Goal: Information Seeking & Learning: Check status

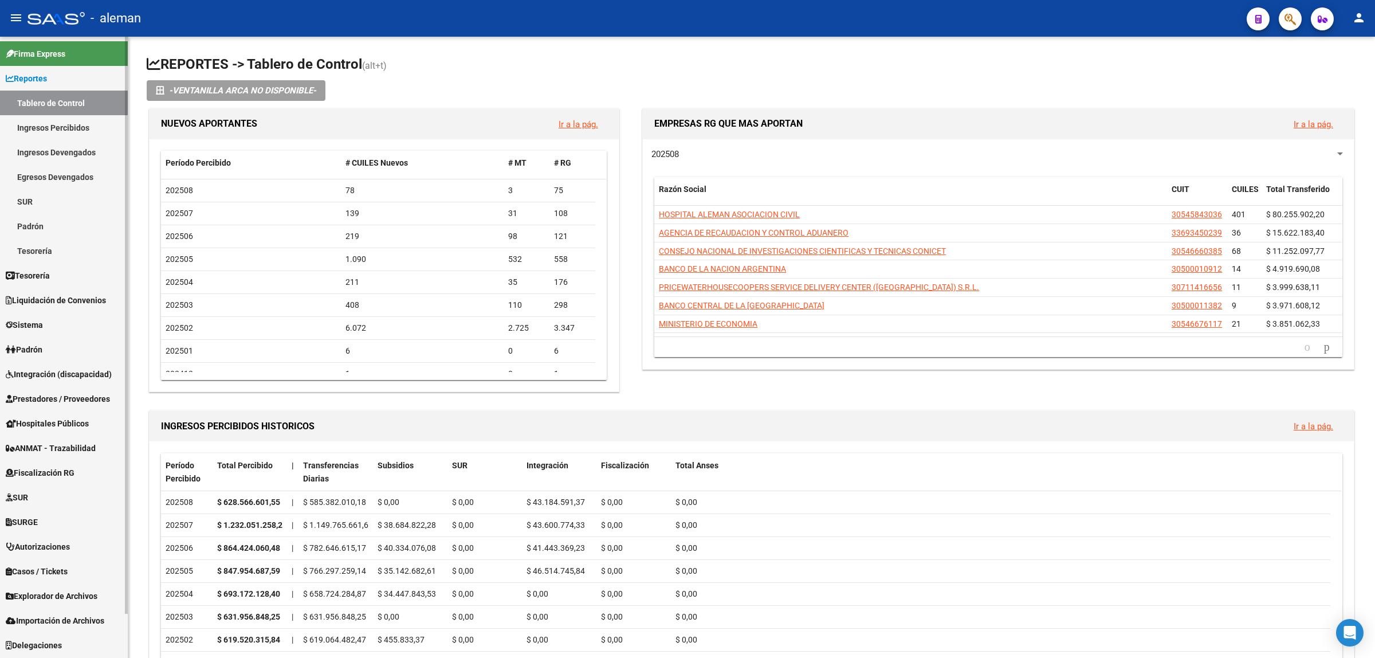
scroll to position [48, 0]
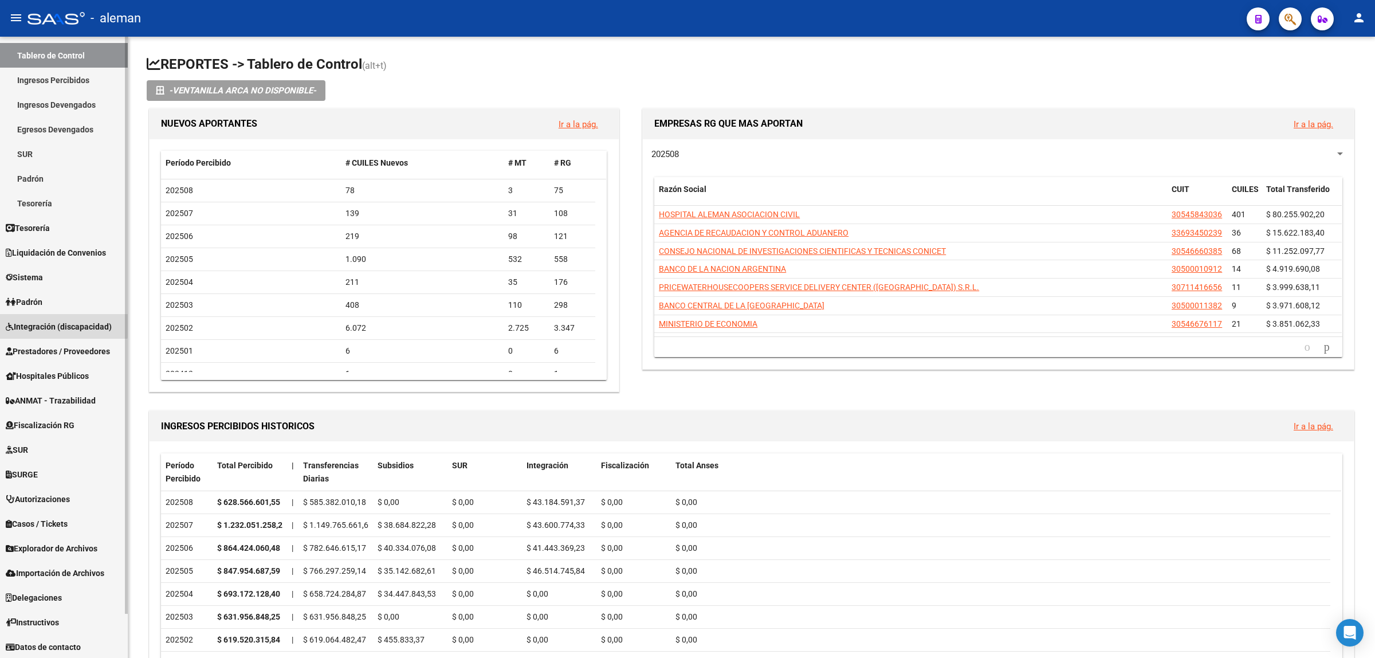
click at [61, 320] on span "Integración (discapacidad)" at bounding box center [59, 326] width 106 height 13
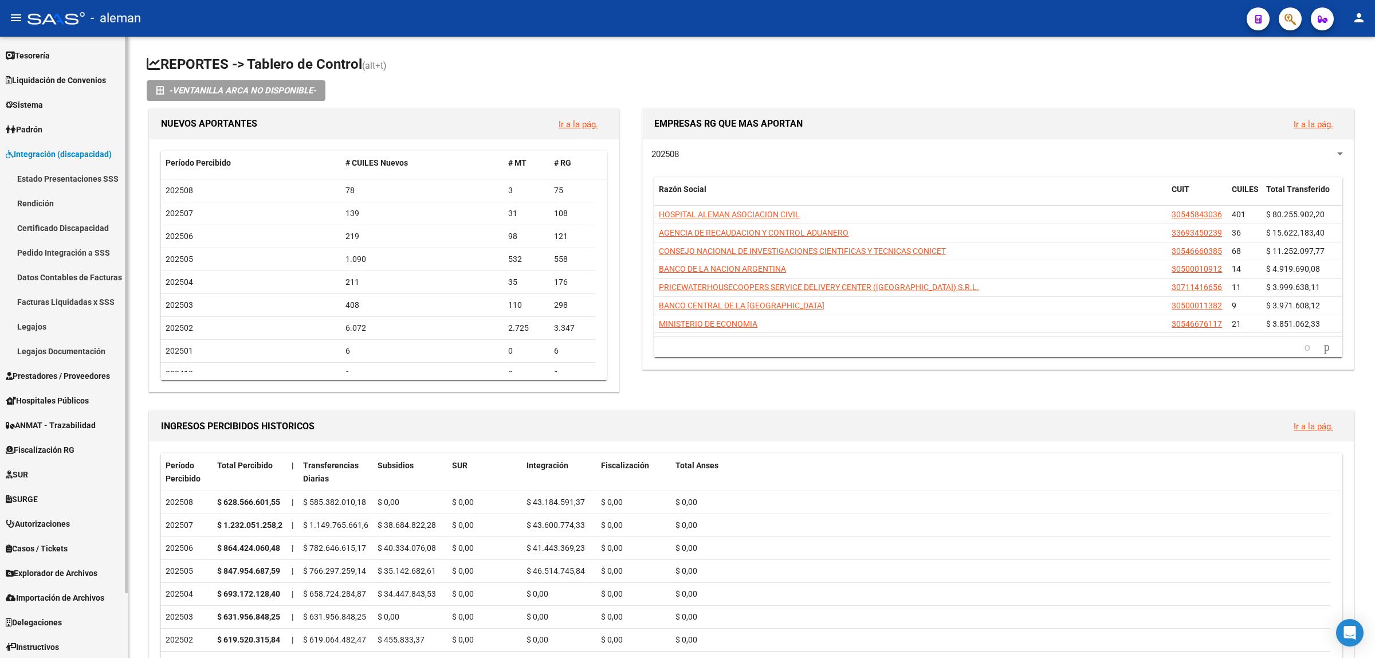
click at [59, 376] on span "Prestadores / Proveedores" at bounding box center [58, 376] width 104 height 13
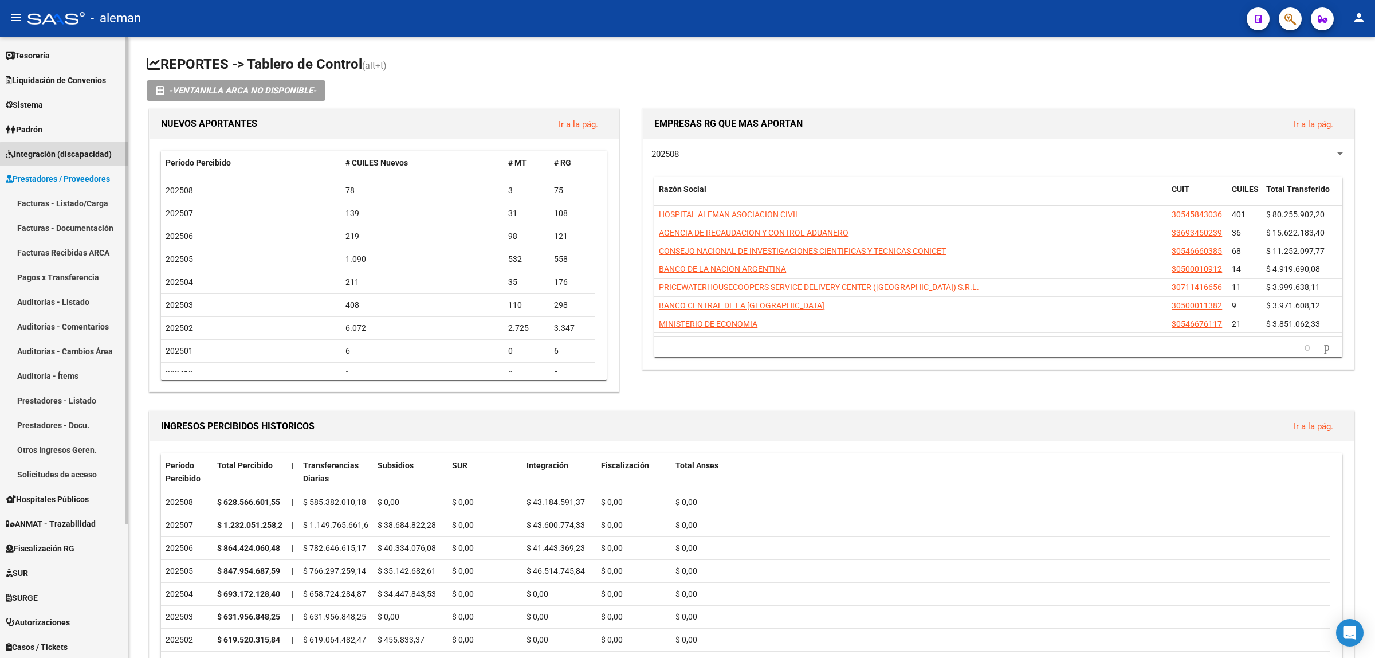
click at [87, 156] on span "Integración (discapacidad)" at bounding box center [59, 154] width 106 height 13
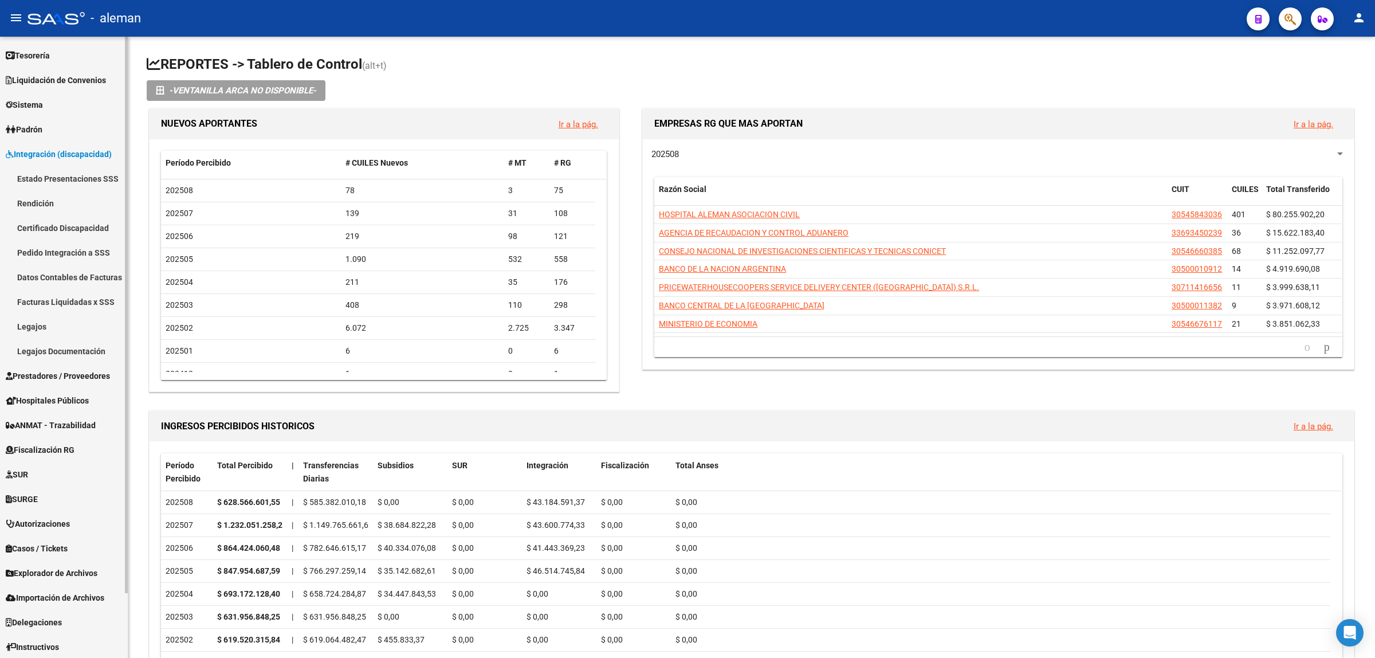
click at [63, 256] on link "Pedido Integración a SSS" at bounding box center [64, 252] width 128 height 25
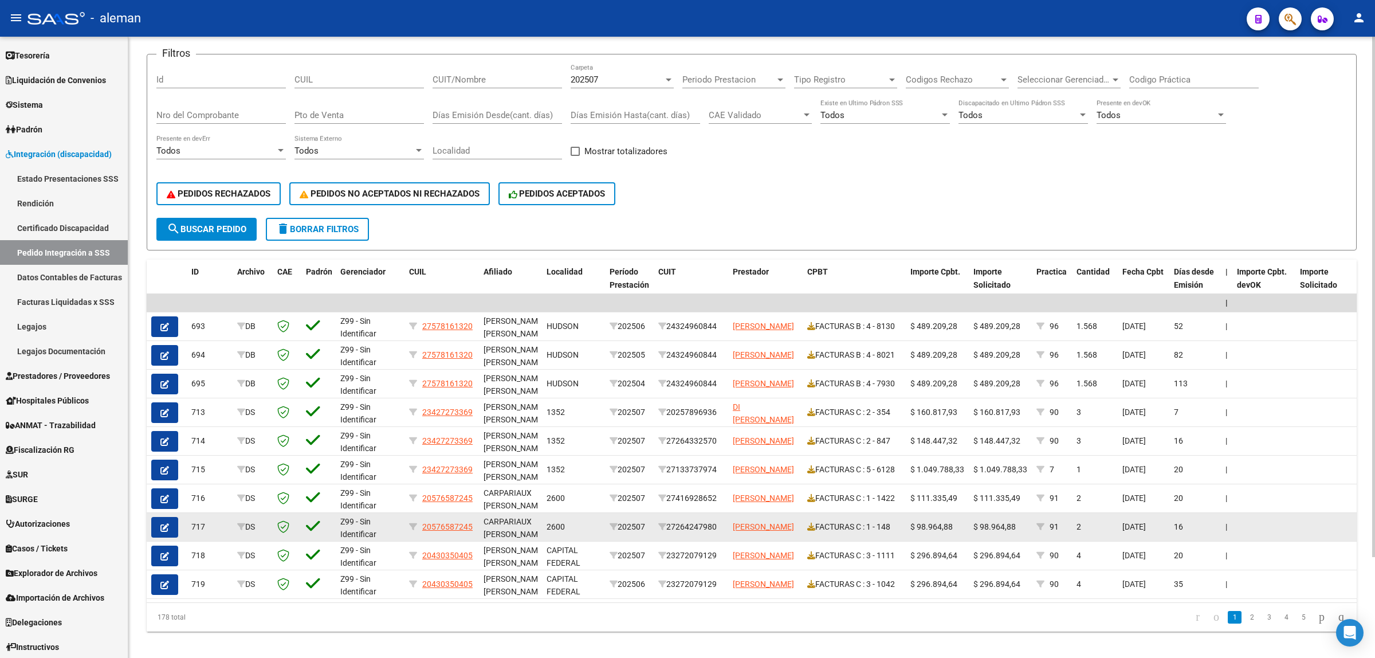
scroll to position [121, 0]
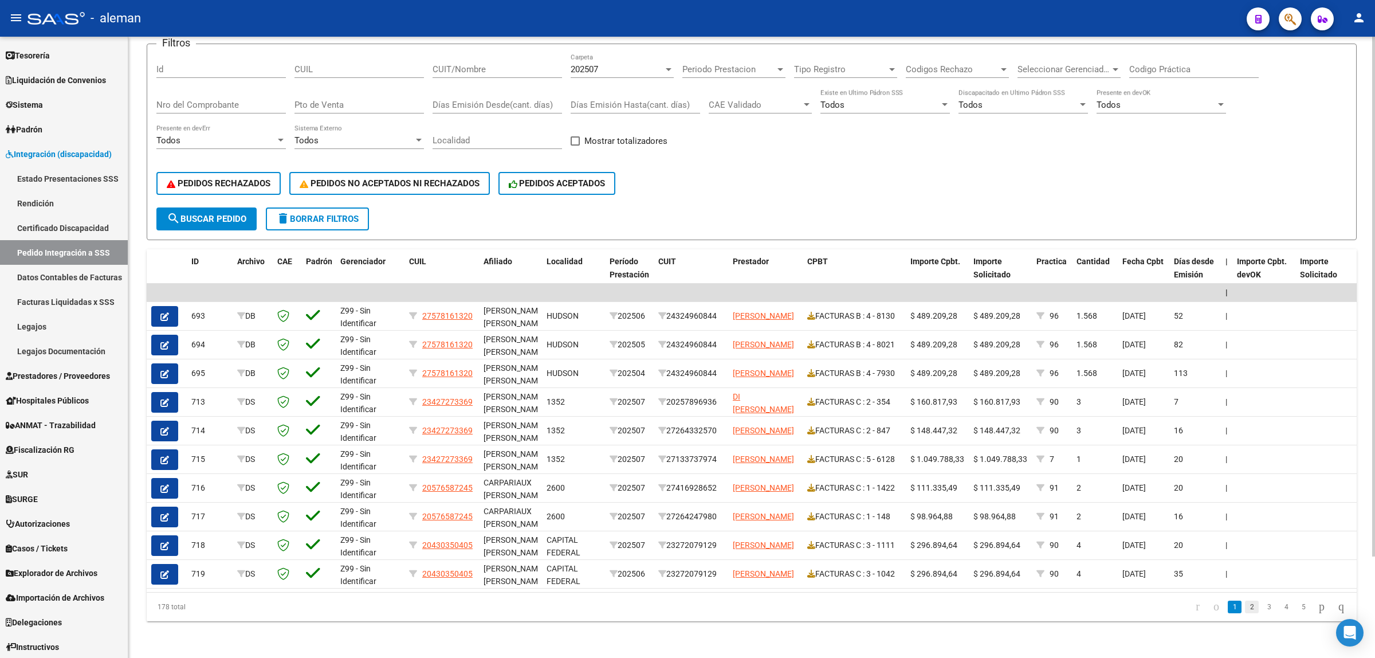
click at [1245, 606] on link "2" at bounding box center [1252, 607] width 14 height 13
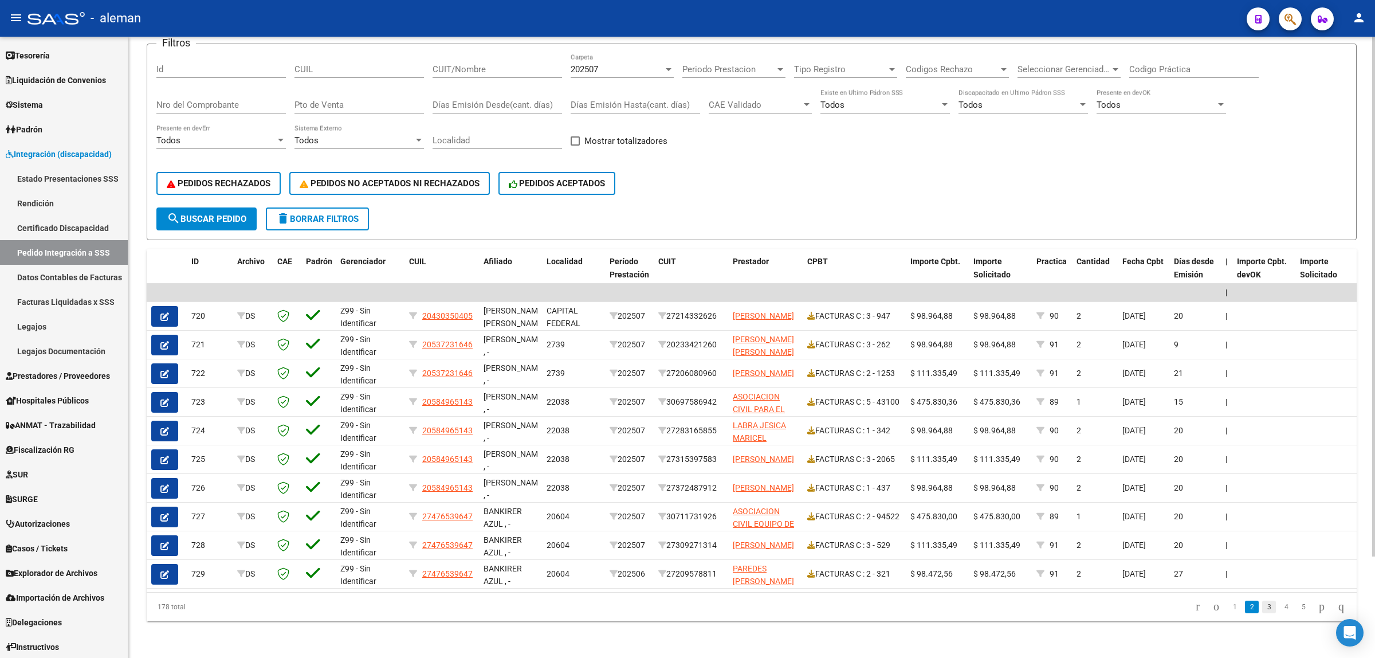
click at [1262, 608] on link "3" at bounding box center [1269, 607] width 14 height 13
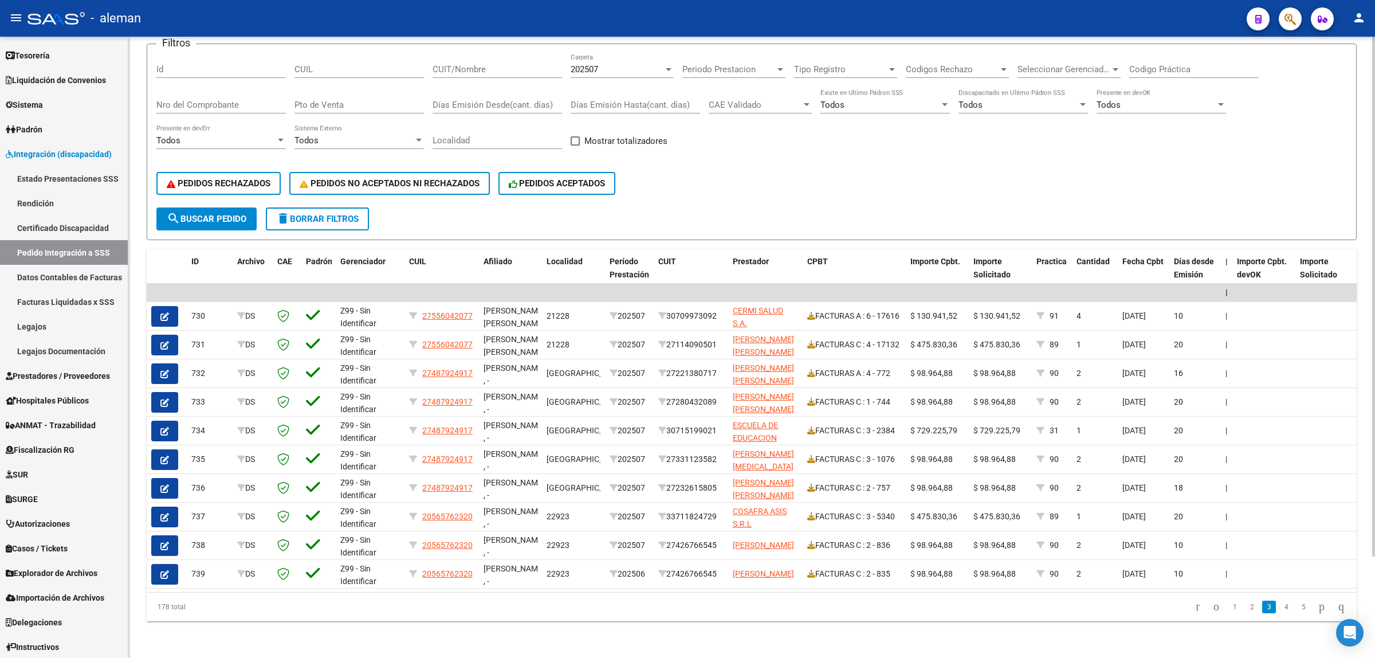
click at [1280, 611] on link "4" at bounding box center [1287, 607] width 14 height 13
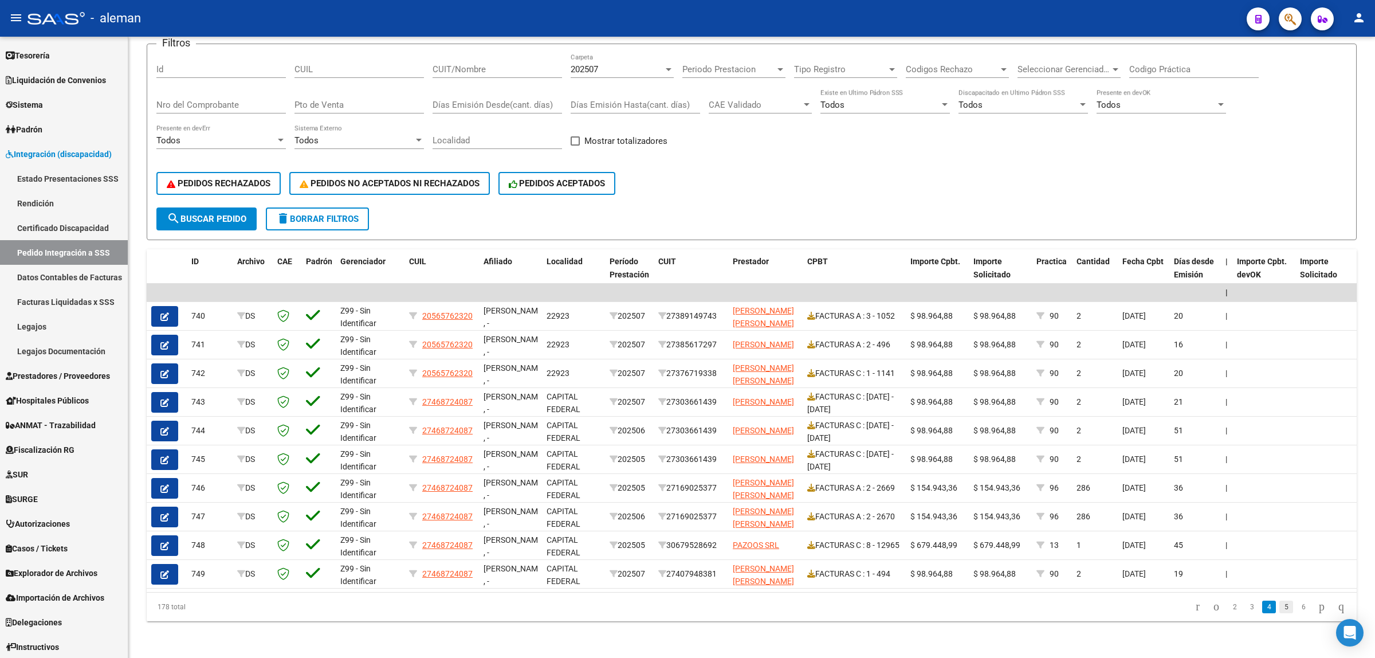
click at [1280, 611] on link "5" at bounding box center [1287, 607] width 14 height 13
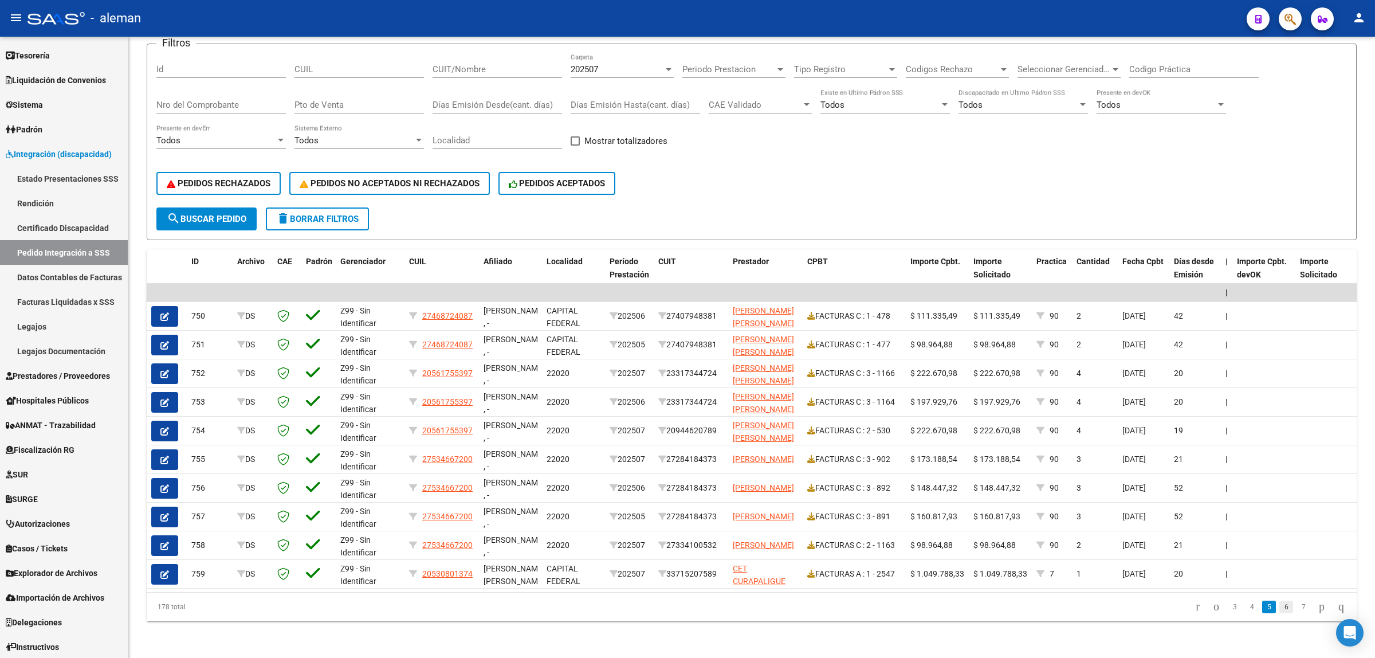
click at [1281, 609] on link "6" at bounding box center [1287, 607] width 14 height 13
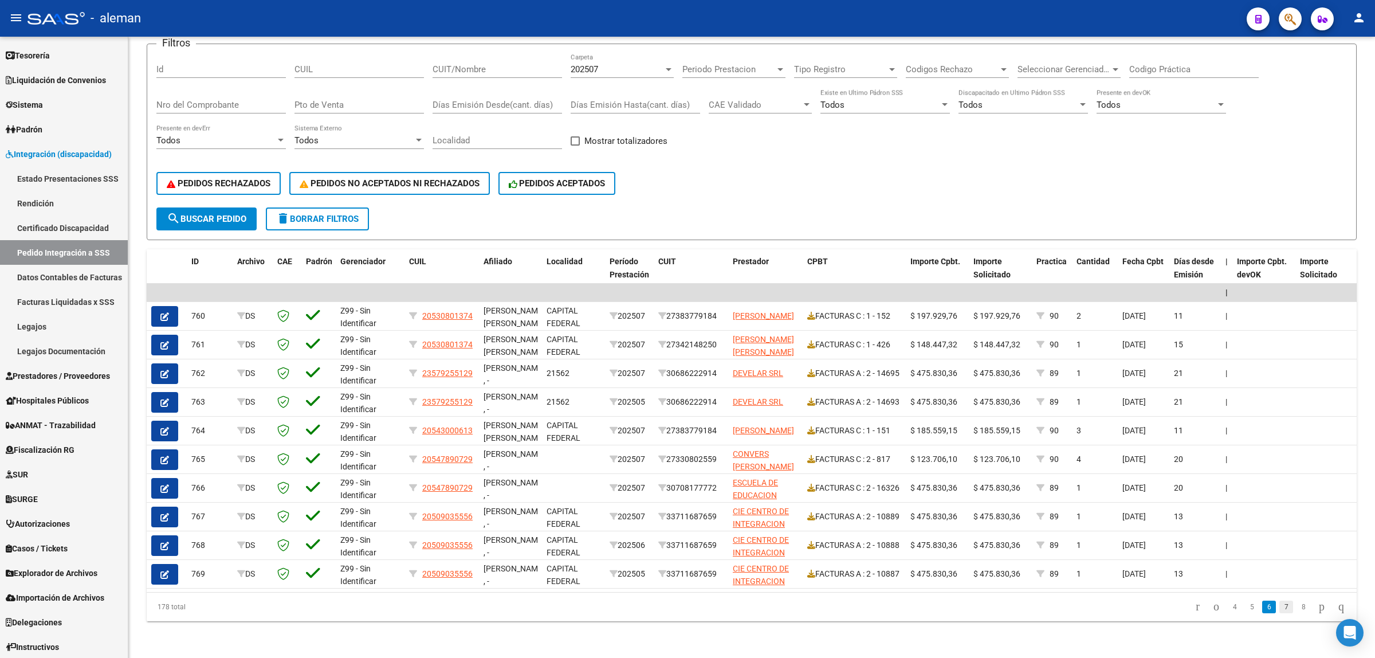
click at [1280, 608] on link "7" at bounding box center [1287, 607] width 14 height 13
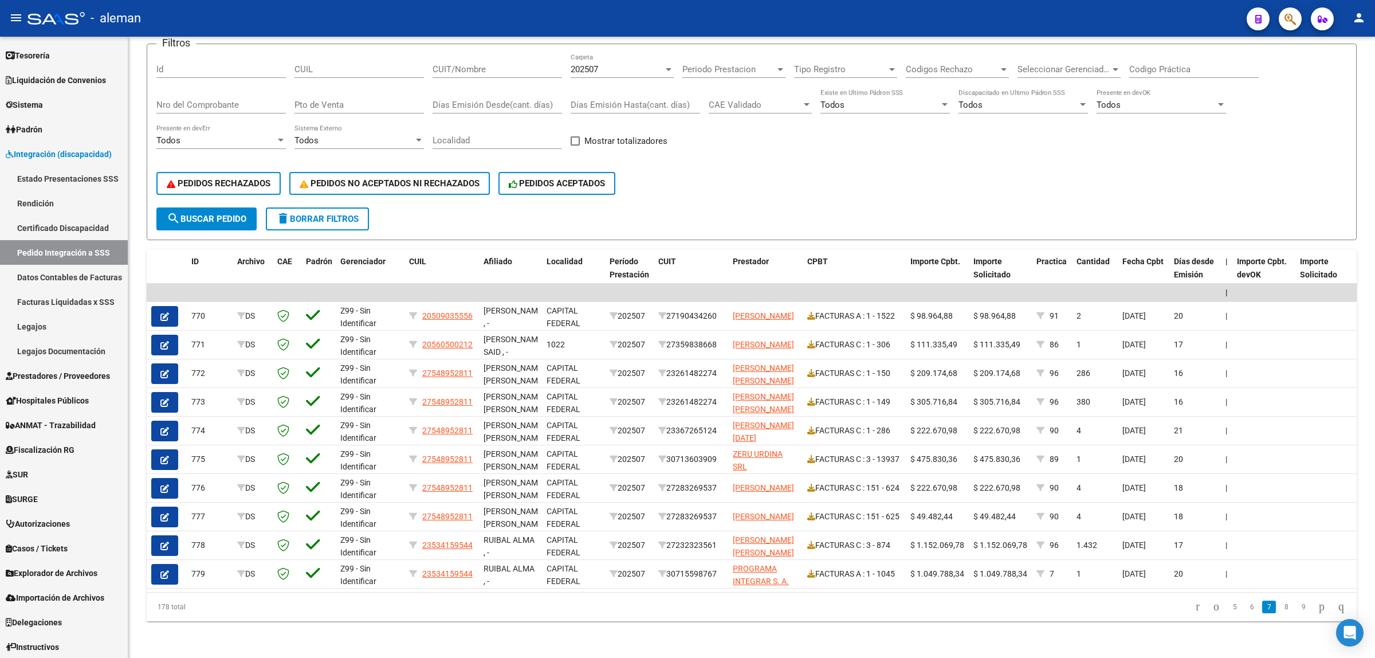
click at [1280, 608] on link "8" at bounding box center [1287, 607] width 14 height 13
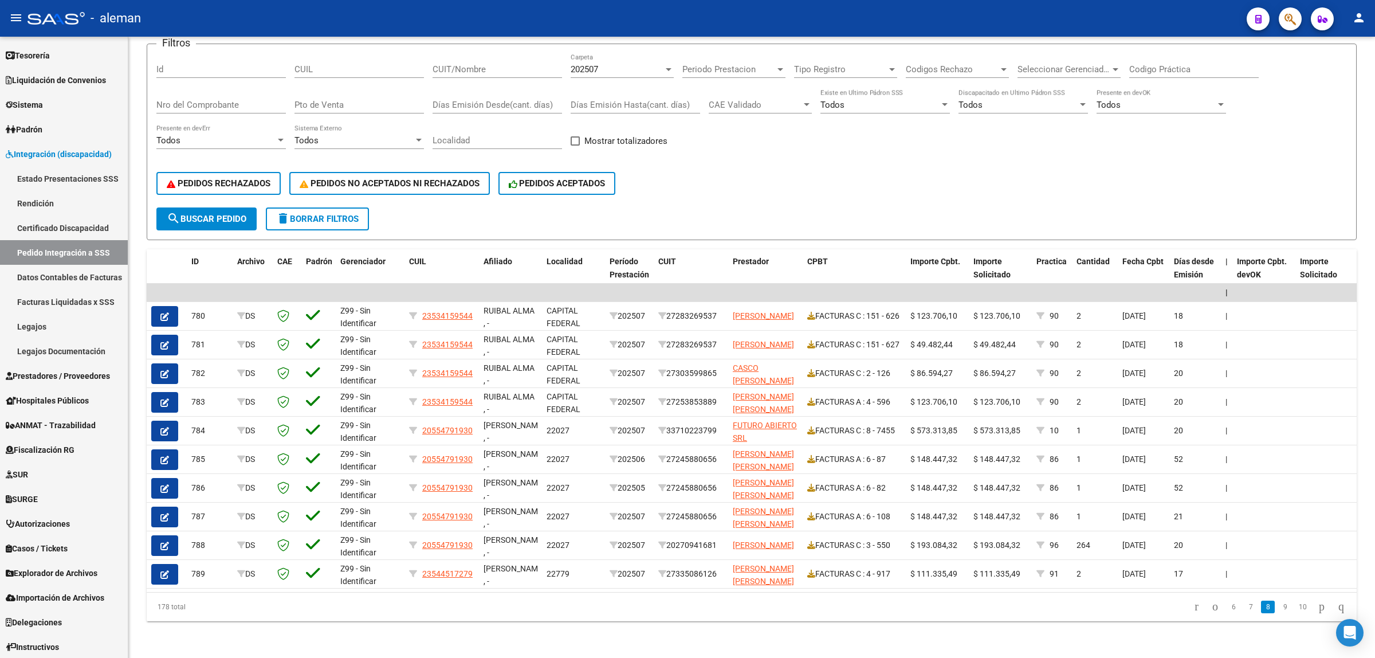
click at [1278, 608] on link "9" at bounding box center [1285, 607] width 14 height 13
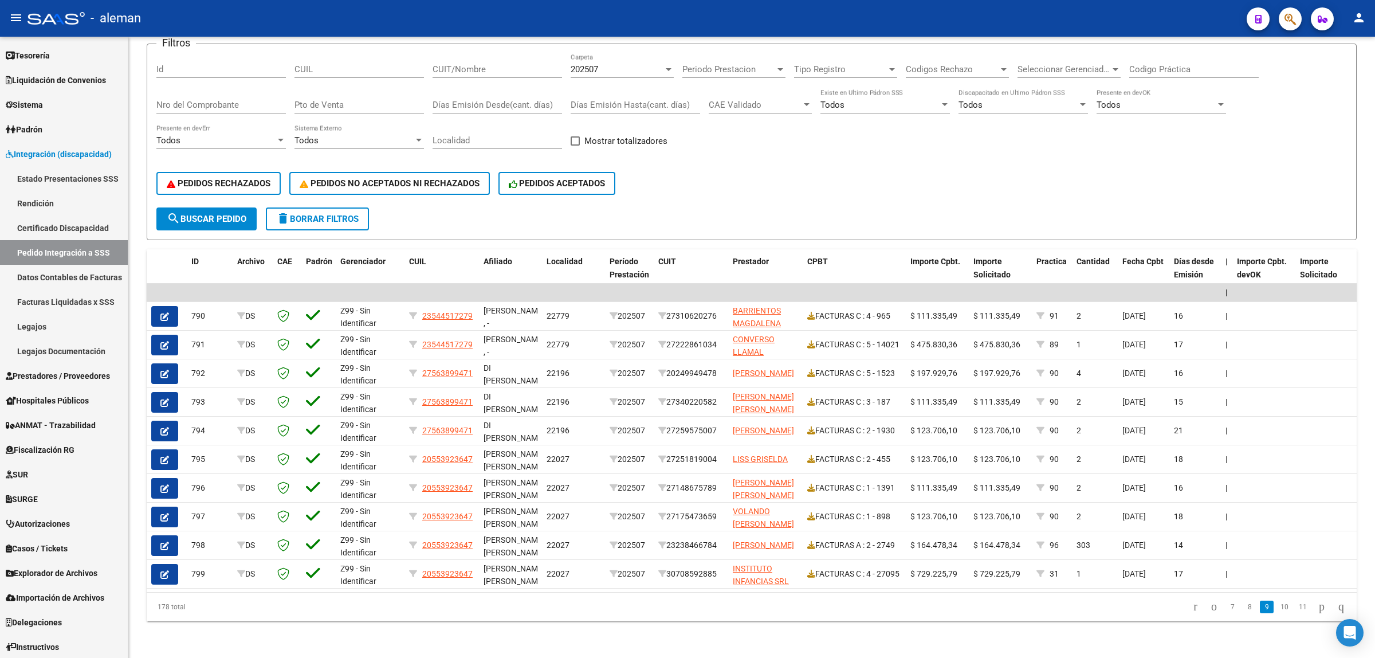
click at [1278, 608] on link "10" at bounding box center [1284, 607] width 15 height 13
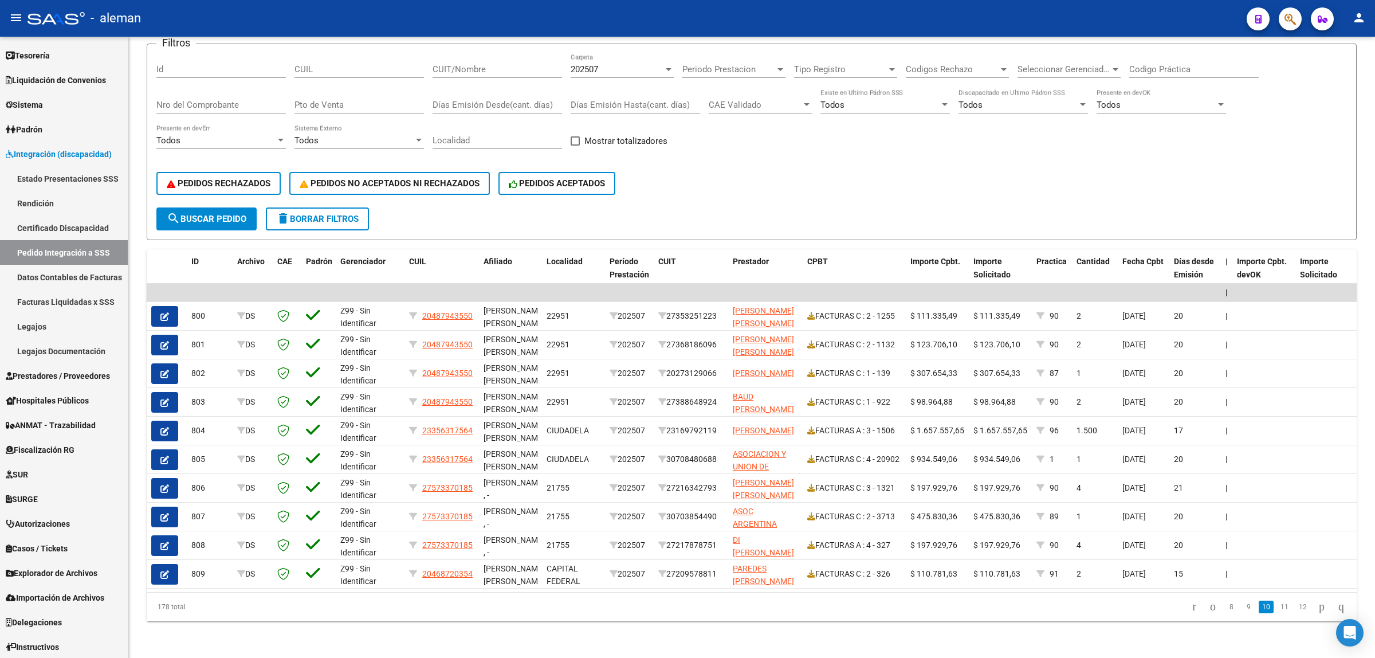
click at [1278, 608] on link "11" at bounding box center [1284, 607] width 15 height 13
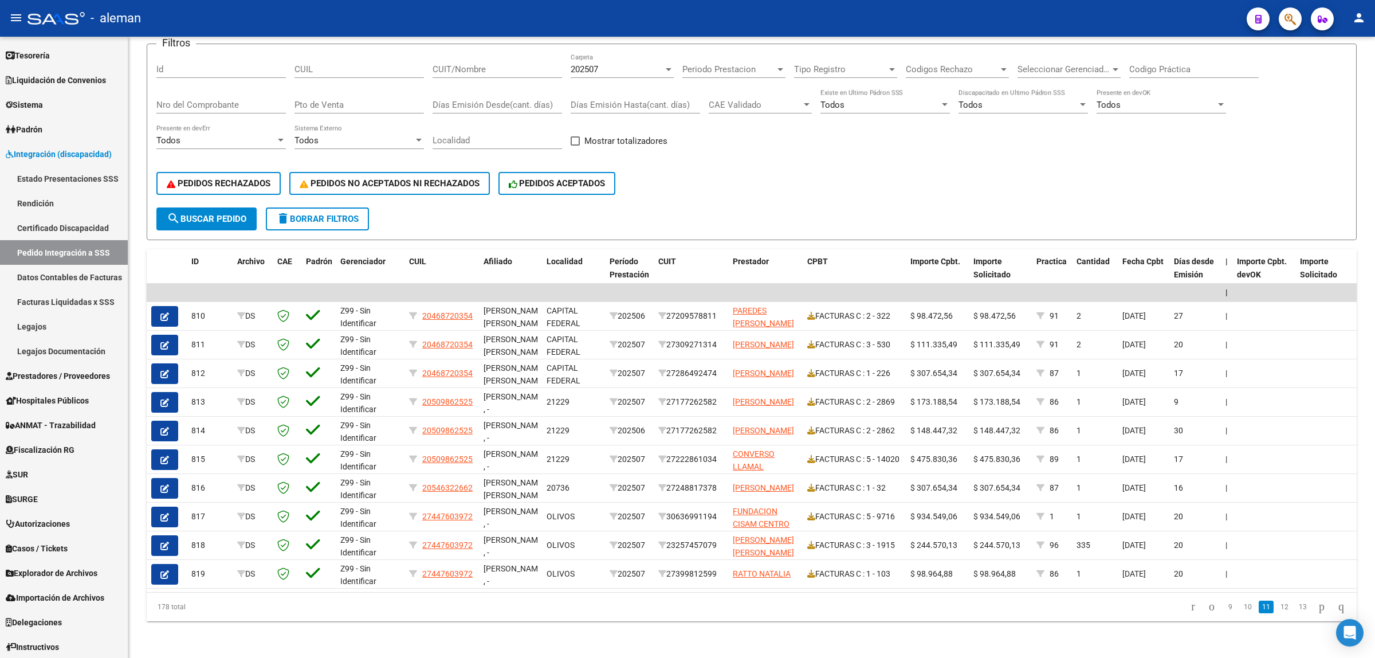
click at [1278, 608] on link "12" at bounding box center [1284, 607] width 15 height 13
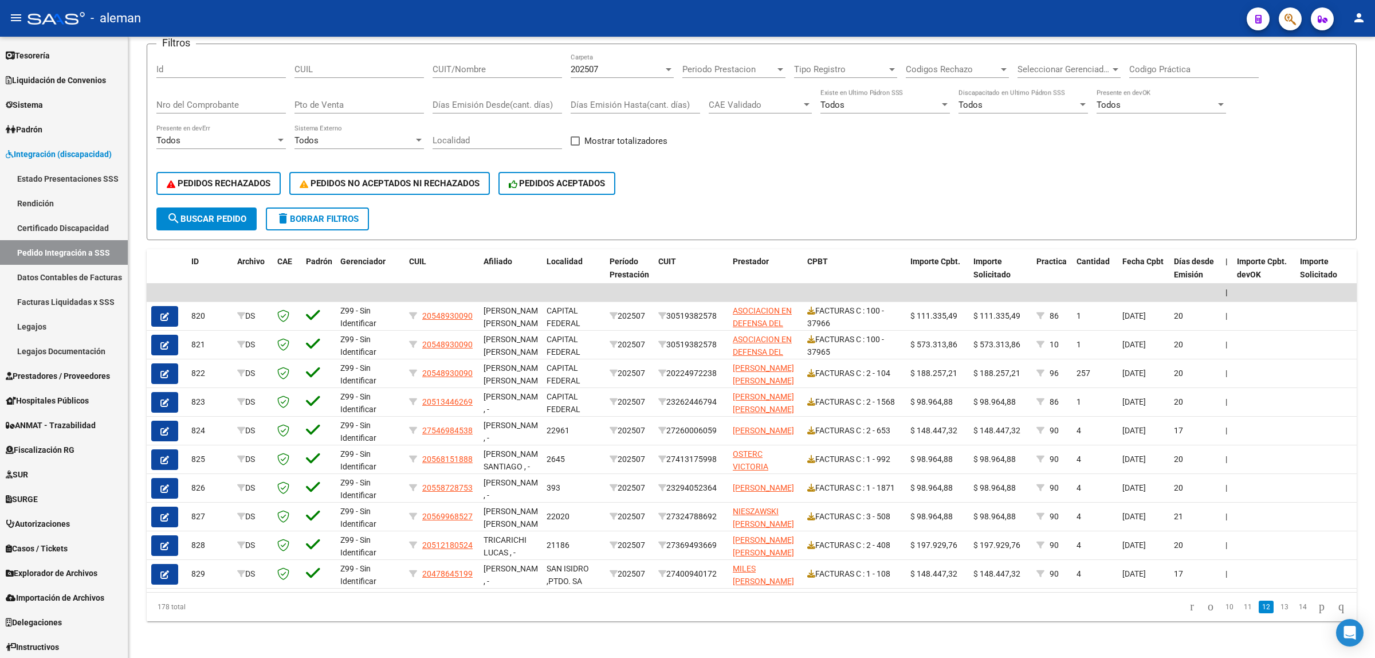
click at [1278, 608] on link "13" at bounding box center [1284, 607] width 15 height 13
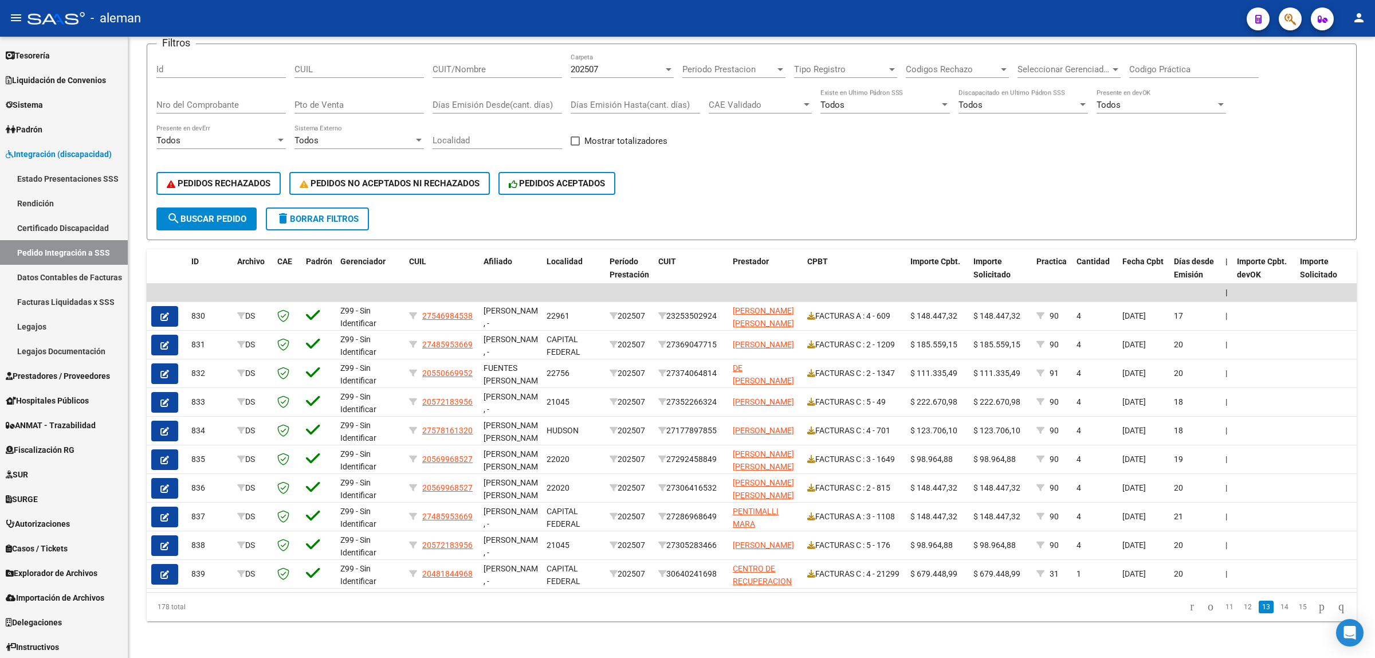
click at [1278, 608] on link "14" at bounding box center [1284, 607] width 15 height 13
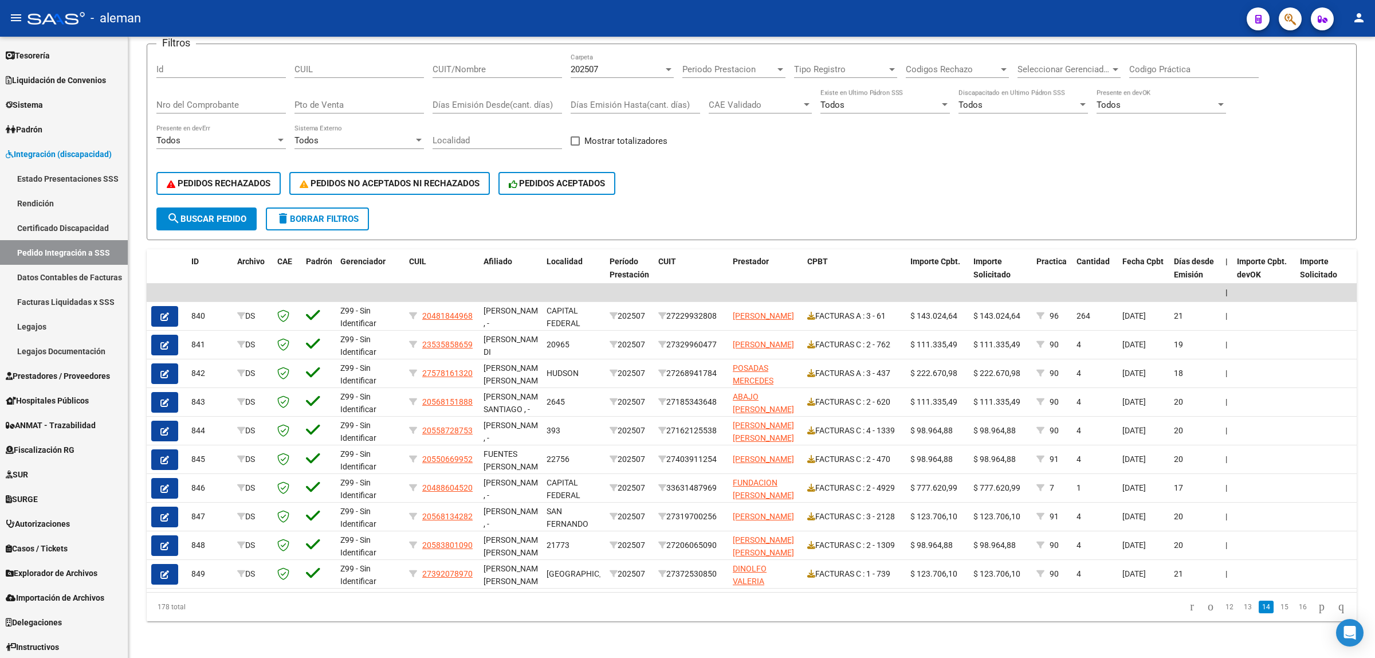
click at [1278, 608] on link "15" at bounding box center [1284, 607] width 15 height 13
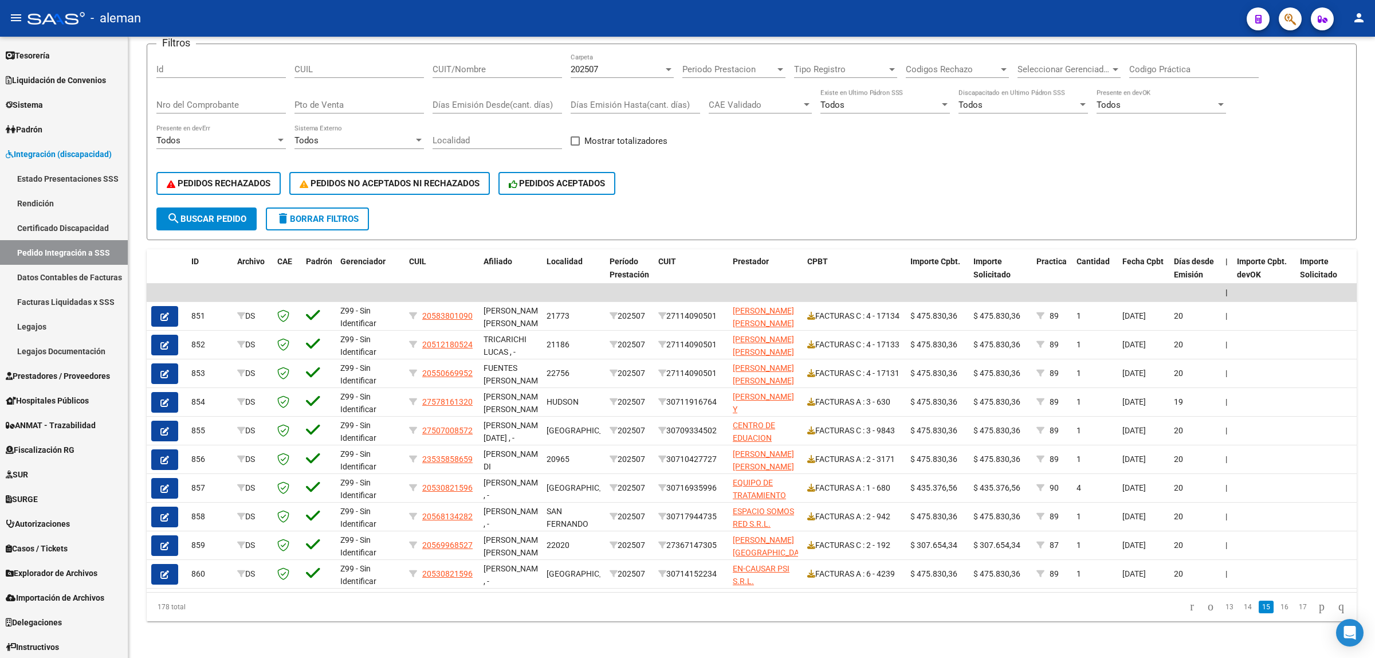
click at [1278, 608] on link "16" at bounding box center [1284, 607] width 15 height 13
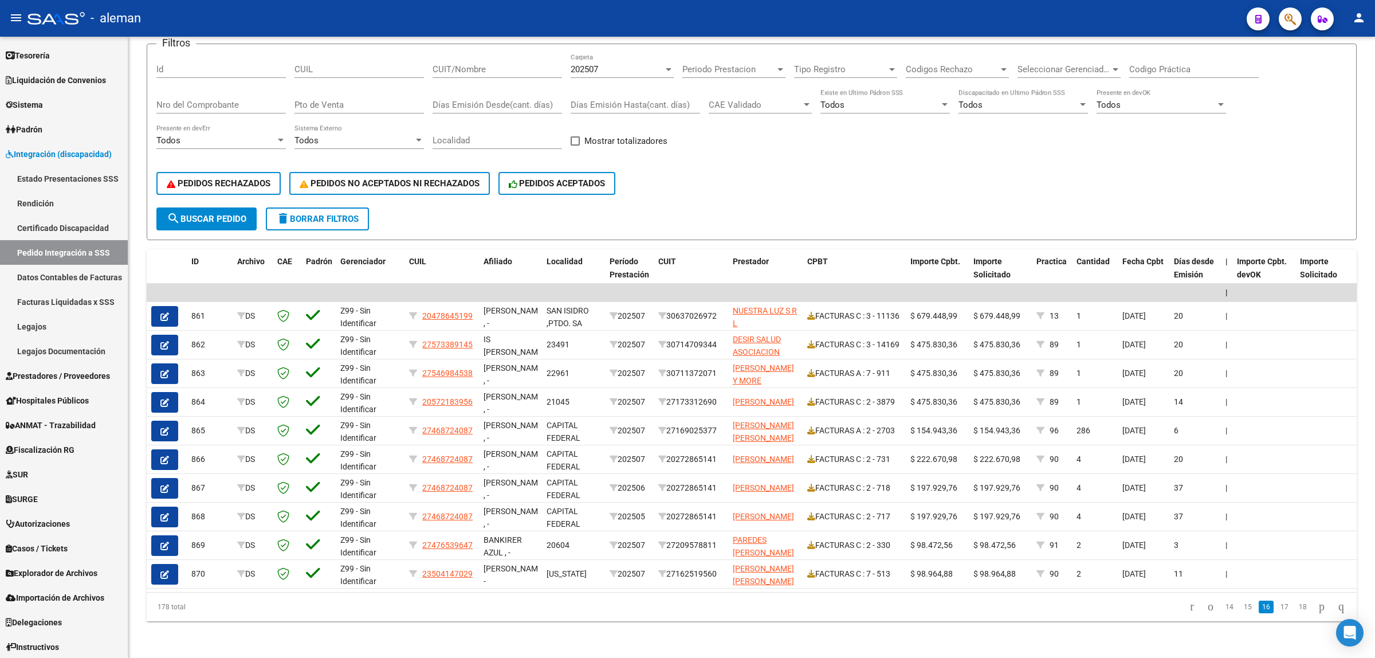
click at [1278, 608] on link "17" at bounding box center [1284, 607] width 15 height 13
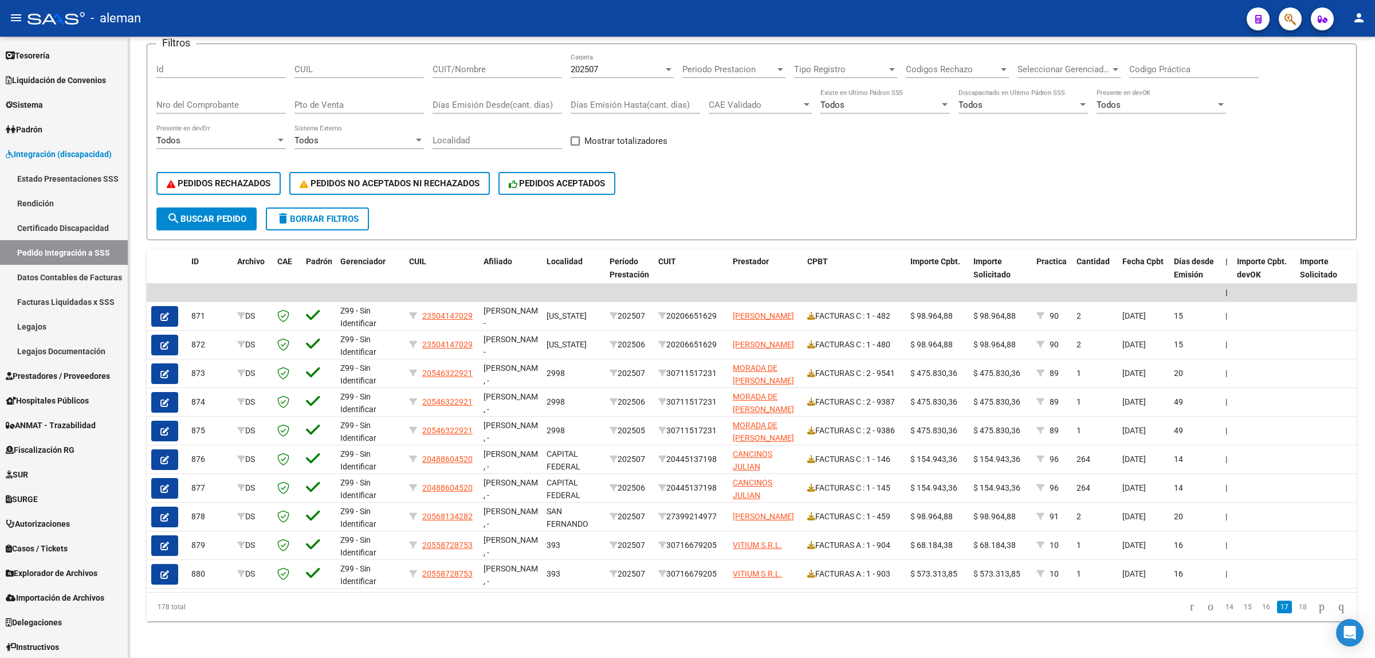
click at [1278, 608] on link "17" at bounding box center [1284, 607] width 15 height 13
click at [1296, 606] on link "18" at bounding box center [1303, 607] width 15 height 13
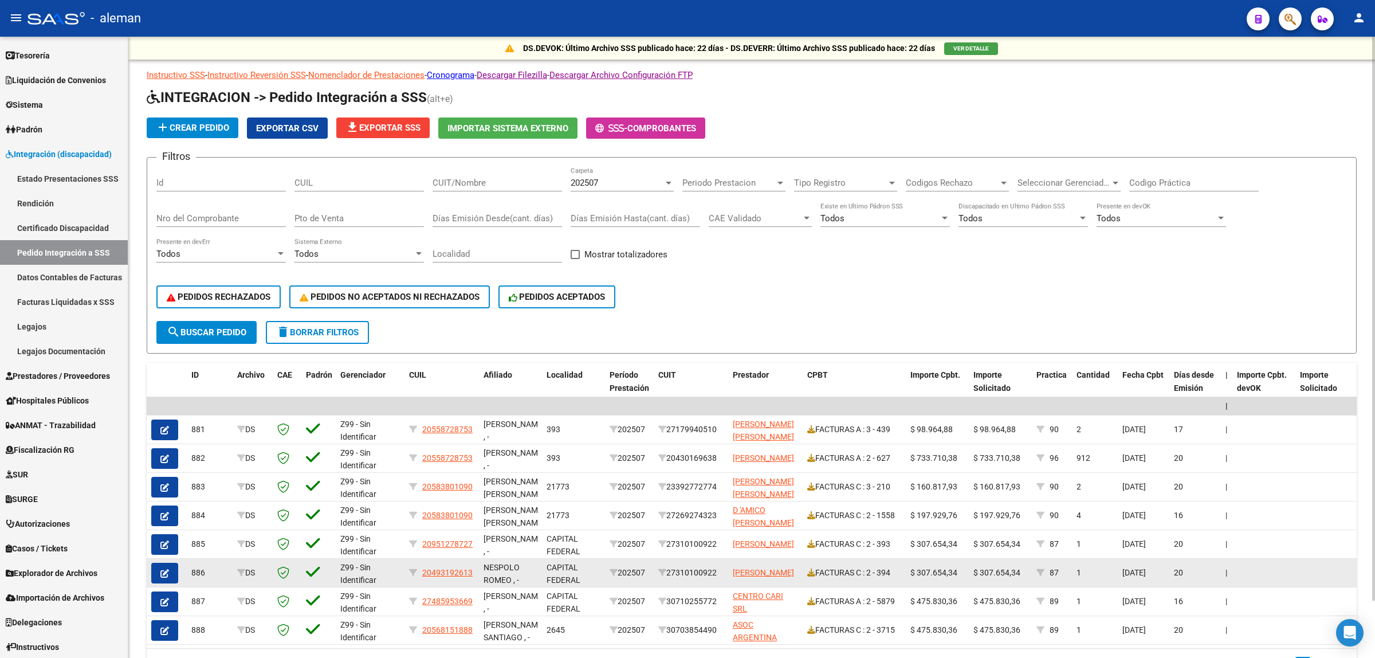
scroll to position [64, 0]
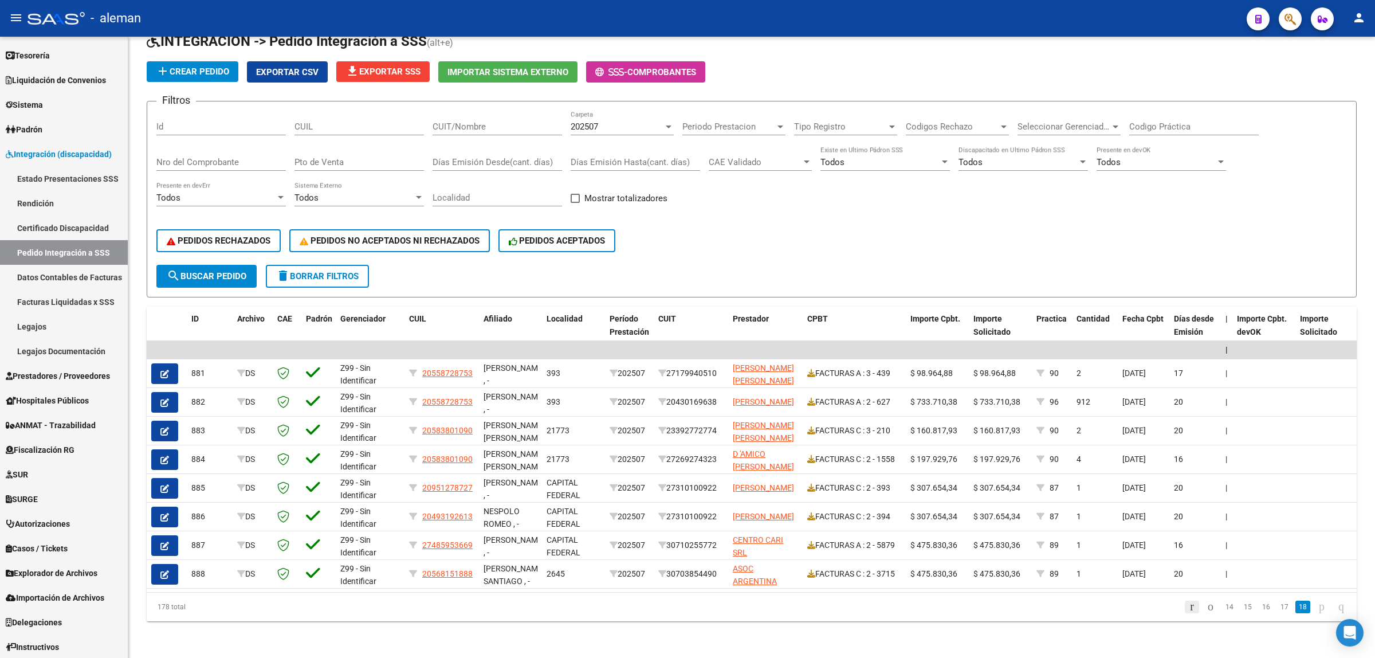
click at [1188, 610] on icon "go to first page" at bounding box center [1191, 606] width 7 height 14
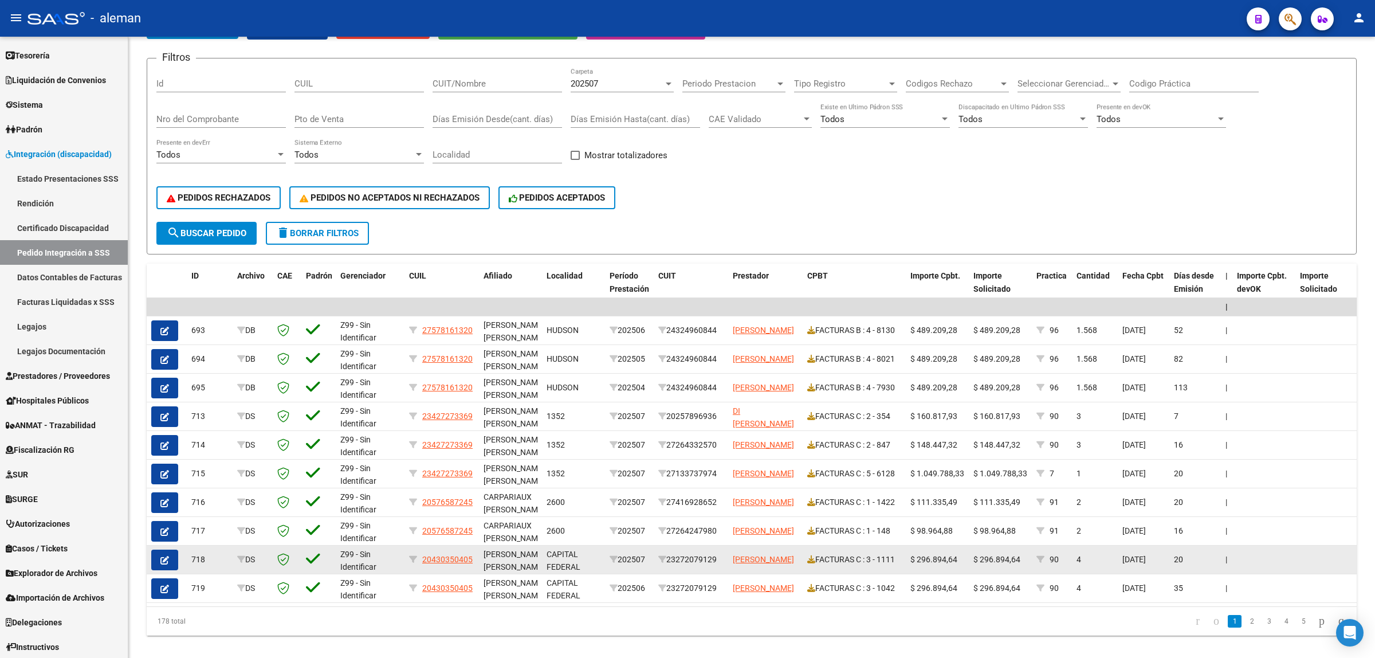
scroll to position [121, 0]
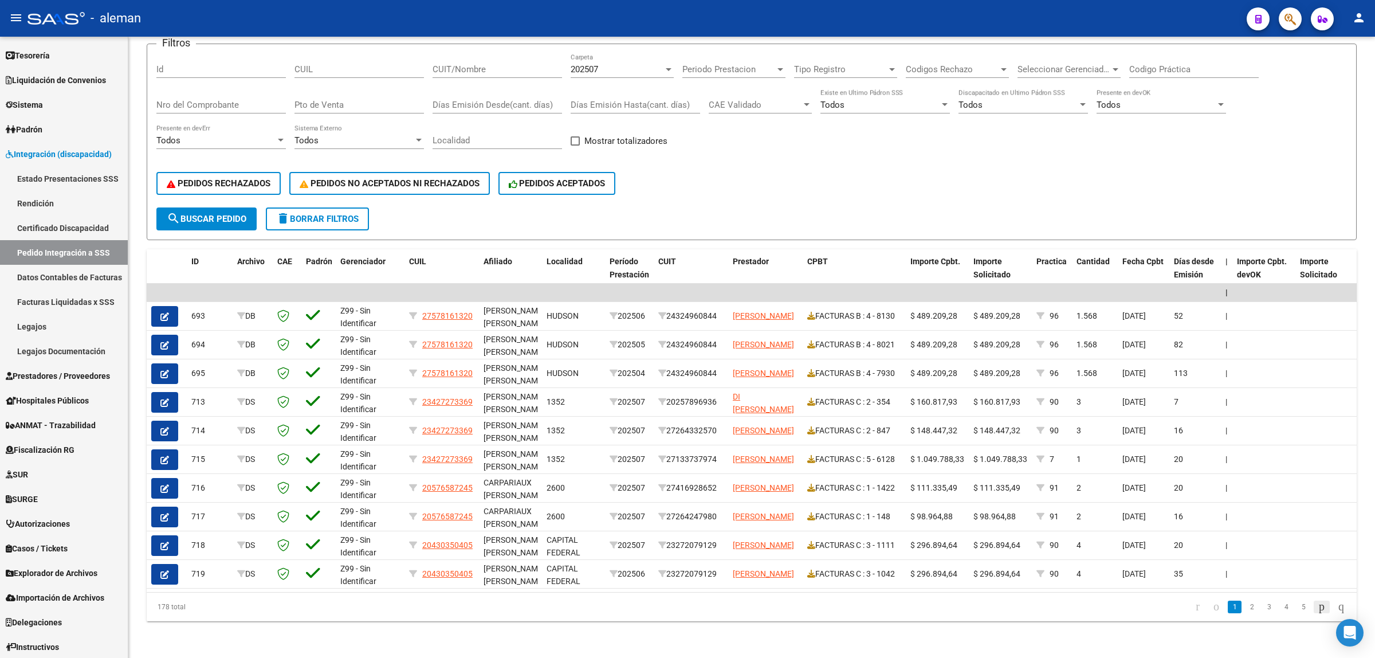
click at [1317, 611] on icon "go to next page" at bounding box center [1321, 606] width 9 height 14
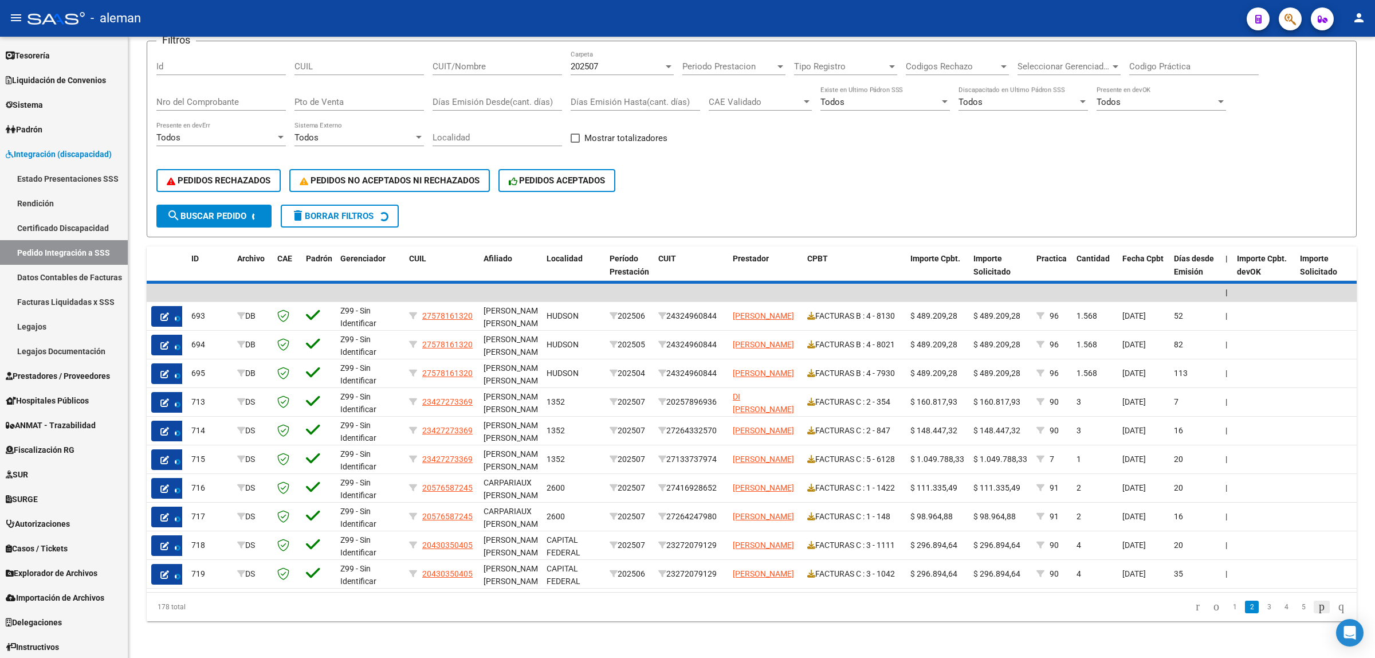
click at [1317, 611] on icon "go to next page" at bounding box center [1321, 606] width 9 height 14
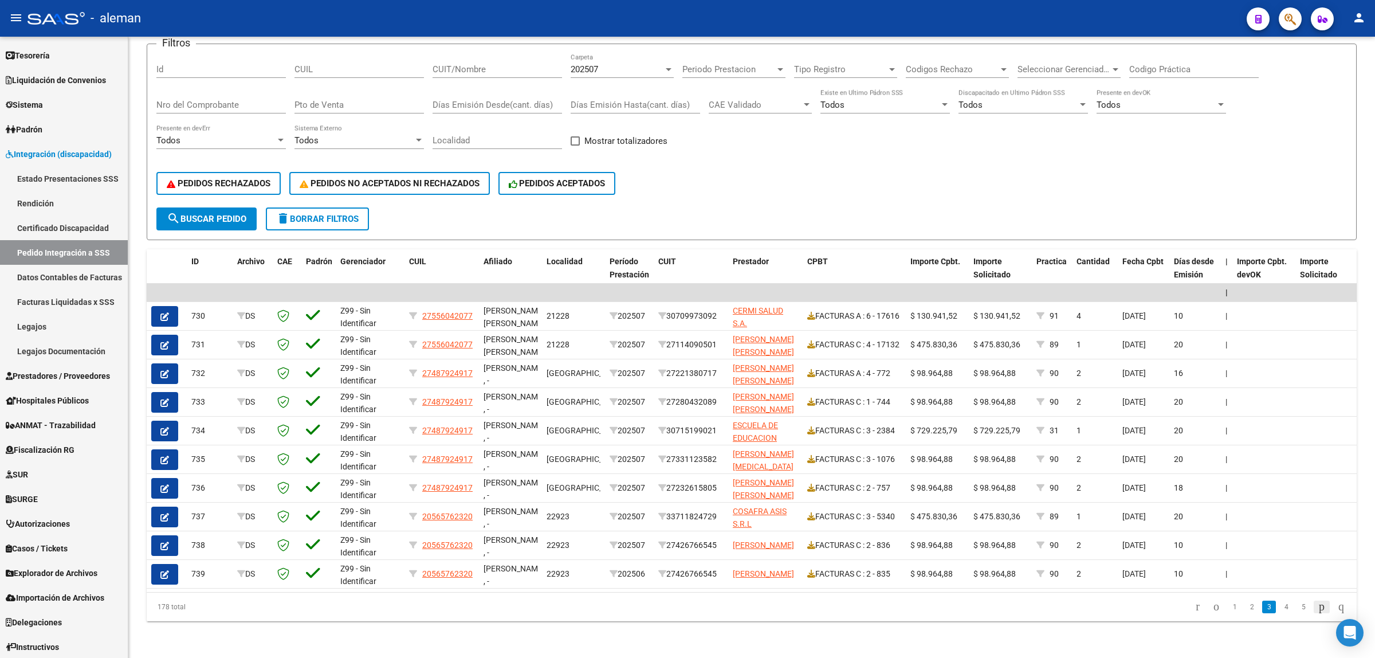
click at [1317, 611] on icon "go to next page" at bounding box center [1321, 606] width 9 height 14
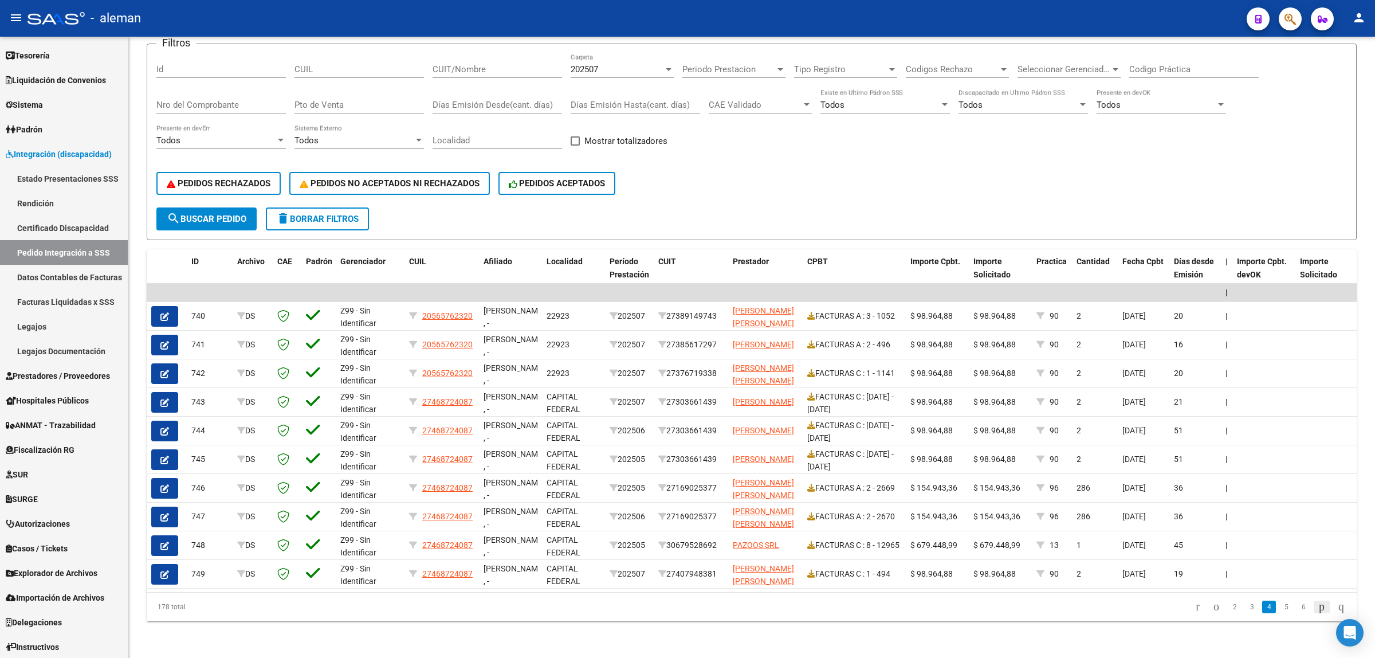
click at [1317, 611] on icon "go to next page" at bounding box center [1321, 606] width 9 height 14
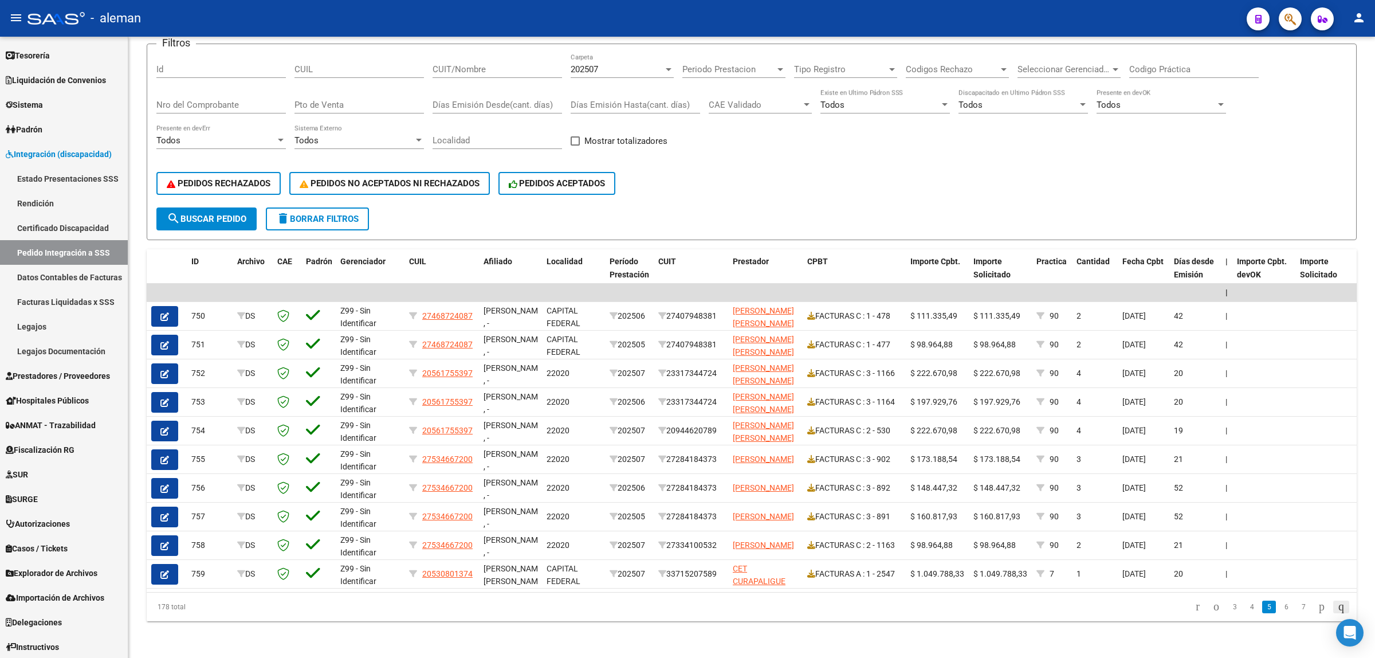
click at [1337, 606] on icon "go to last page" at bounding box center [1341, 606] width 9 height 14
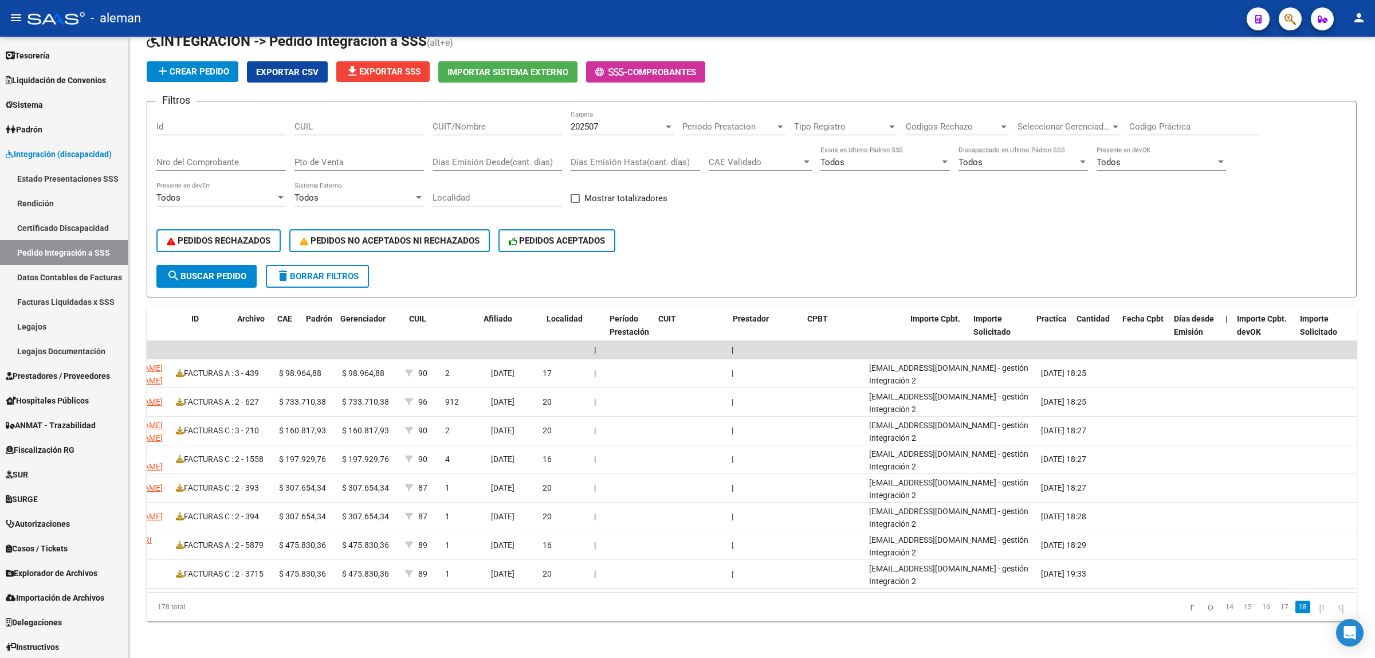
scroll to position [0, 0]
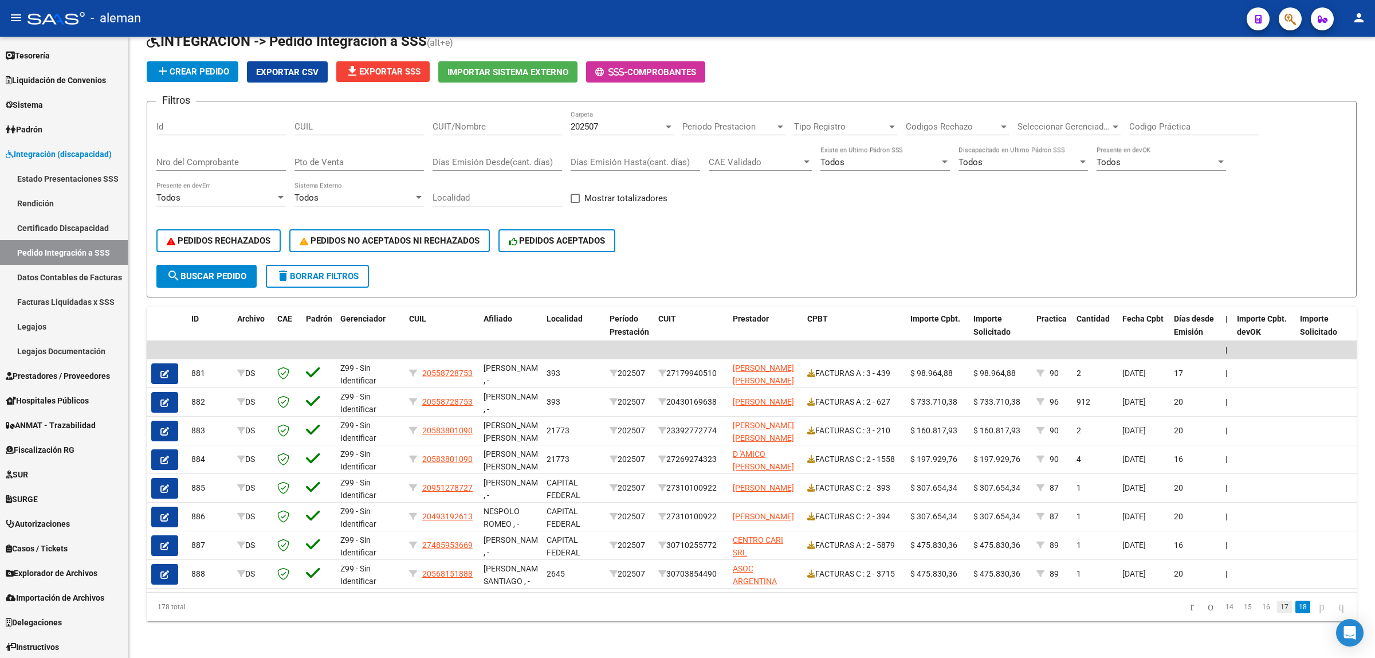
click at [1277, 609] on link "17" at bounding box center [1284, 607] width 15 height 13
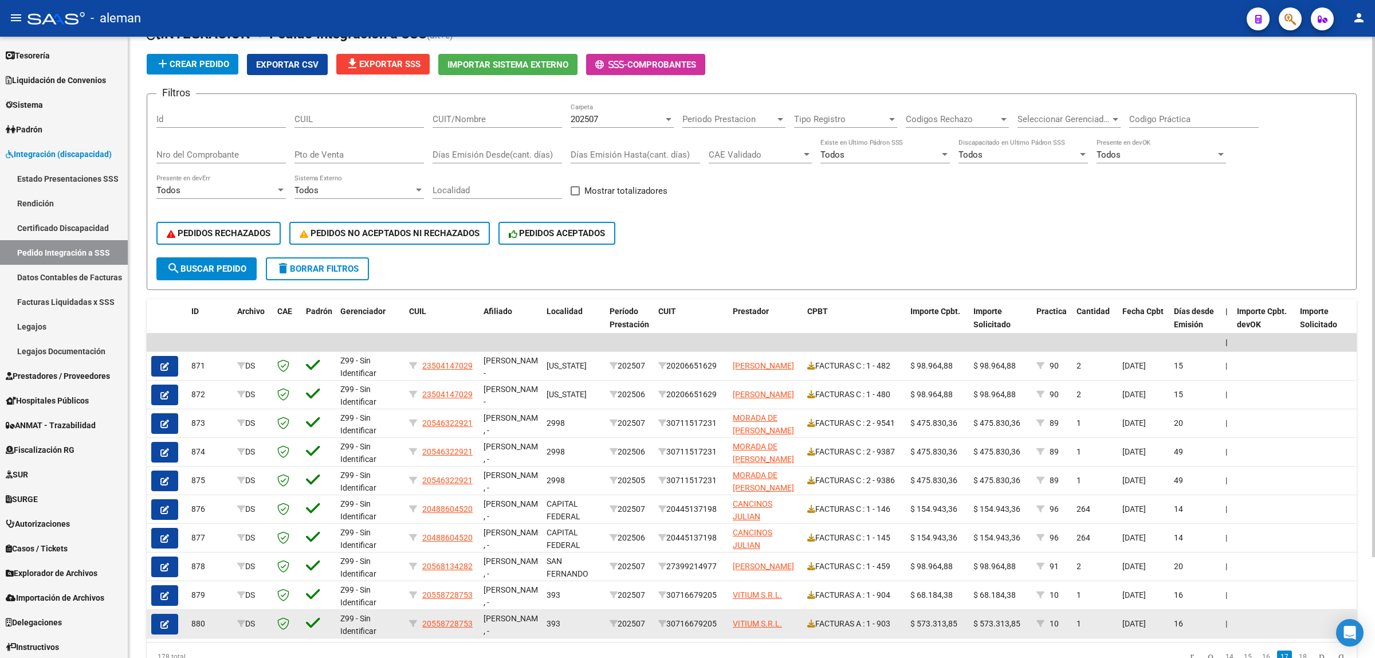
scroll to position [121, 0]
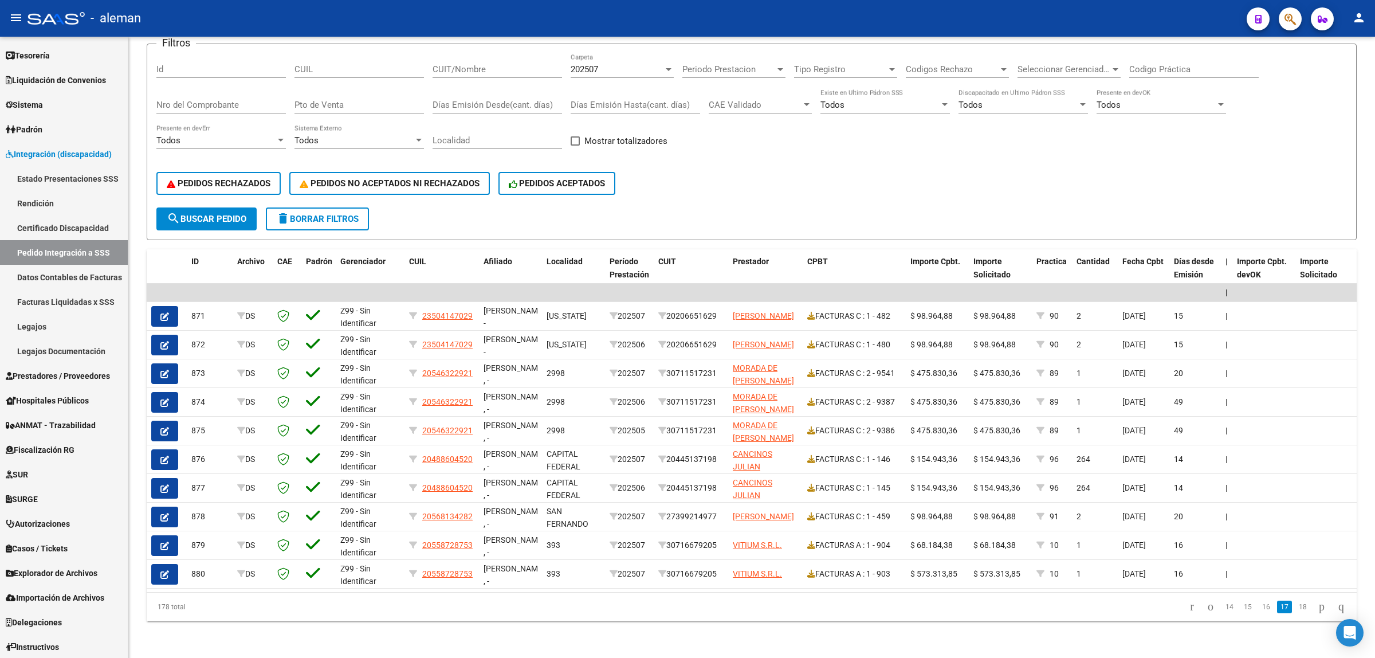
click at [1257, 614] on li "16" at bounding box center [1266, 606] width 18 height 19
click at [1259, 603] on link "16" at bounding box center [1266, 607] width 15 height 13
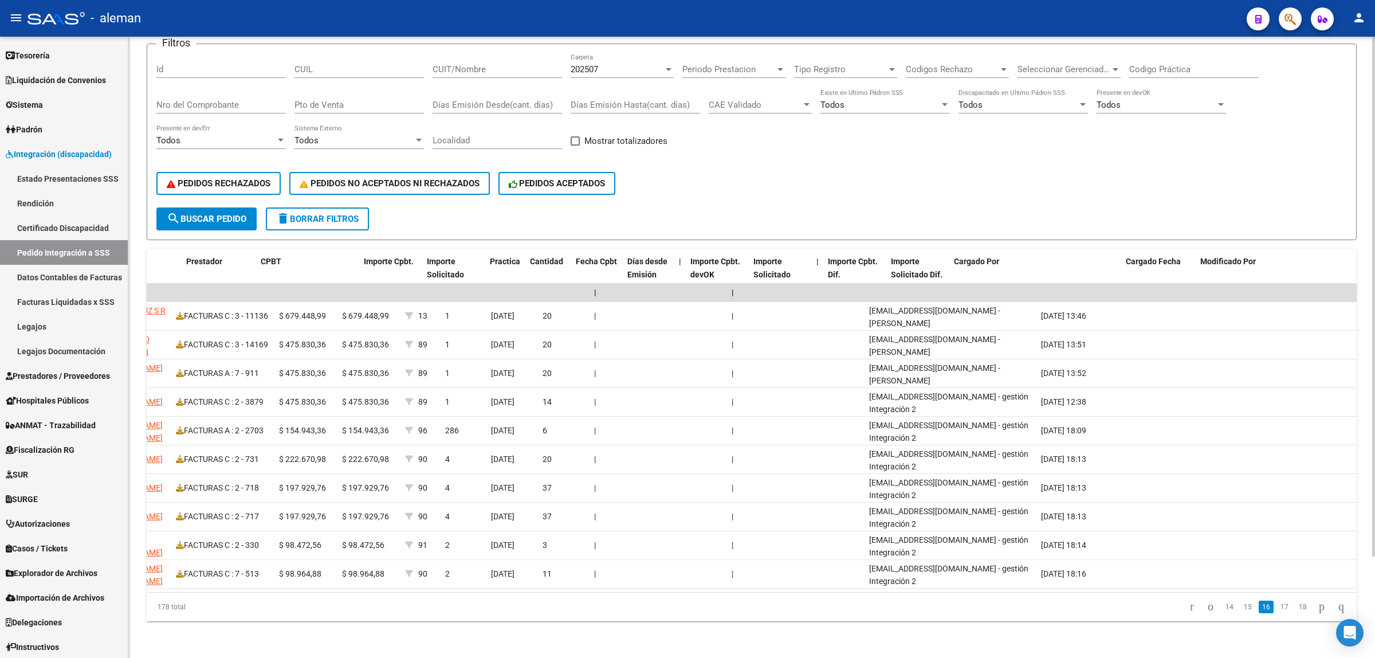
scroll to position [0, 155]
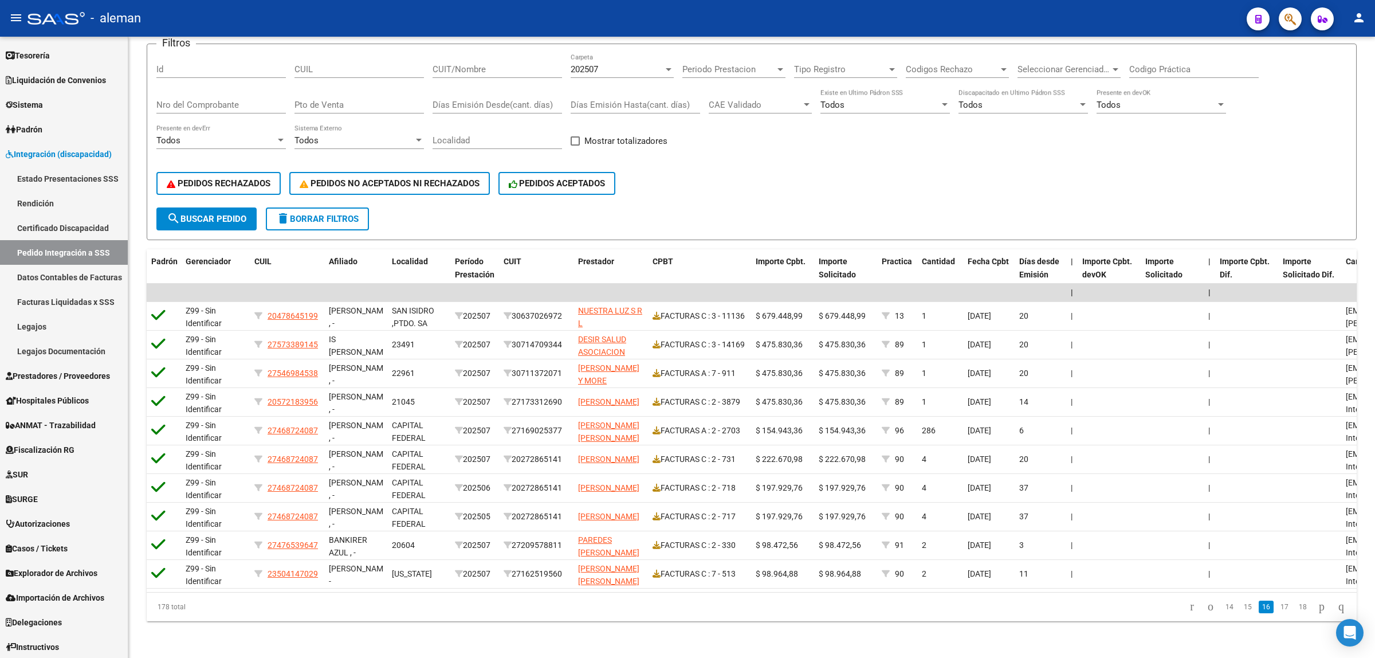
click at [1241, 609] on link "15" at bounding box center [1248, 607] width 15 height 13
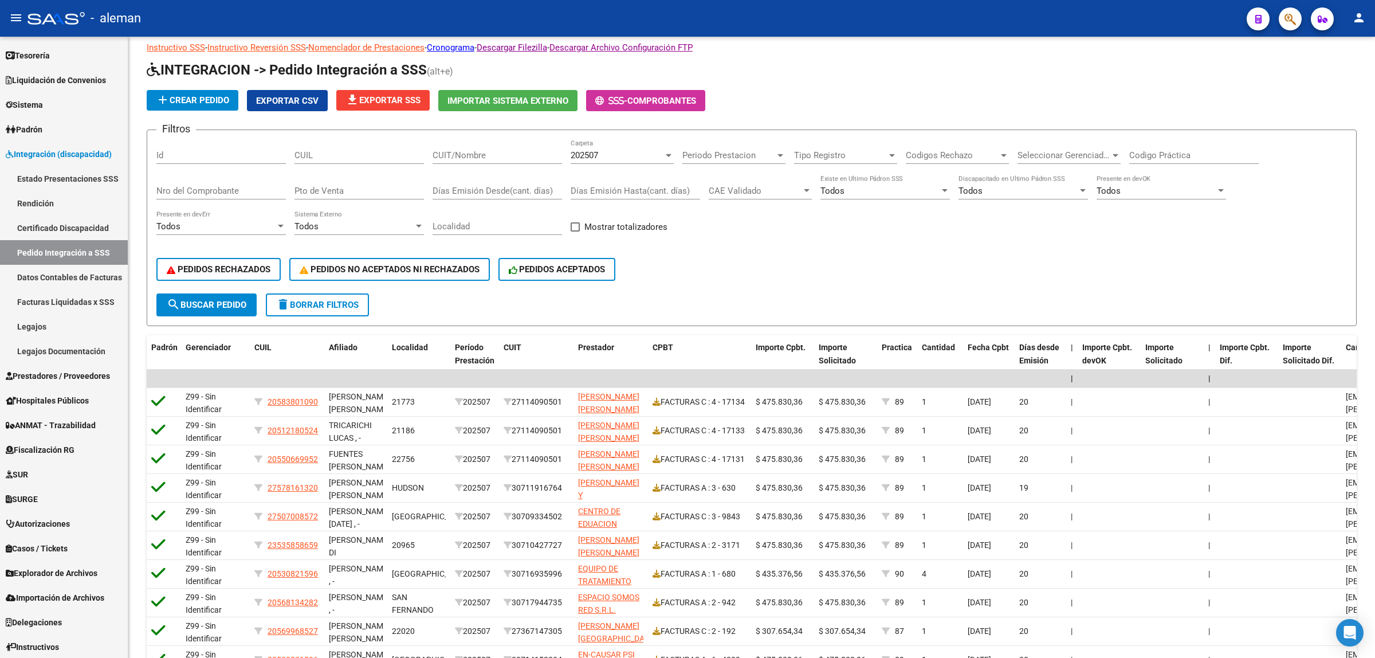
scroll to position [0, 0]
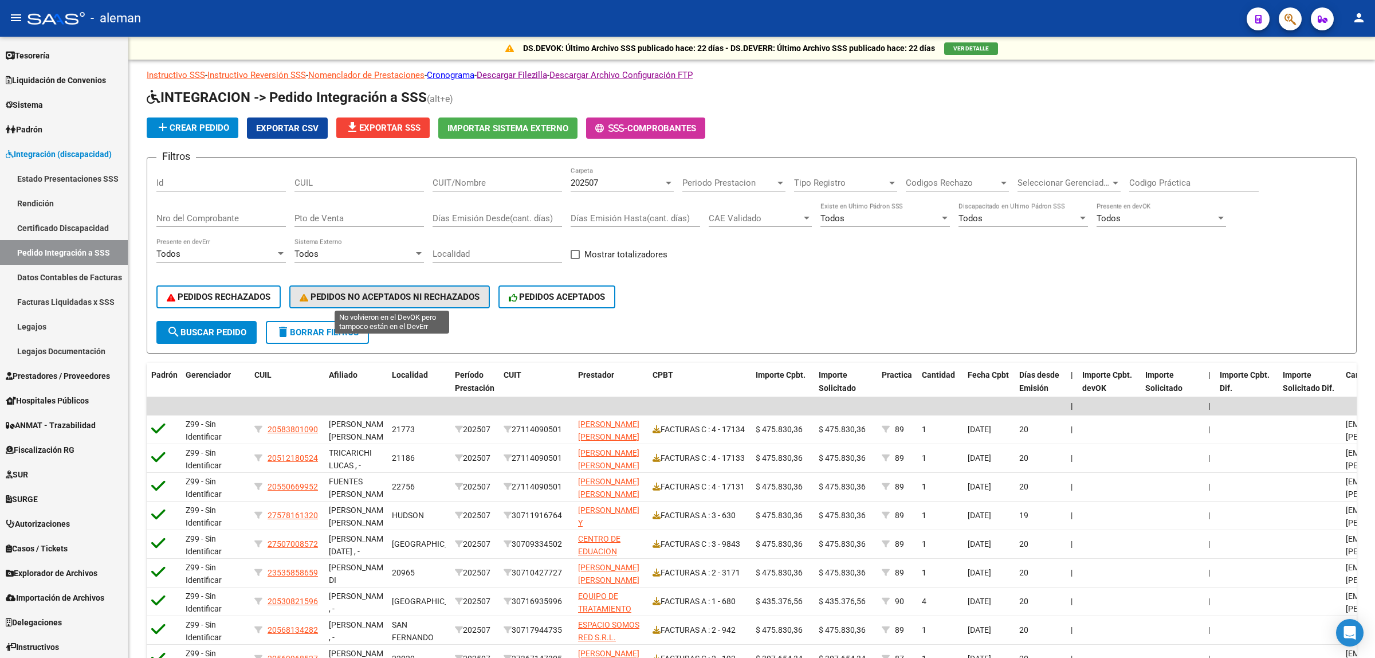
click at [413, 293] on span "PEDIDOS NO ACEPTADOS NI RECHAZADOS" at bounding box center [390, 297] width 180 height 10
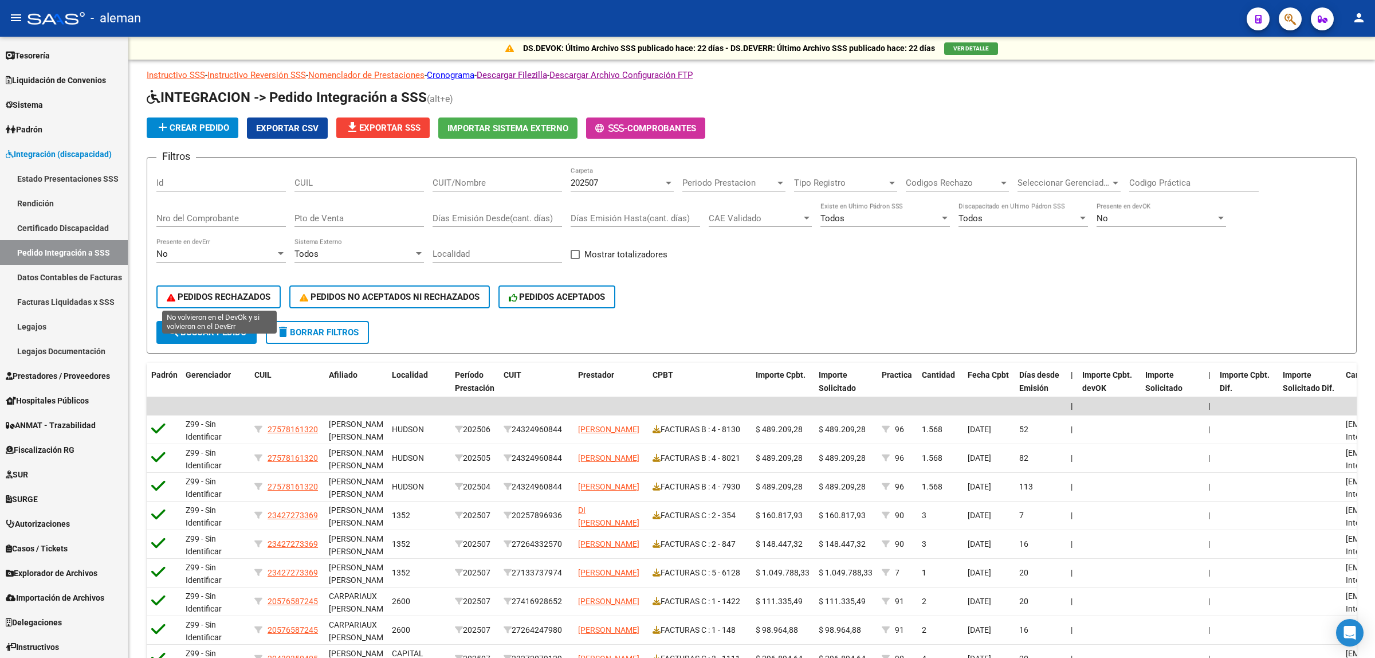
click at [246, 299] on button "PEDIDOS RECHAZADOS" at bounding box center [218, 296] width 124 height 23
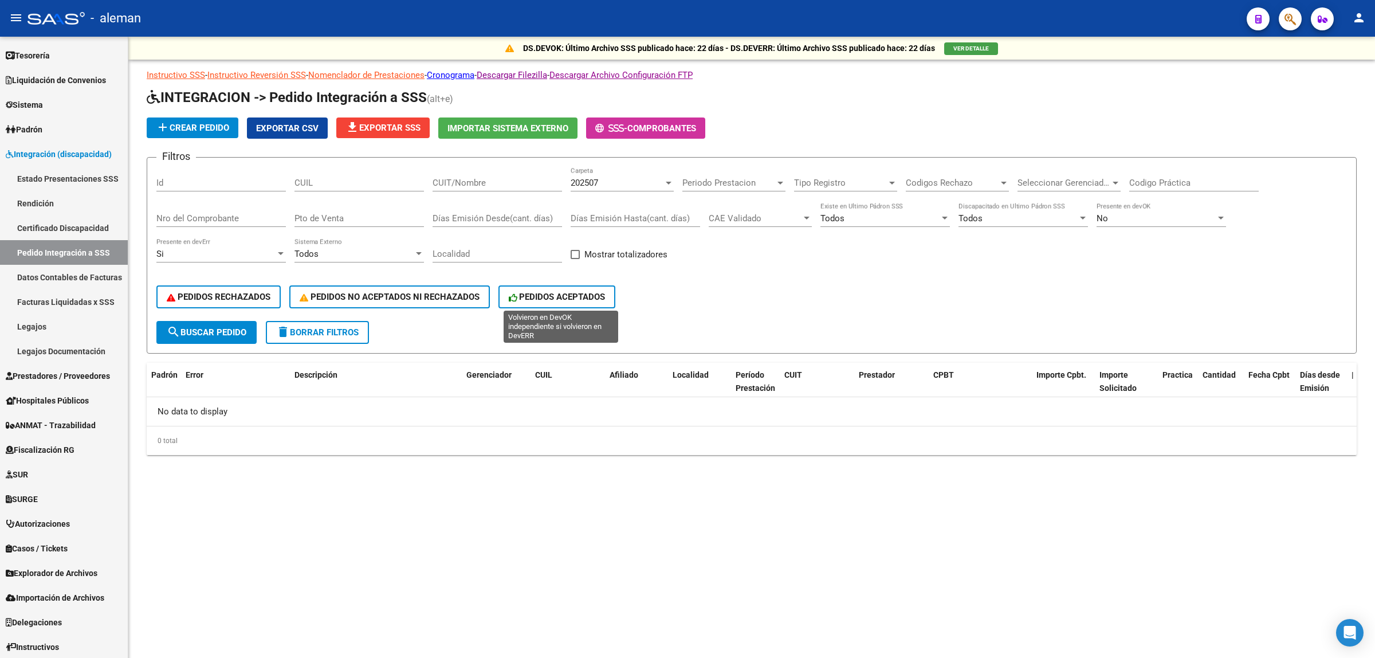
click at [519, 293] on icon at bounding box center [514, 297] width 11 height 9
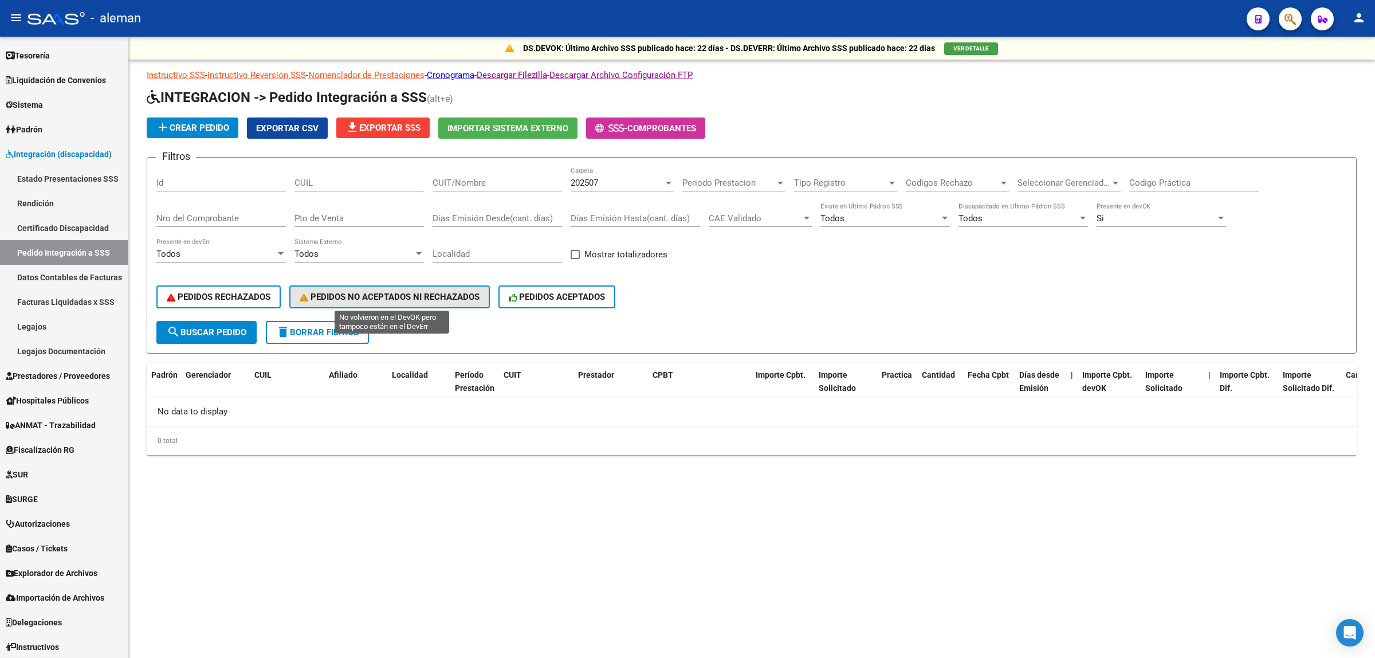
click at [405, 293] on span "PEDIDOS NO ACEPTADOS NI RECHAZADOS" at bounding box center [390, 297] width 180 height 10
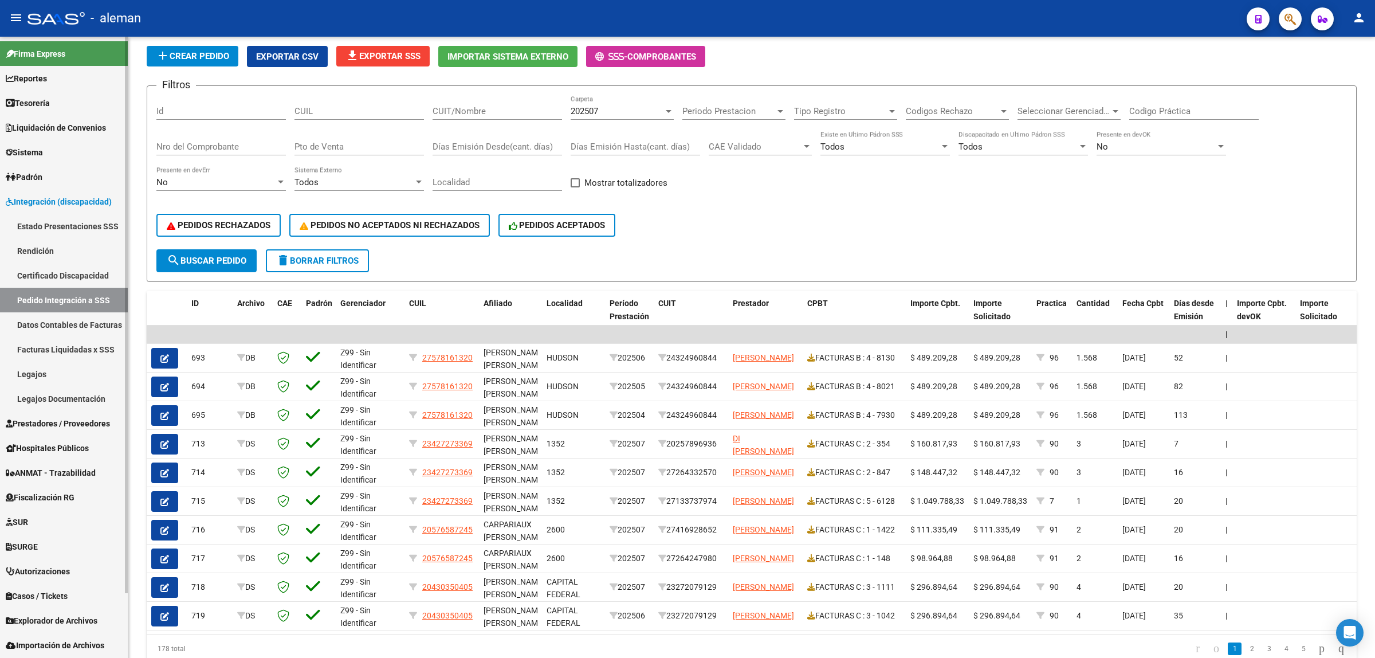
scroll to position [72, 0]
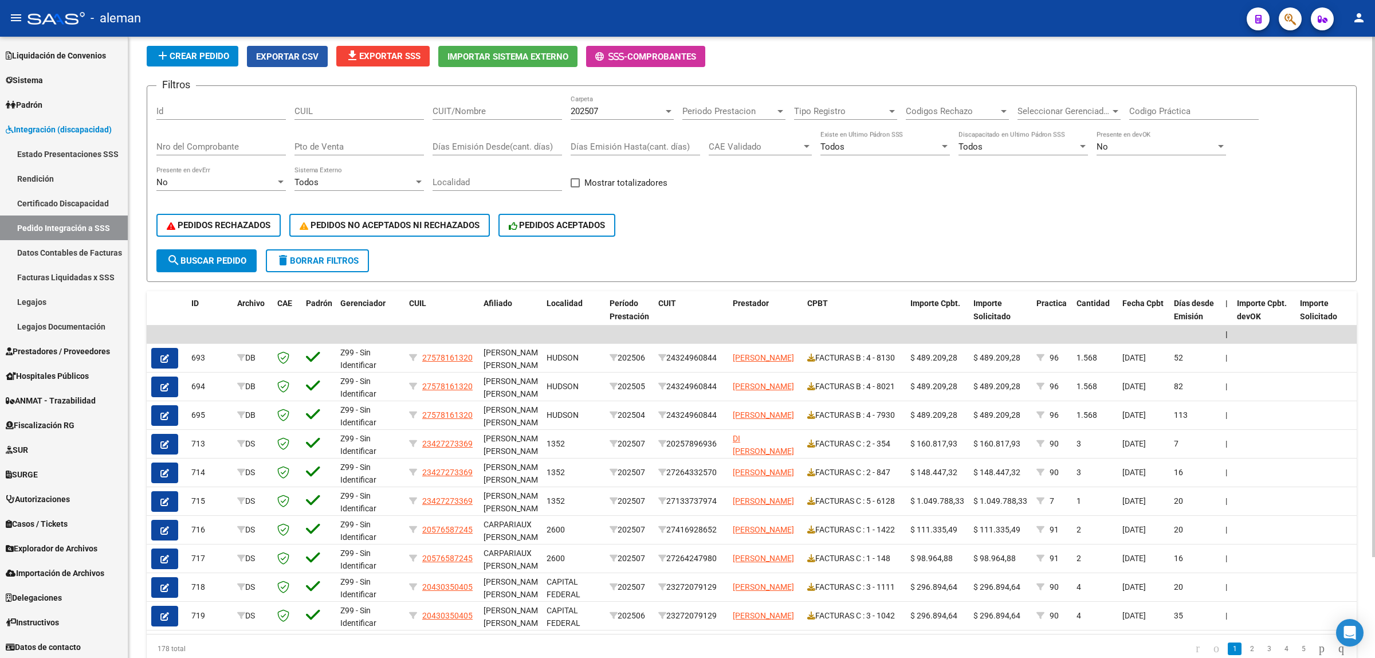
click at [278, 58] on span "Exportar CSV" at bounding box center [287, 57] width 62 height 10
click at [206, 142] on input "Nro del Comprobante" at bounding box center [221, 147] width 130 height 10
type input "8"
type input "627"
click at [224, 257] on span "search Buscar Pedido" at bounding box center [207, 261] width 80 height 10
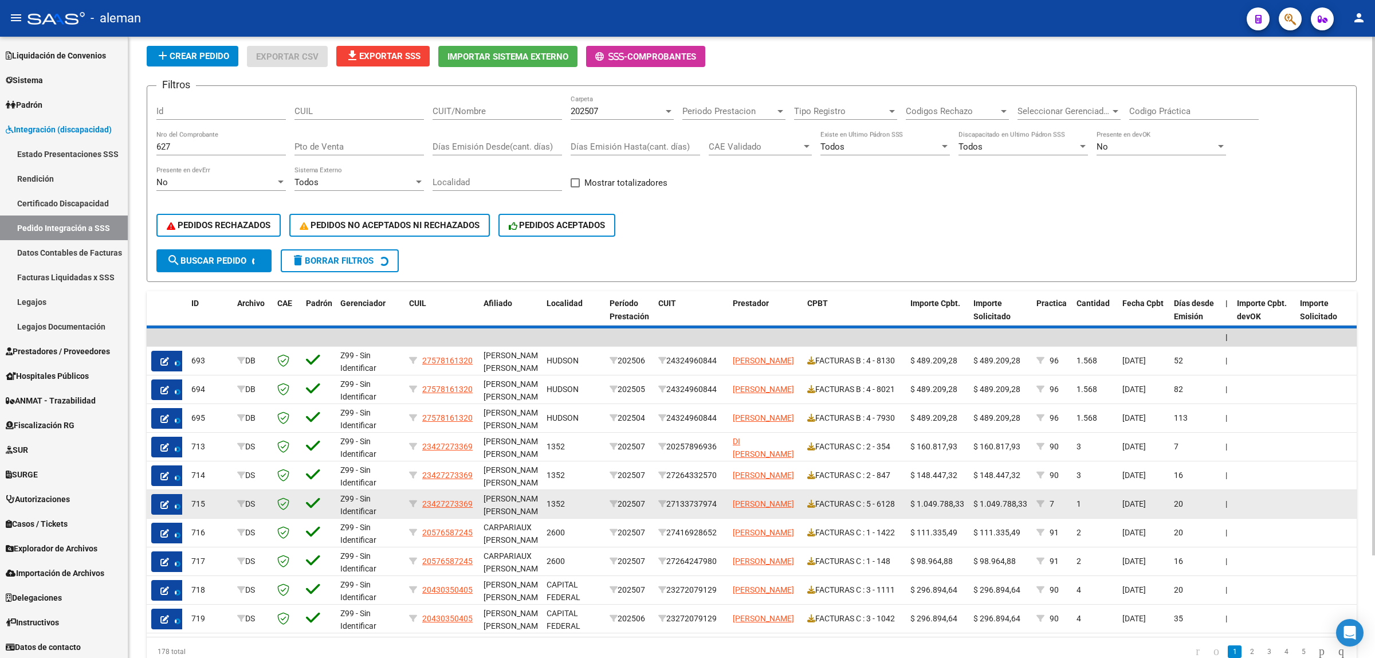
scroll to position [0, 0]
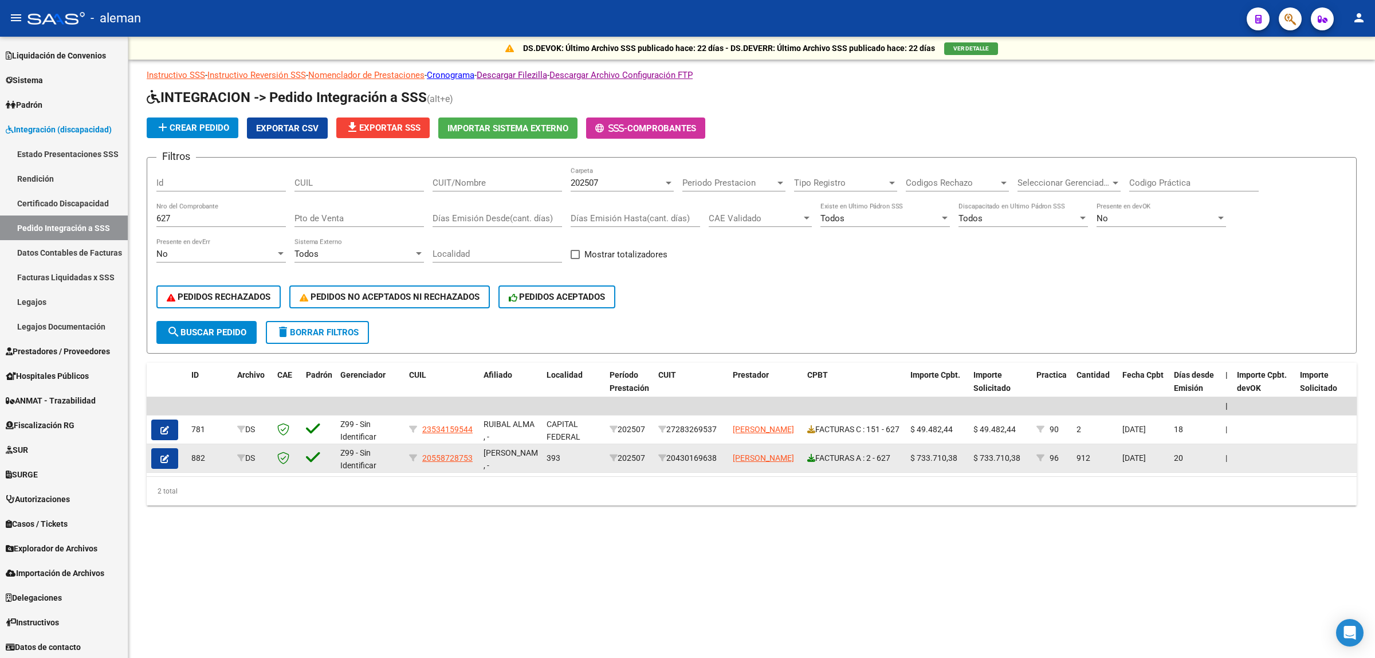
click at [810, 454] on icon at bounding box center [811, 458] width 8 height 8
click at [158, 450] on button "button" at bounding box center [164, 458] width 27 height 21
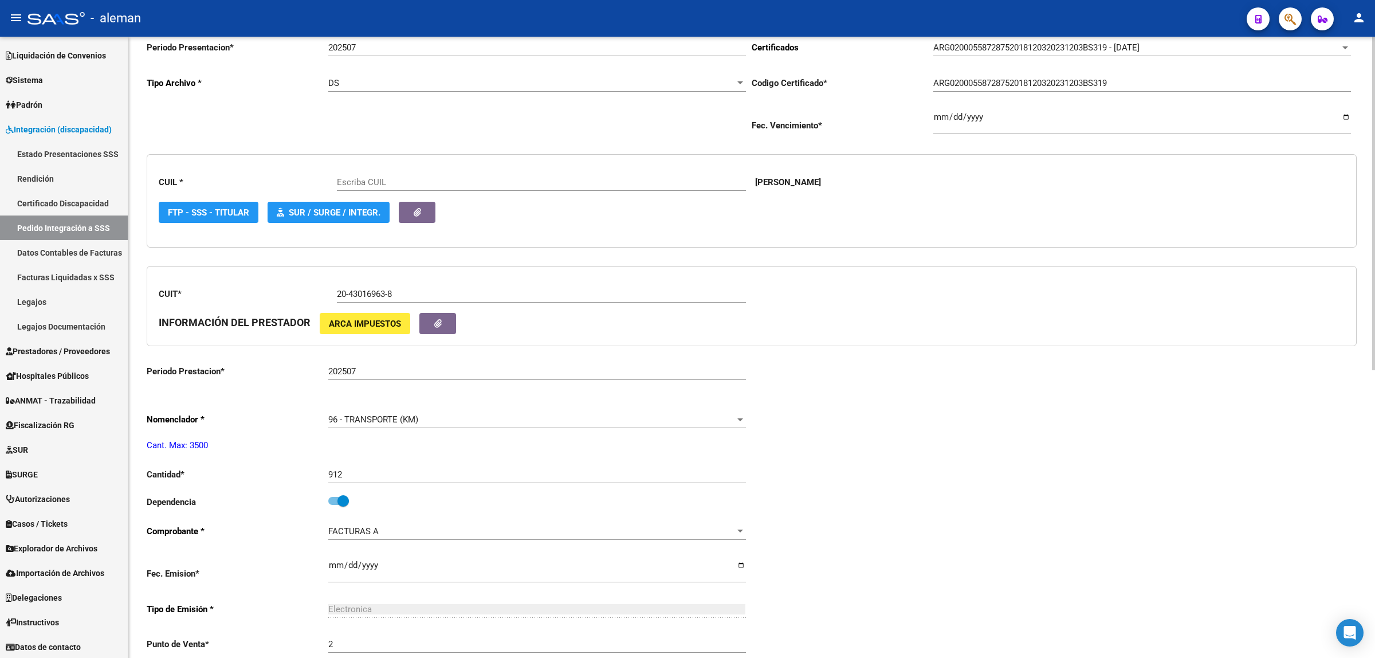
scroll to position [215, 0]
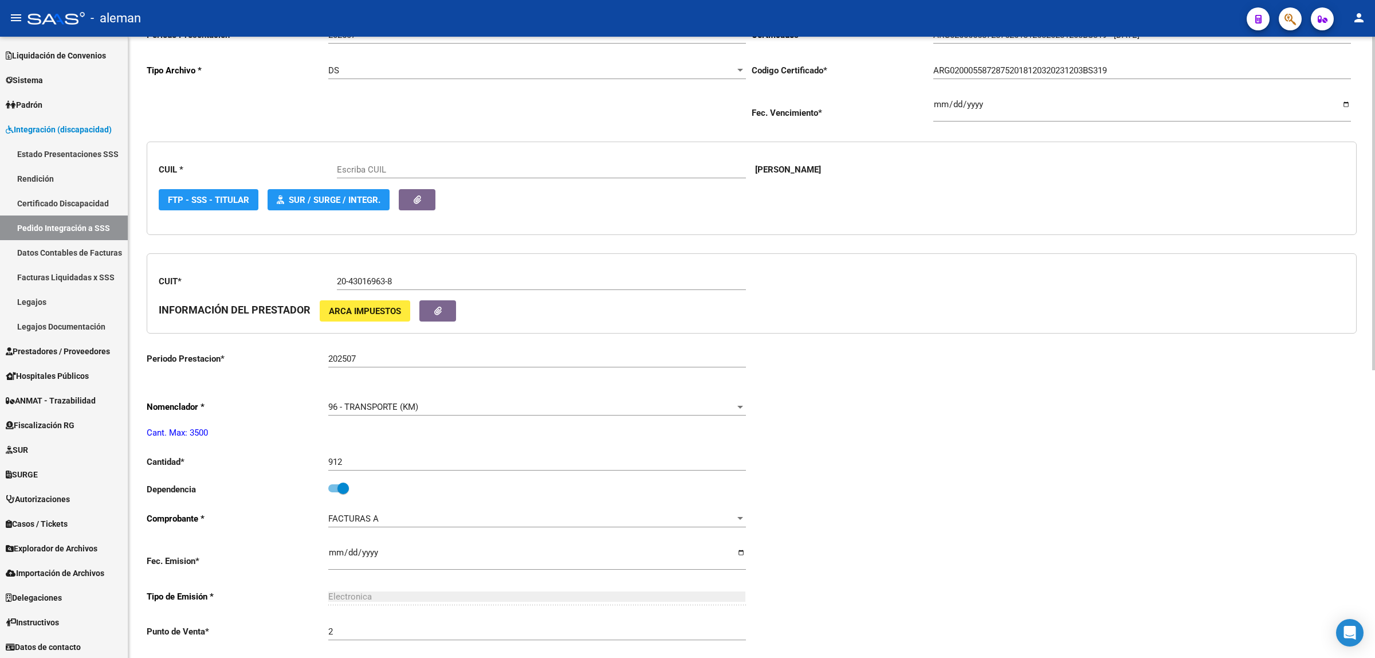
type input "20558728753"
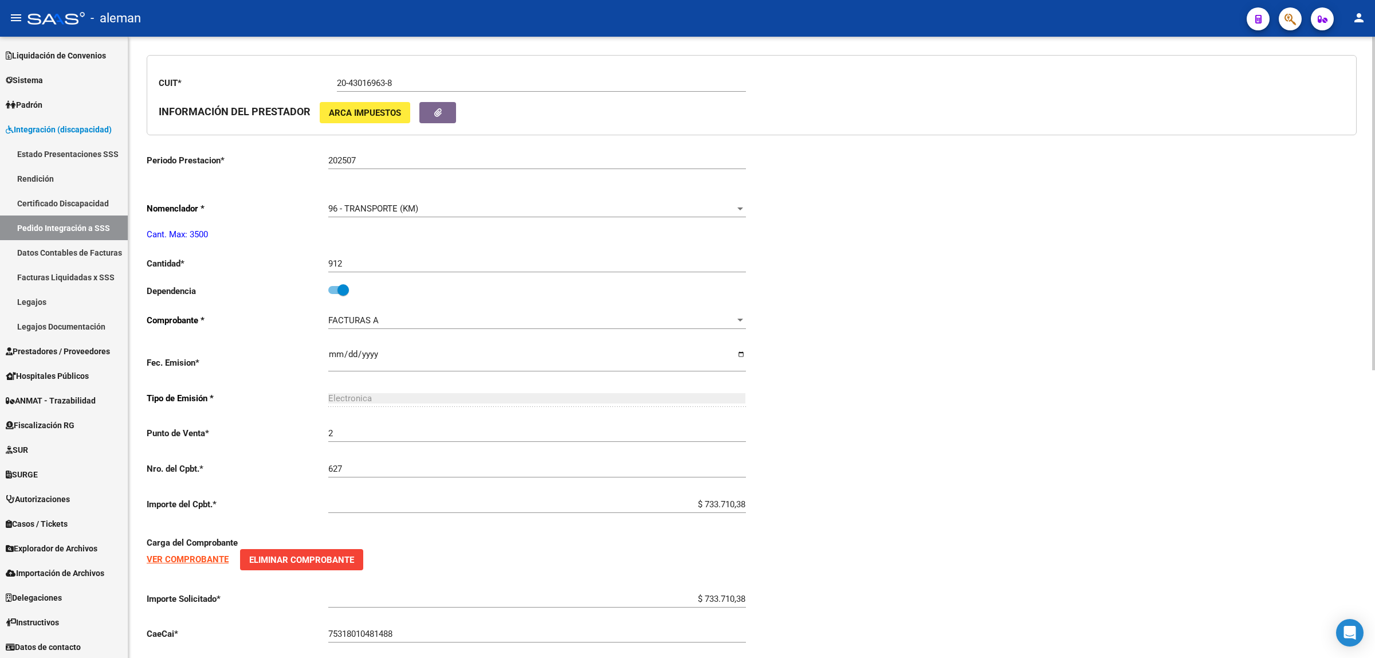
scroll to position [430, 0]
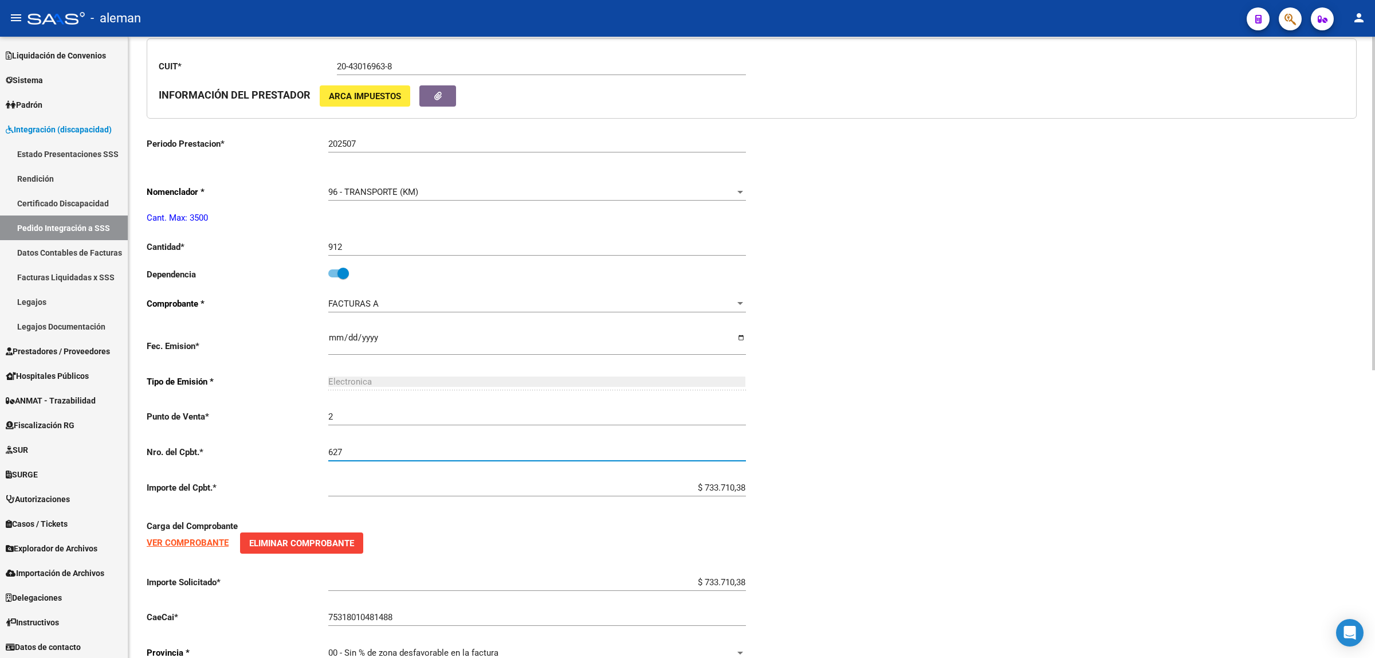
drag, startPoint x: 345, startPoint y: 448, endPoint x: 324, endPoint y: 448, distance: 21.2
click at [324, 448] on app-form-text-field "Nro. del Cpbt. * 627 Ingresar el nro" at bounding box center [446, 452] width 599 height 10
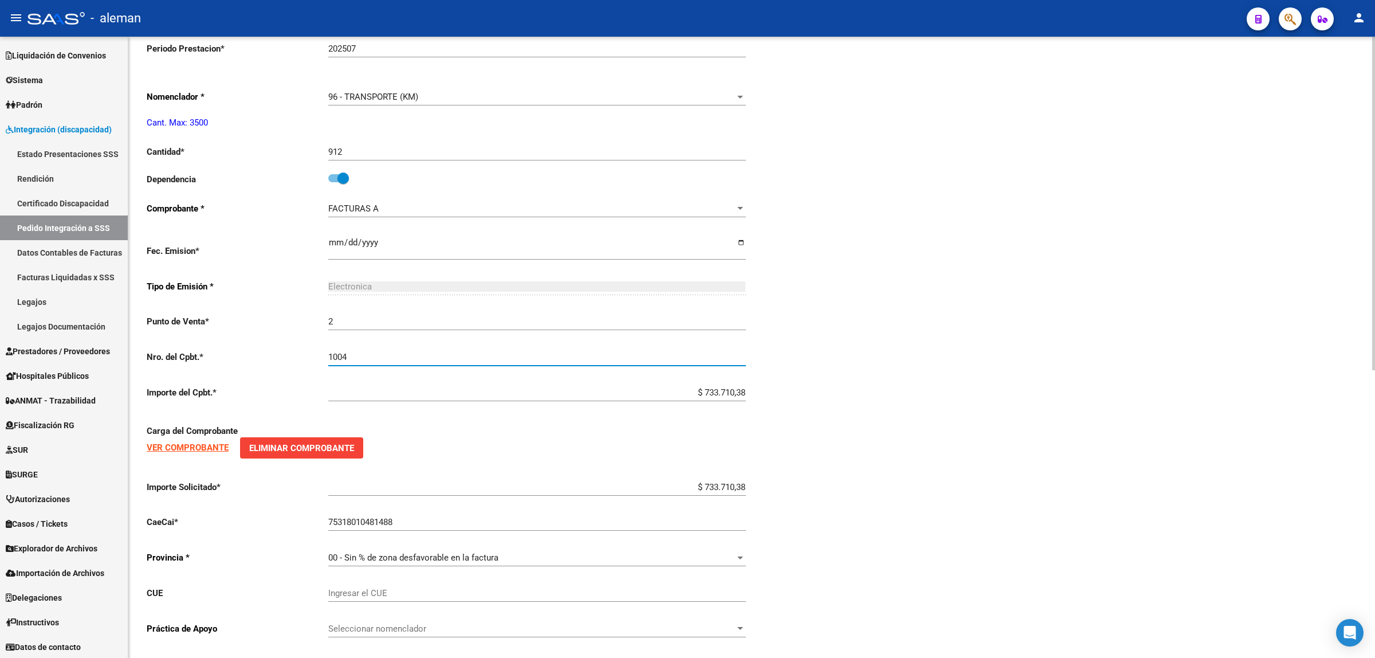
scroll to position [536, 0]
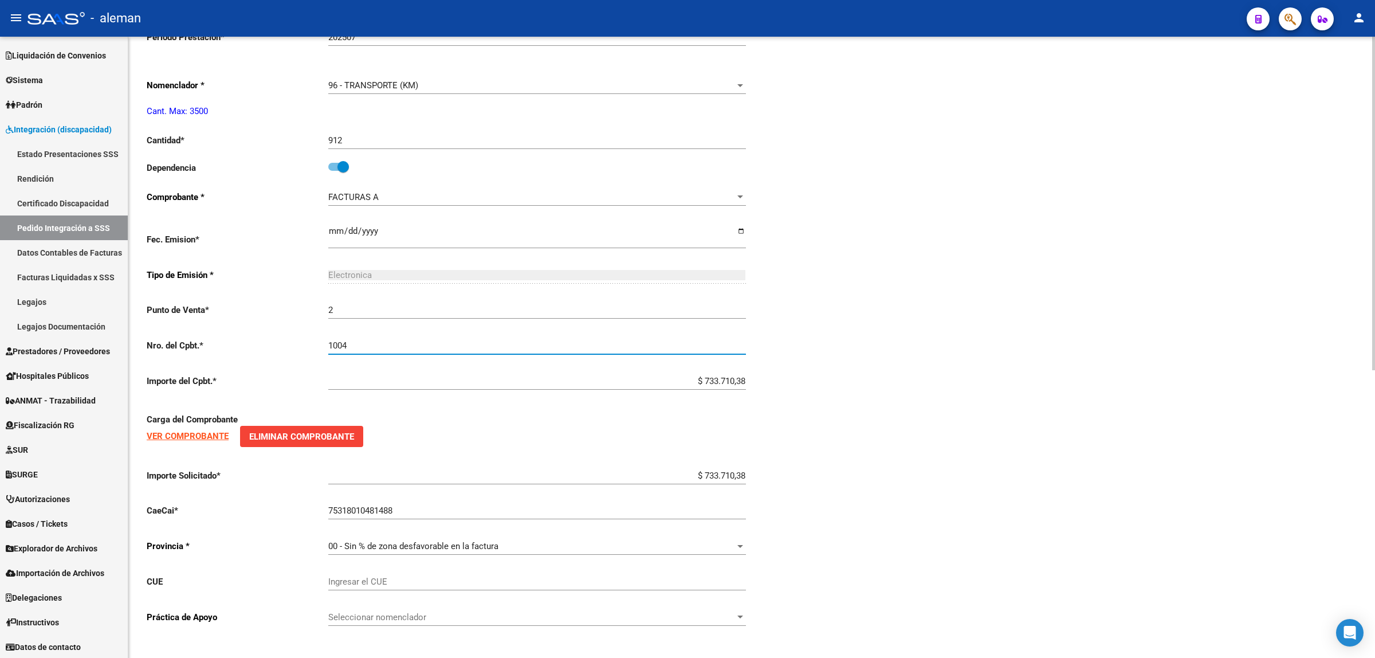
type input "1004"
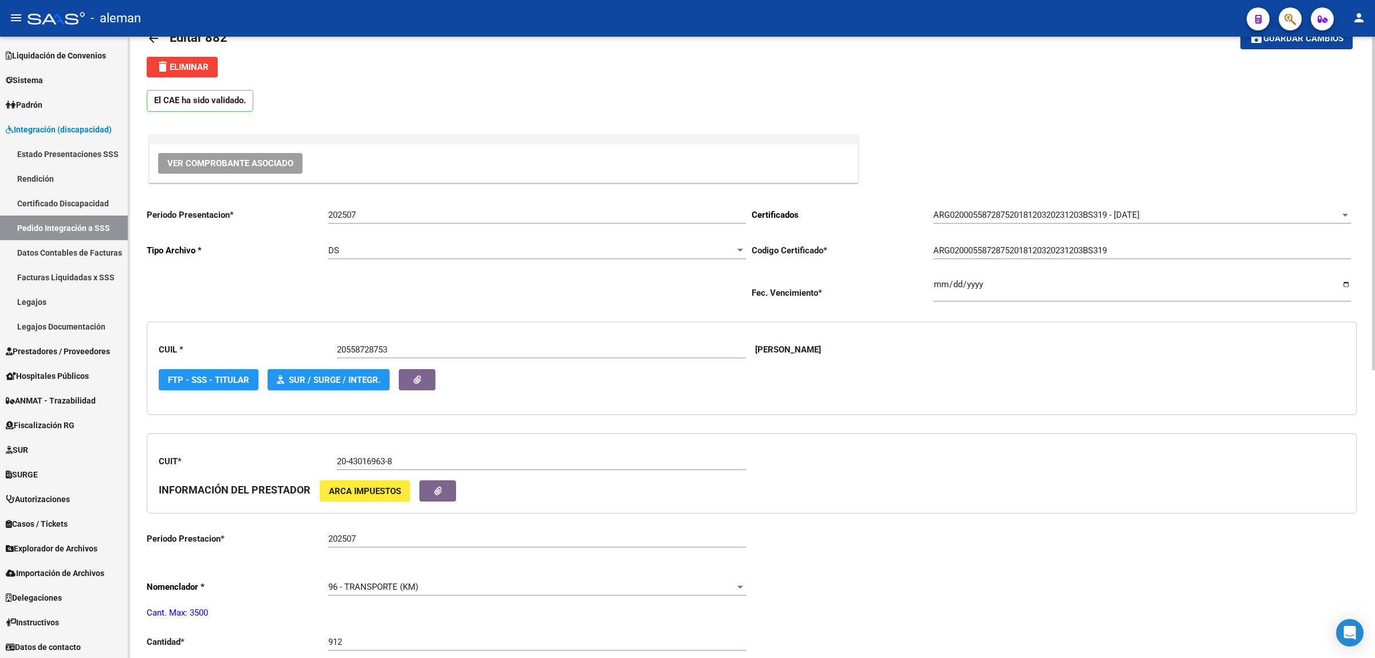
scroll to position [0, 0]
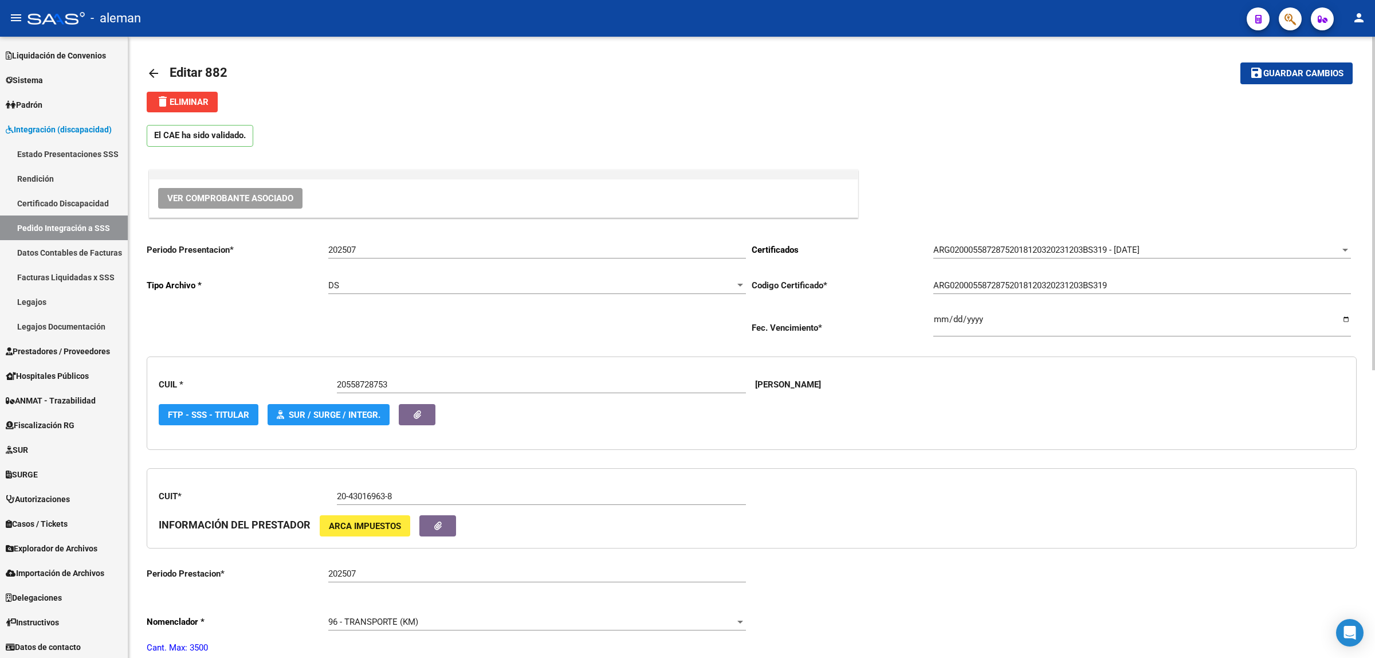
click at [152, 73] on mat-icon "arrow_back" at bounding box center [154, 73] width 14 height 14
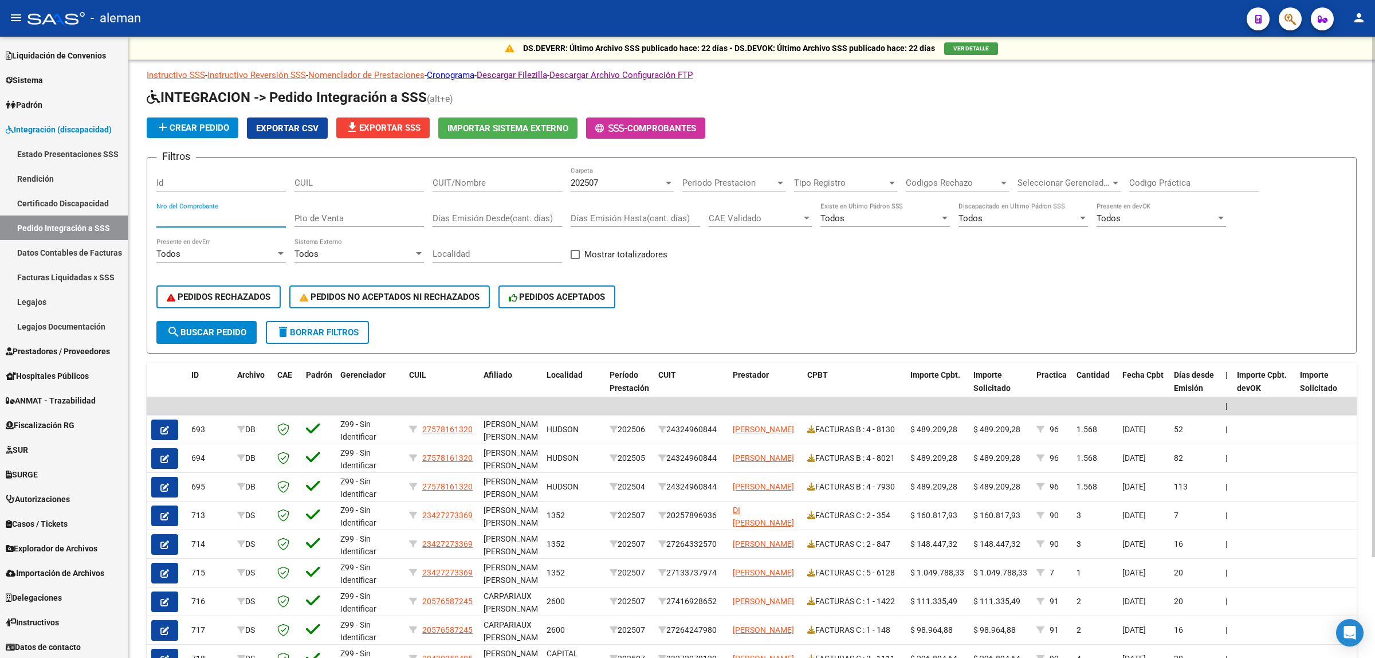
click at [199, 215] on input "Nro del Comprobante" at bounding box center [221, 218] width 130 height 10
type input "627"
click at [195, 327] on span "search Buscar Pedido" at bounding box center [207, 332] width 80 height 10
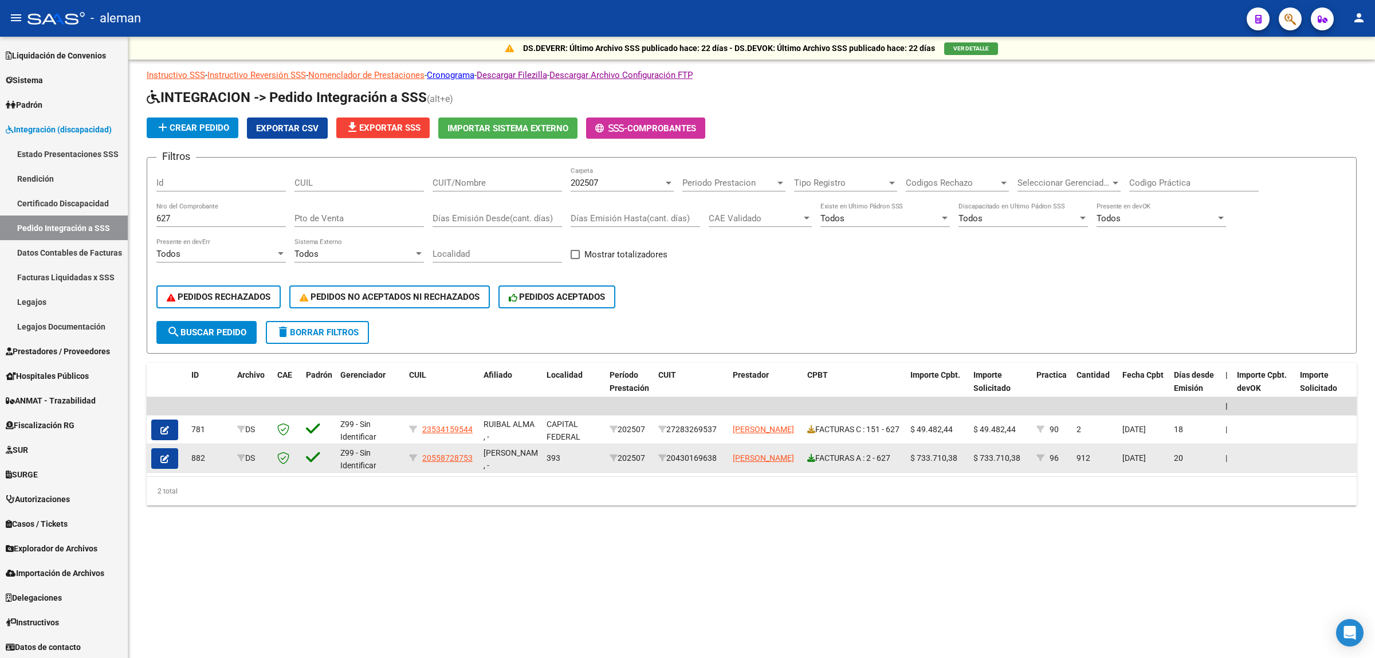
click at [814, 456] on icon at bounding box center [811, 458] width 8 height 8
click at [743, 453] on span "[PERSON_NAME]" at bounding box center [763, 457] width 61 height 9
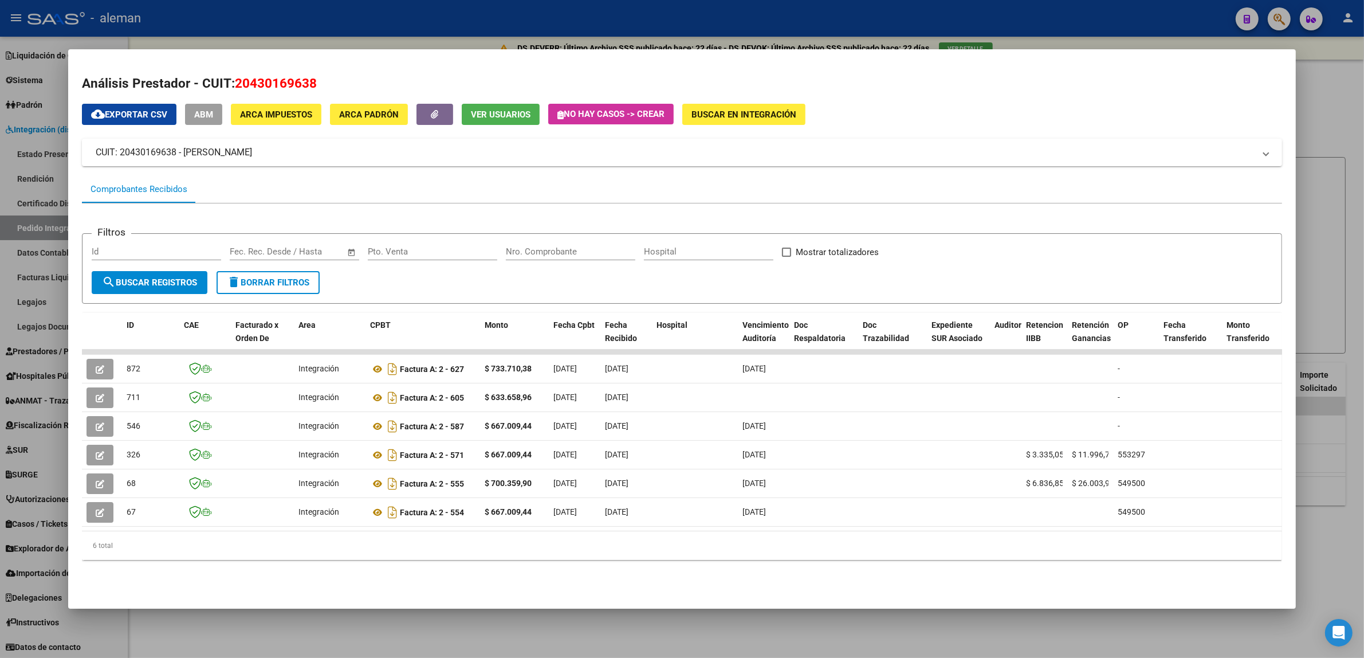
click at [1329, 113] on div at bounding box center [682, 329] width 1364 height 658
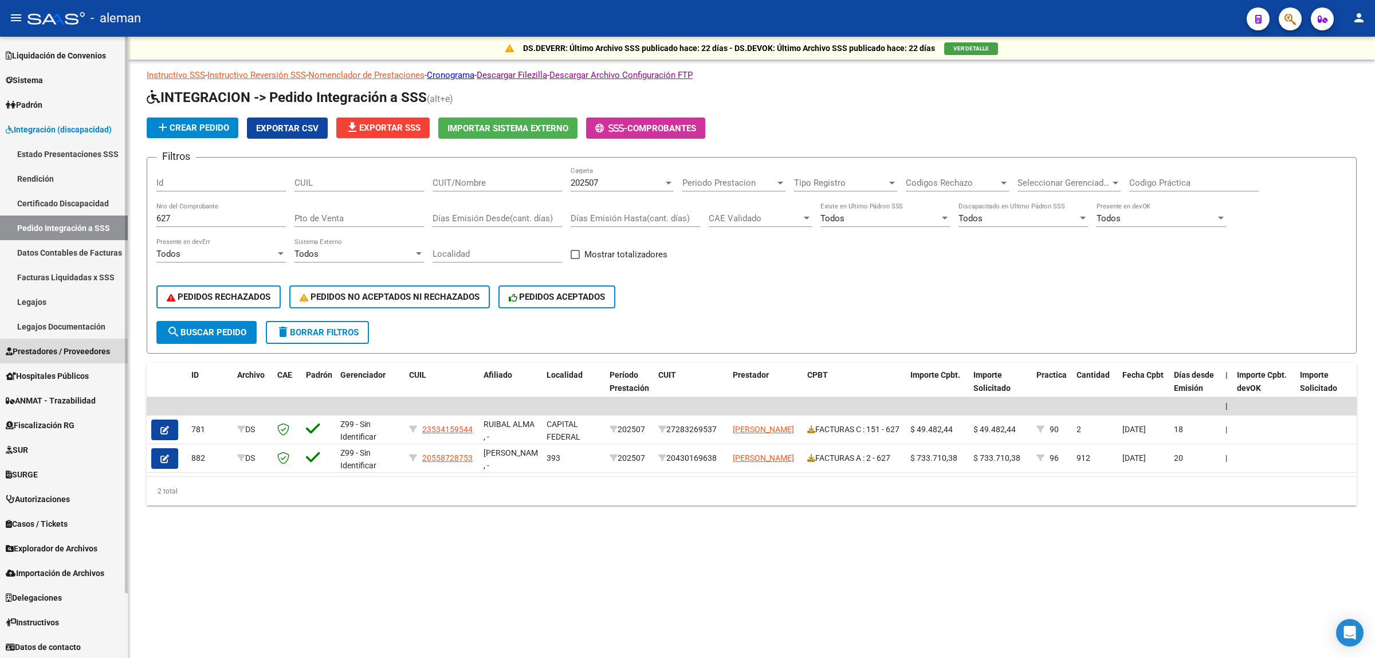
click at [44, 352] on span "Prestadores / Proveedores" at bounding box center [58, 351] width 104 height 13
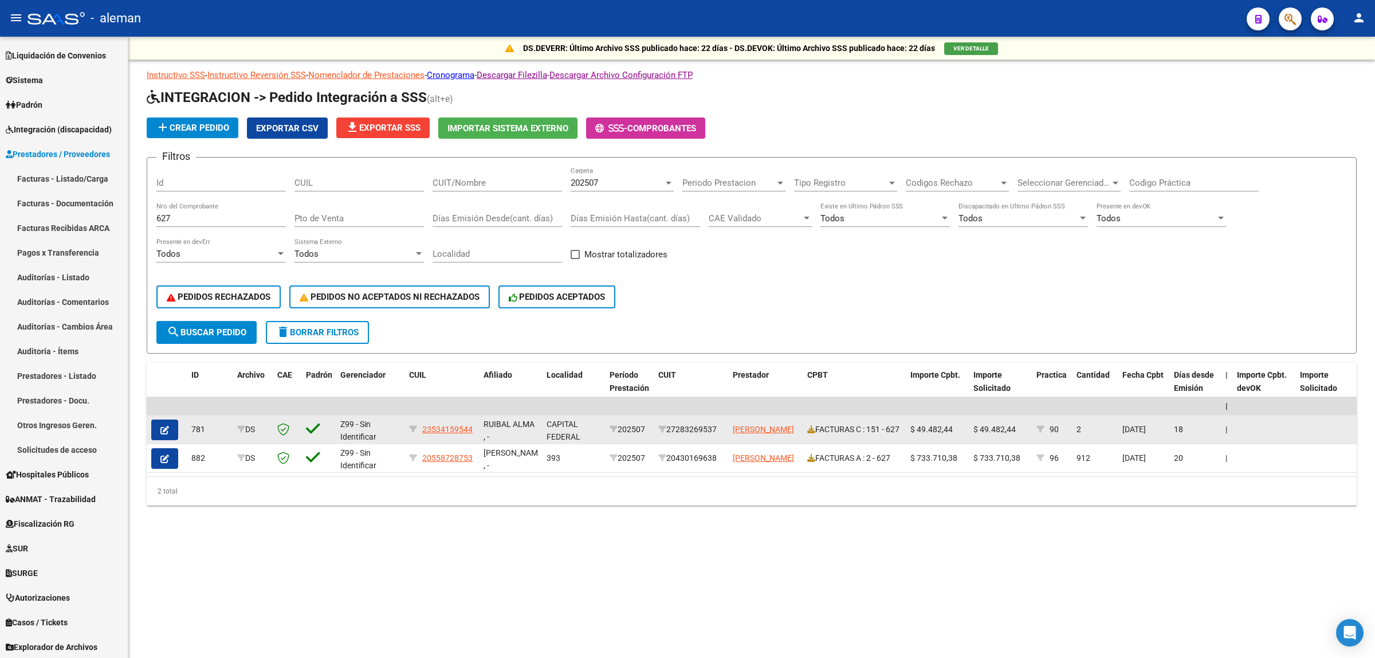
drag, startPoint x: 673, startPoint y: 430, endPoint x: 720, endPoint y: 435, distance: 47.3
click at [720, 435] on datatable-body-cell "27283269537" at bounding box center [691, 429] width 74 height 28
copy div "27283269537"
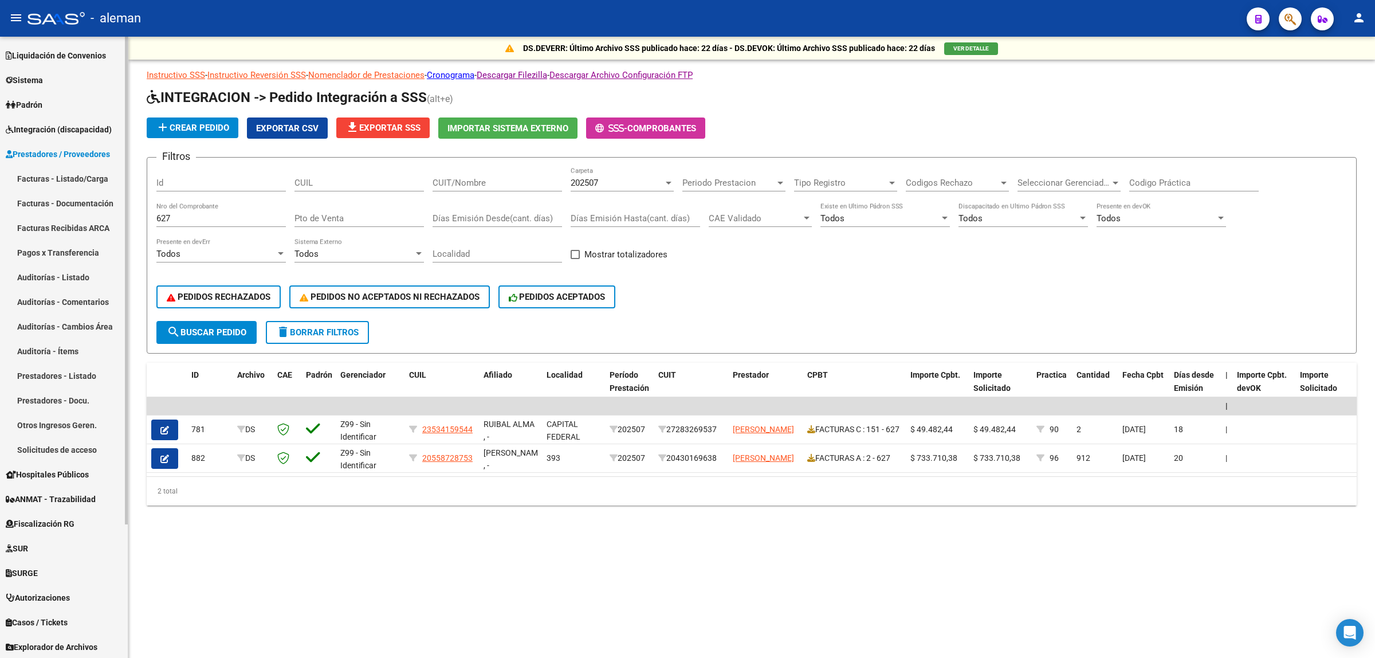
click at [79, 402] on link "Prestadores - Docu." at bounding box center [64, 400] width 128 height 25
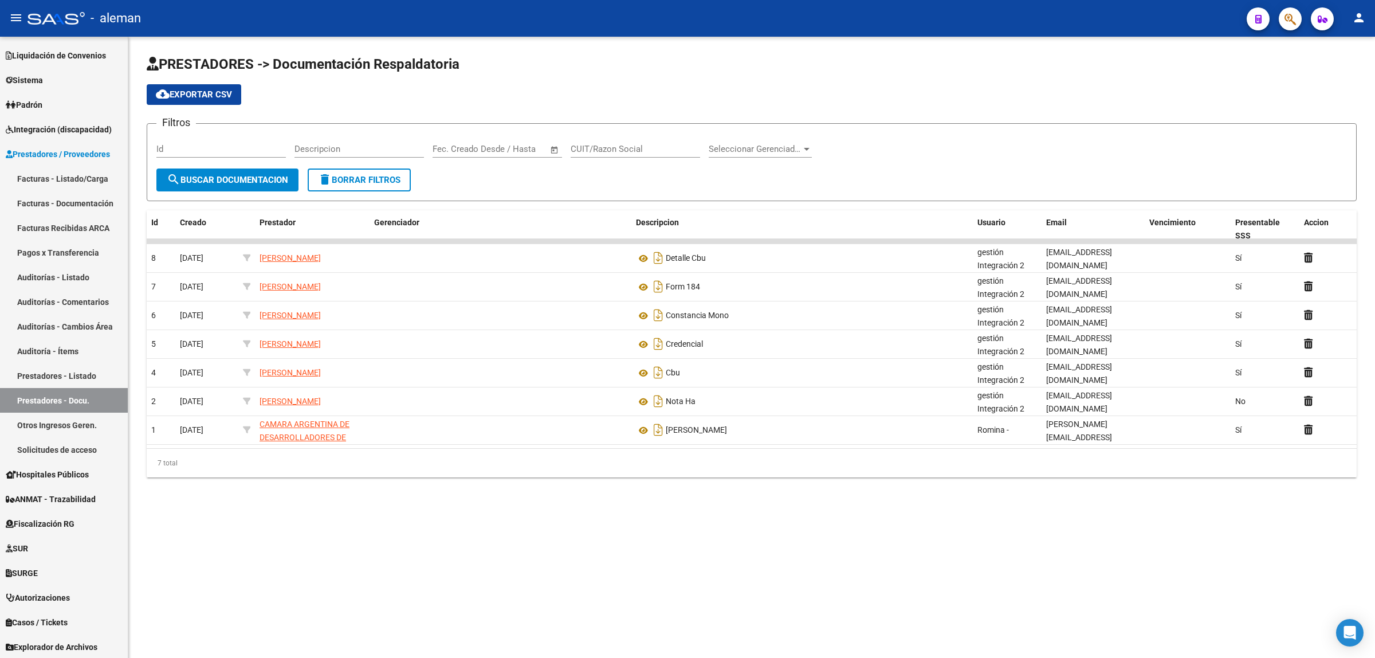
click at [596, 146] on input "CUIT/Razon Social" at bounding box center [636, 149] width 130 height 10
paste input "27283269537"
type input "27283269537"
click at [224, 185] on button "search Buscar Documentacion" at bounding box center [227, 179] width 142 height 23
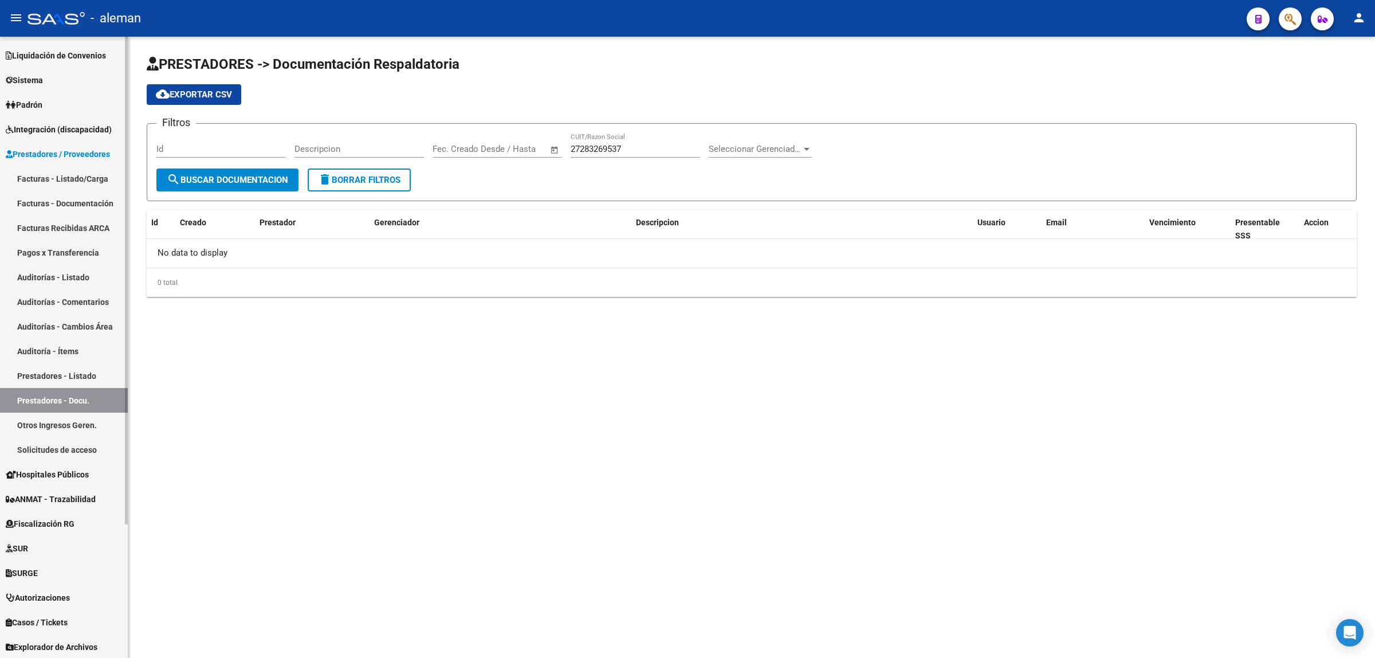
click at [79, 374] on link "Prestadores - Listado" at bounding box center [64, 375] width 128 height 25
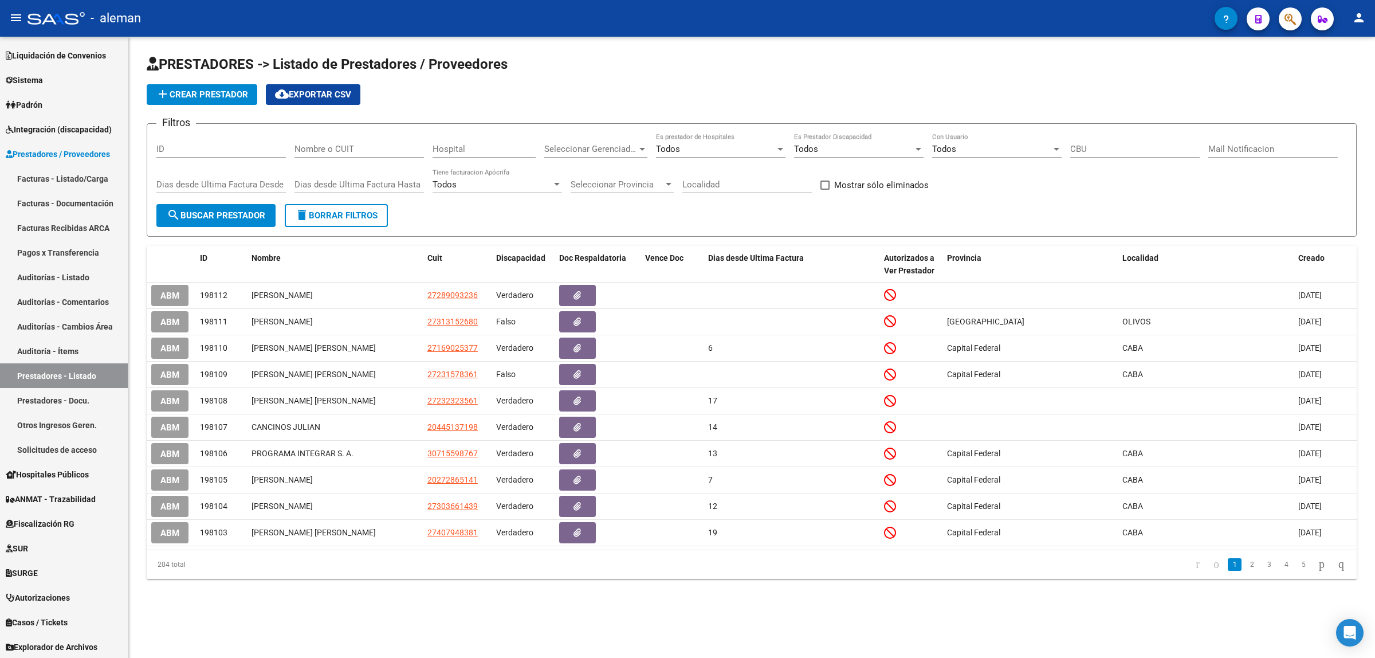
click at [365, 152] on input "Nombre o CUIT" at bounding box center [360, 149] width 130 height 10
paste input "27283269537"
type input "27283269537"
click at [201, 210] on span "search Buscar Prestador" at bounding box center [216, 215] width 99 height 10
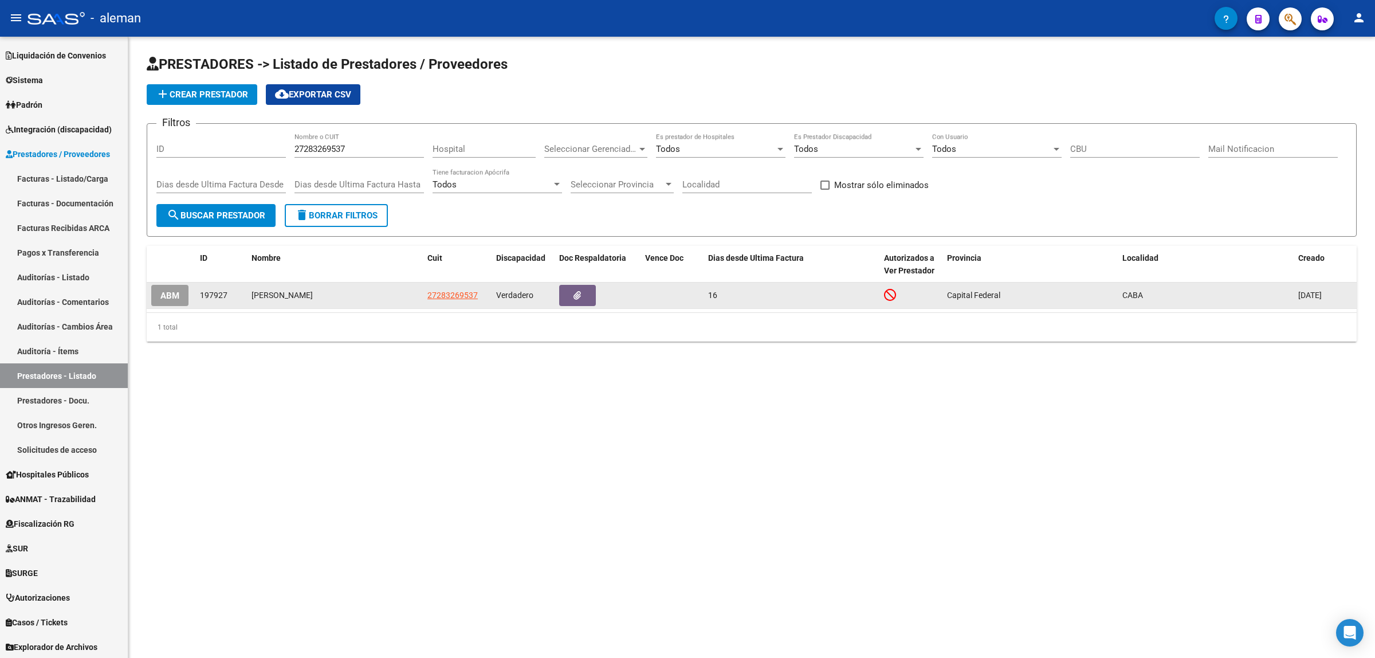
click at [173, 293] on span "ABM" at bounding box center [169, 296] width 19 height 10
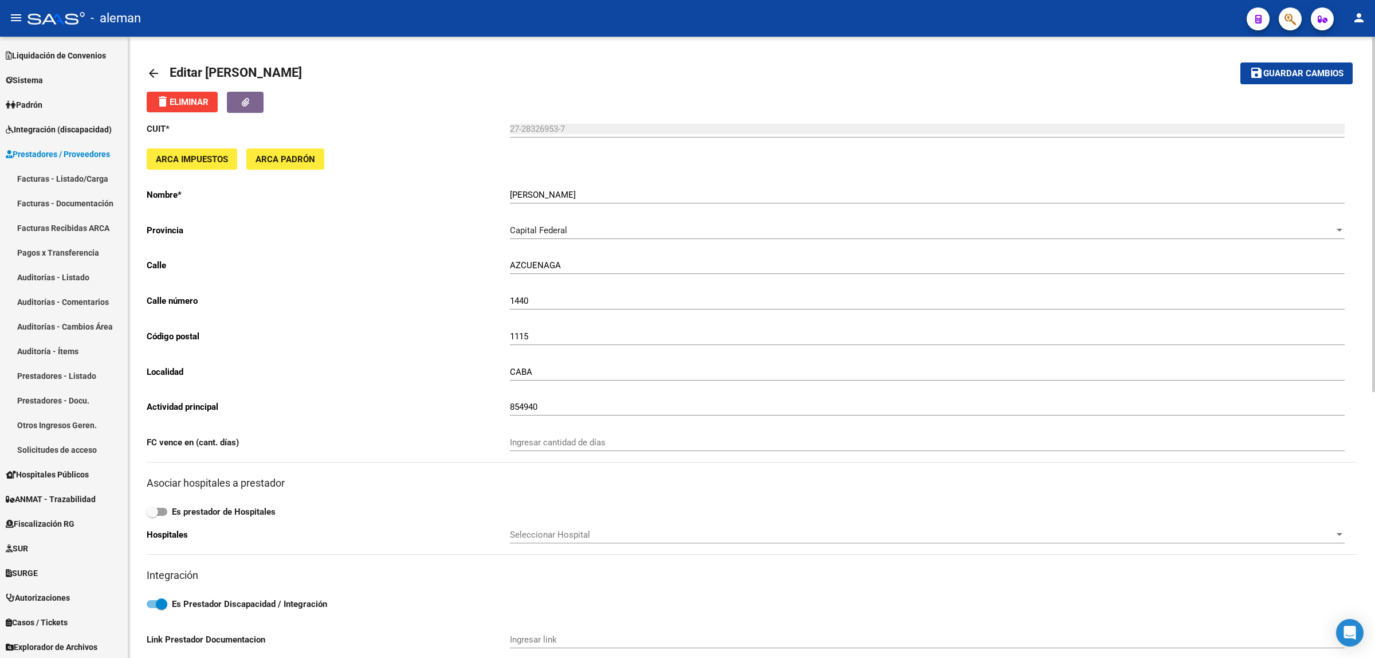
click at [160, 70] on link "arrow_back" at bounding box center [158, 73] width 23 height 27
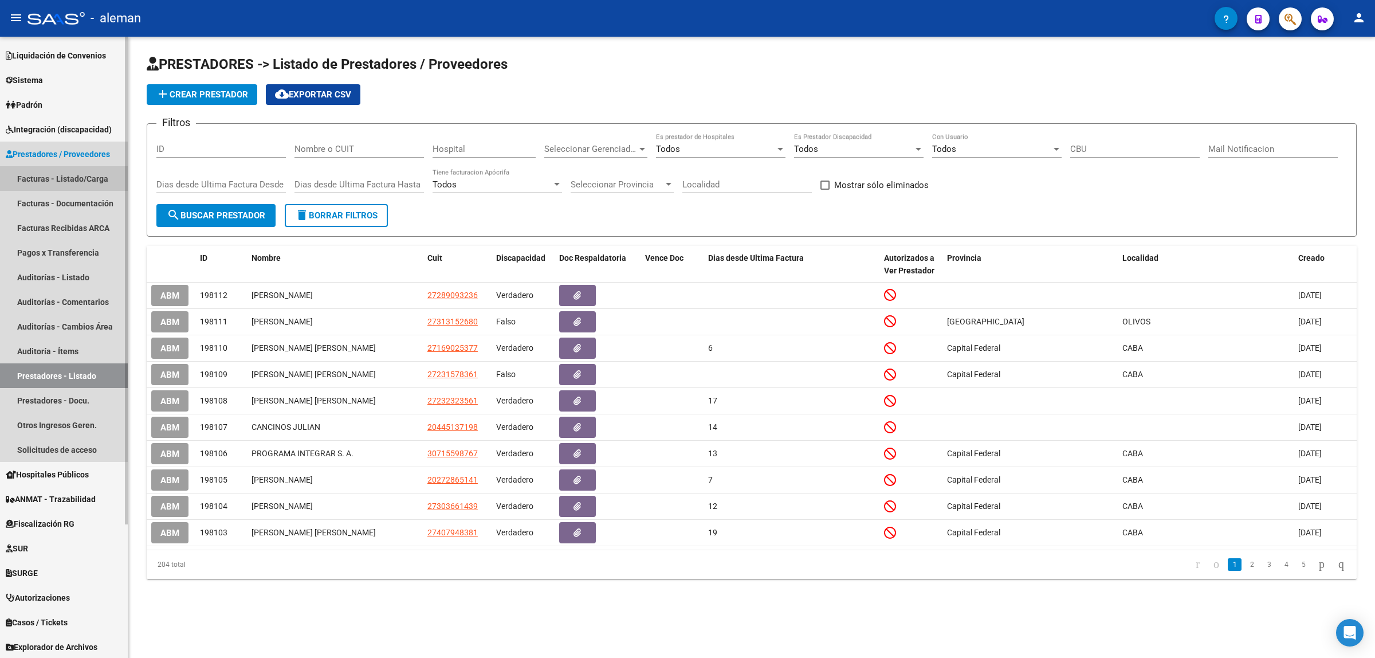
click at [72, 179] on link "Facturas - Listado/Carga" at bounding box center [64, 178] width 128 height 25
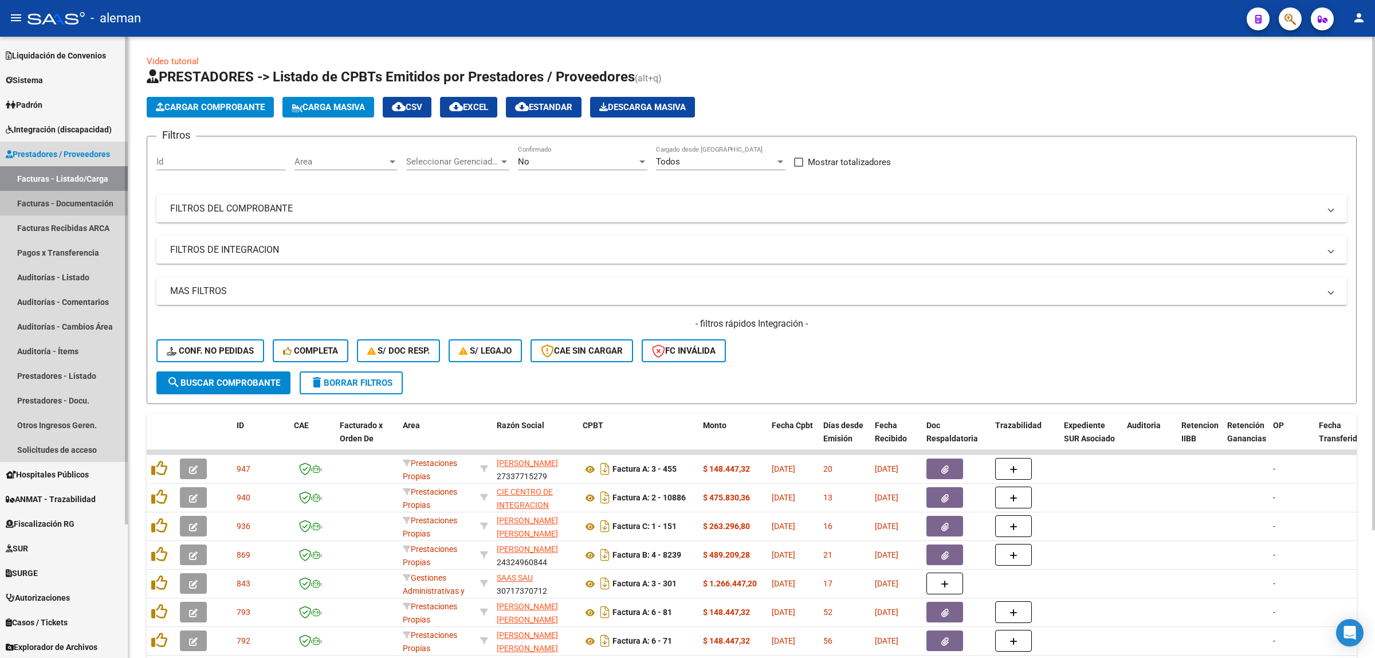
click at [67, 208] on link "Facturas - Documentación" at bounding box center [64, 203] width 128 height 25
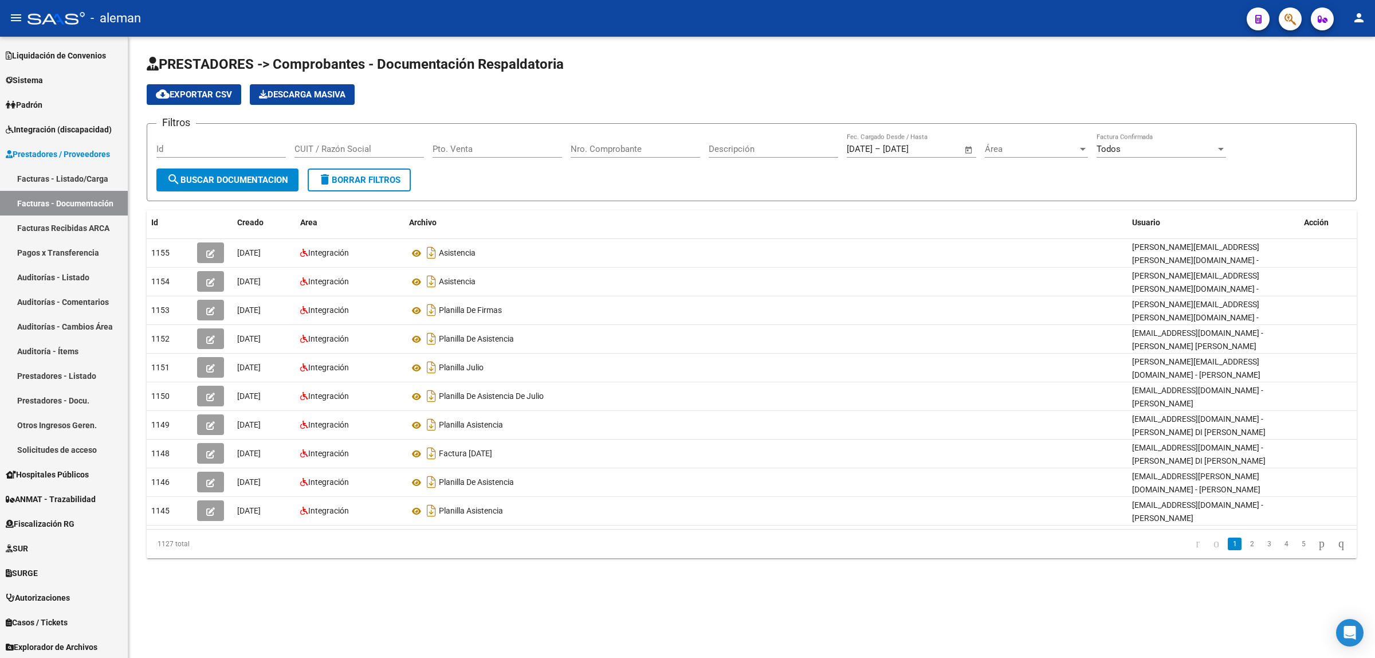
click at [635, 148] on input "Nro. Comprobante" at bounding box center [636, 149] width 130 height 10
type input "627"
click at [279, 178] on span "search Buscar Documentacion" at bounding box center [227, 180] width 121 height 10
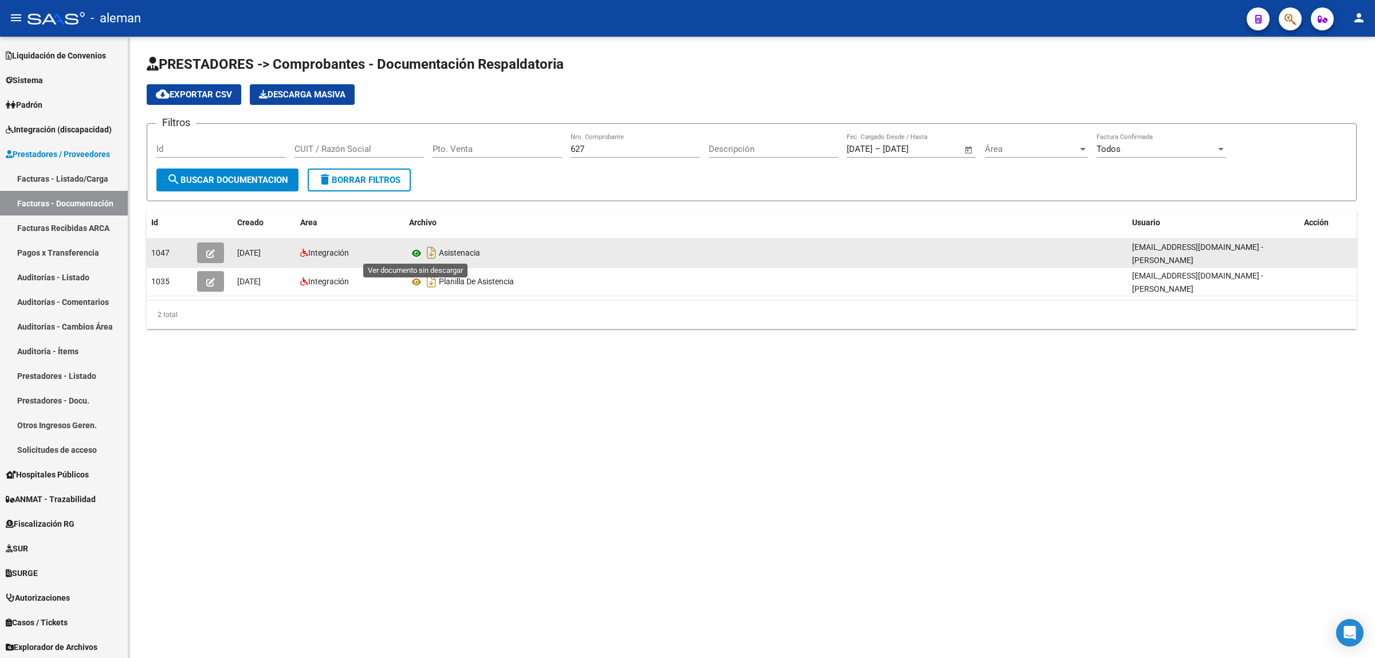
click at [416, 248] on icon at bounding box center [416, 253] width 15 height 14
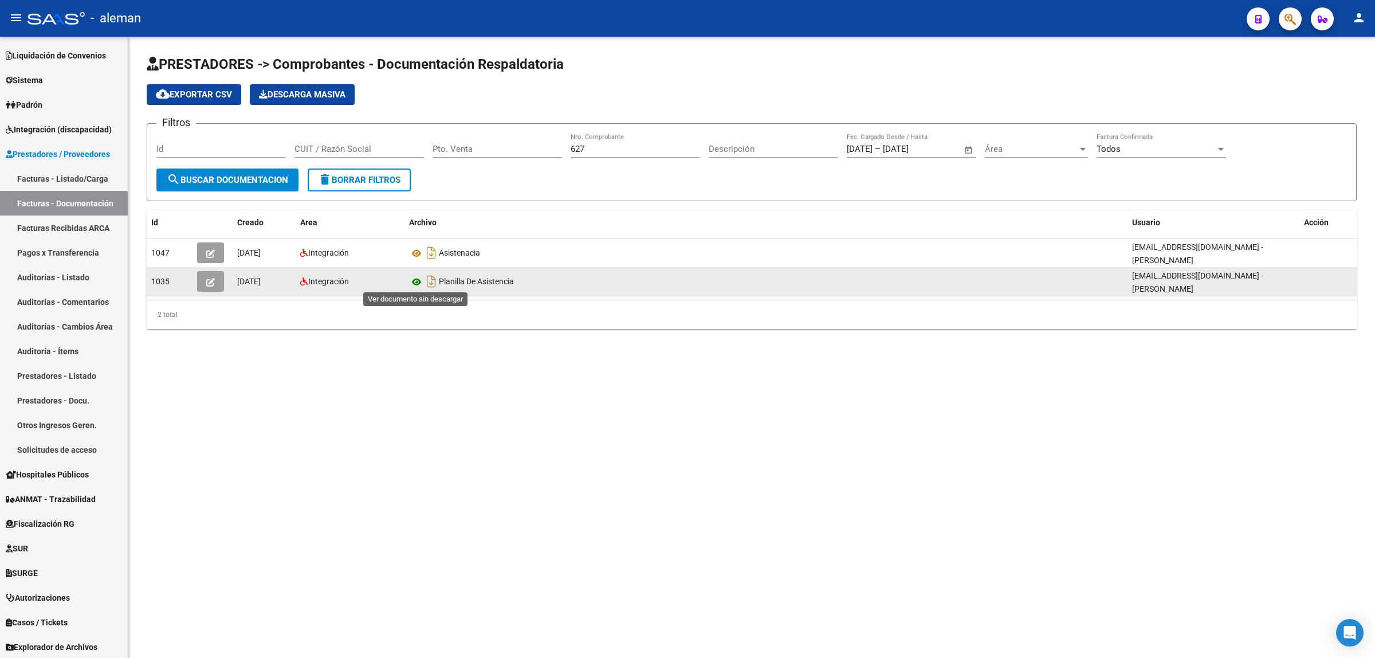
click at [418, 282] on icon at bounding box center [416, 282] width 15 height 14
click at [414, 278] on icon at bounding box center [416, 282] width 15 height 14
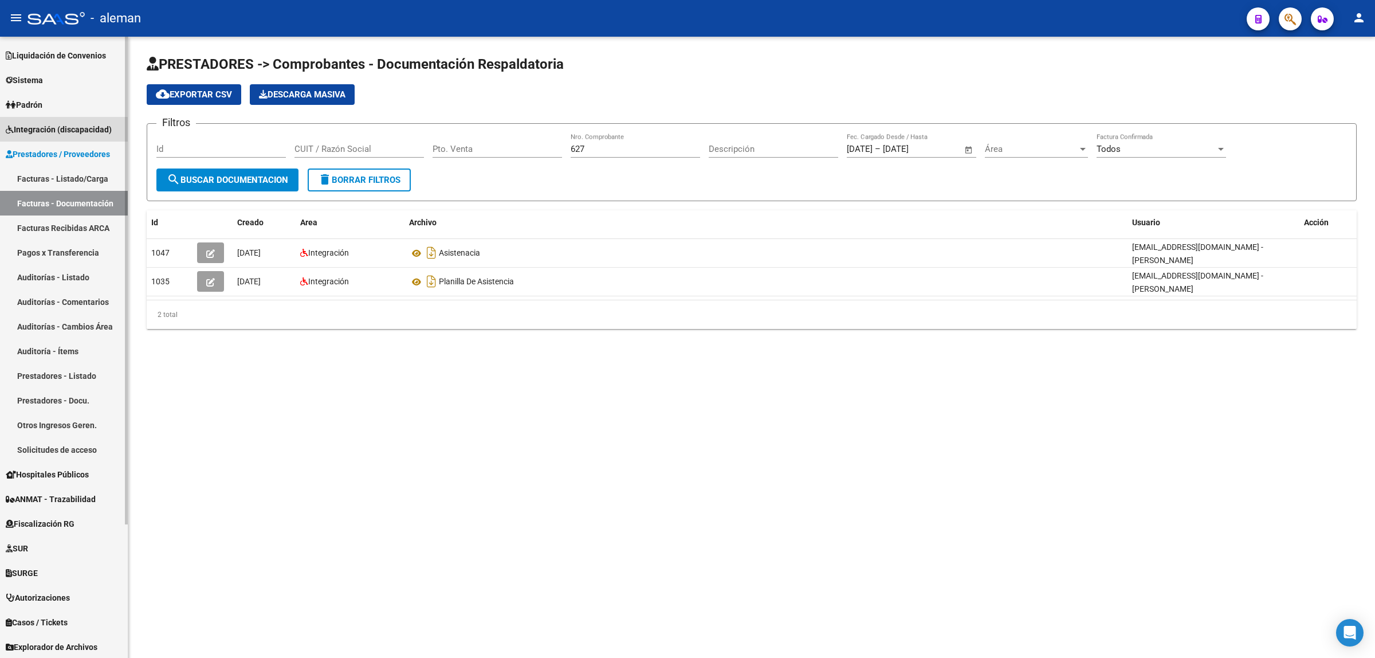
click at [62, 130] on span "Integración (discapacidad)" at bounding box center [59, 129] width 106 height 13
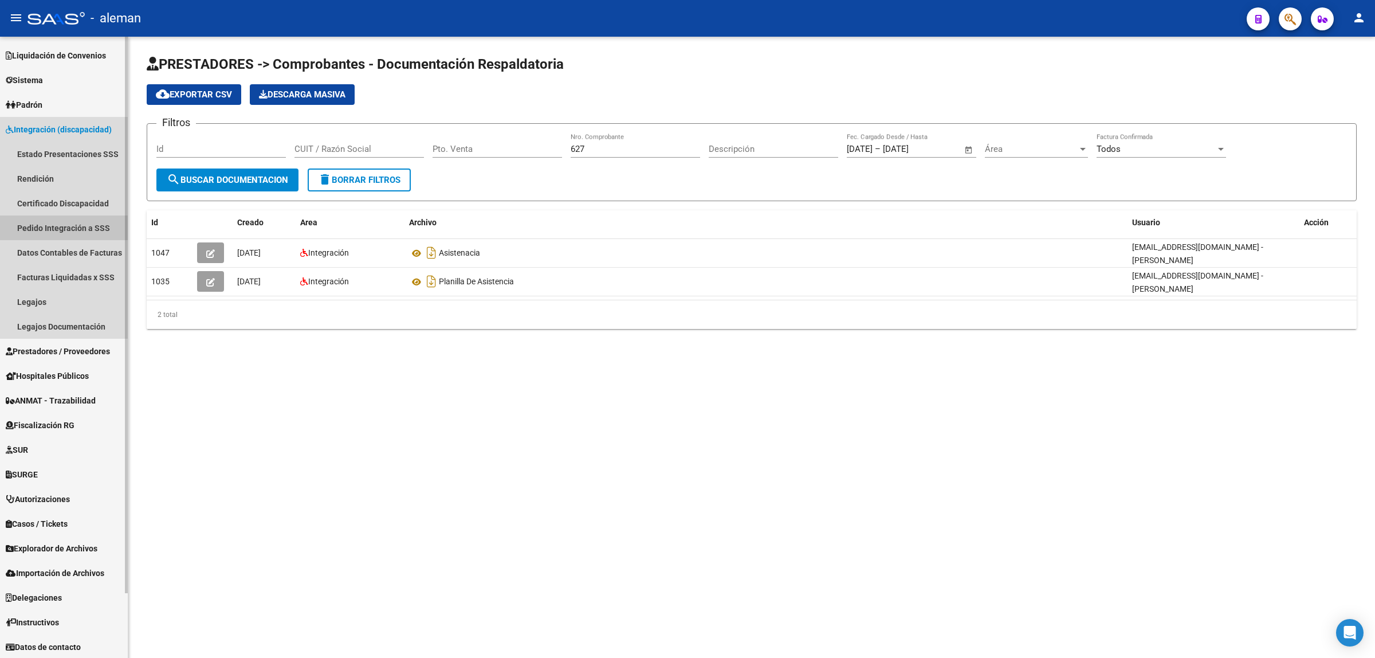
click at [49, 227] on link "Pedido Integración a SSS" at bounding box center [64, 227] width 128 height 25
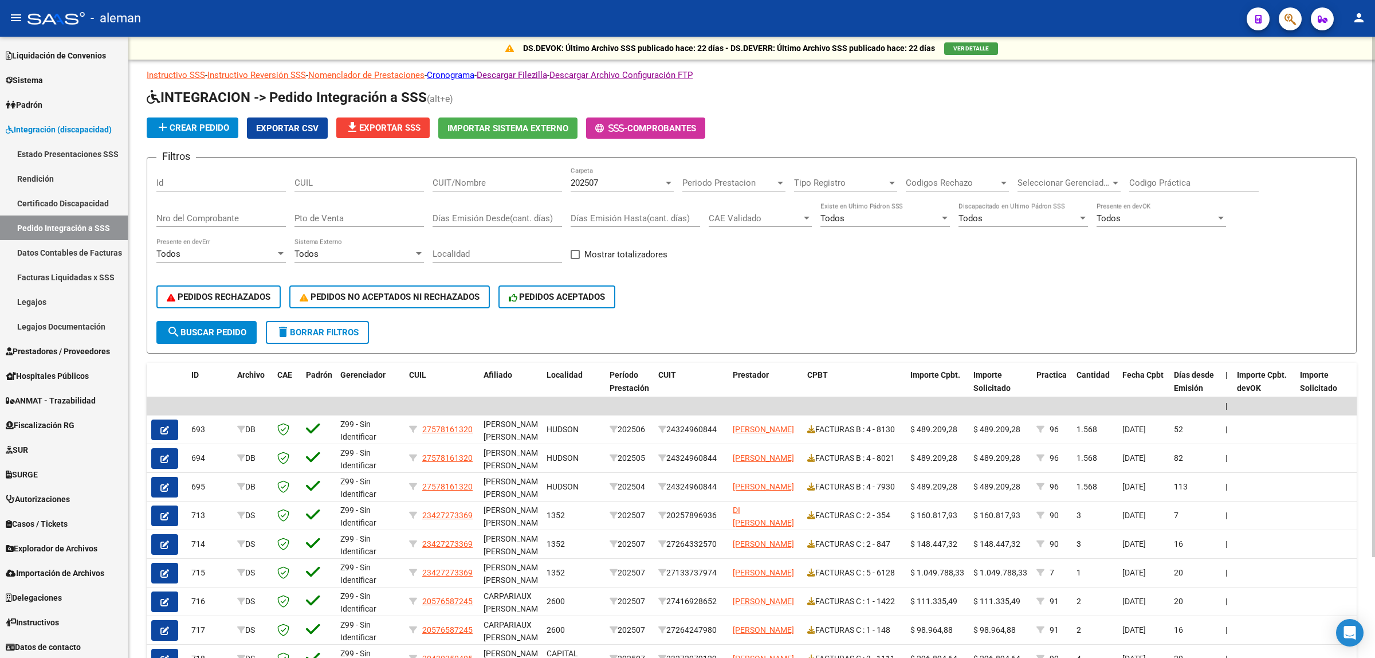
click at [198, 216] on input "Nro del Comprobante" at bounding box center [221, 218] width 130 height 10
type input "627"
click at [199, 335] on button "search Buscar Pedido" at bounding box center [206, 332] width 100 height 23
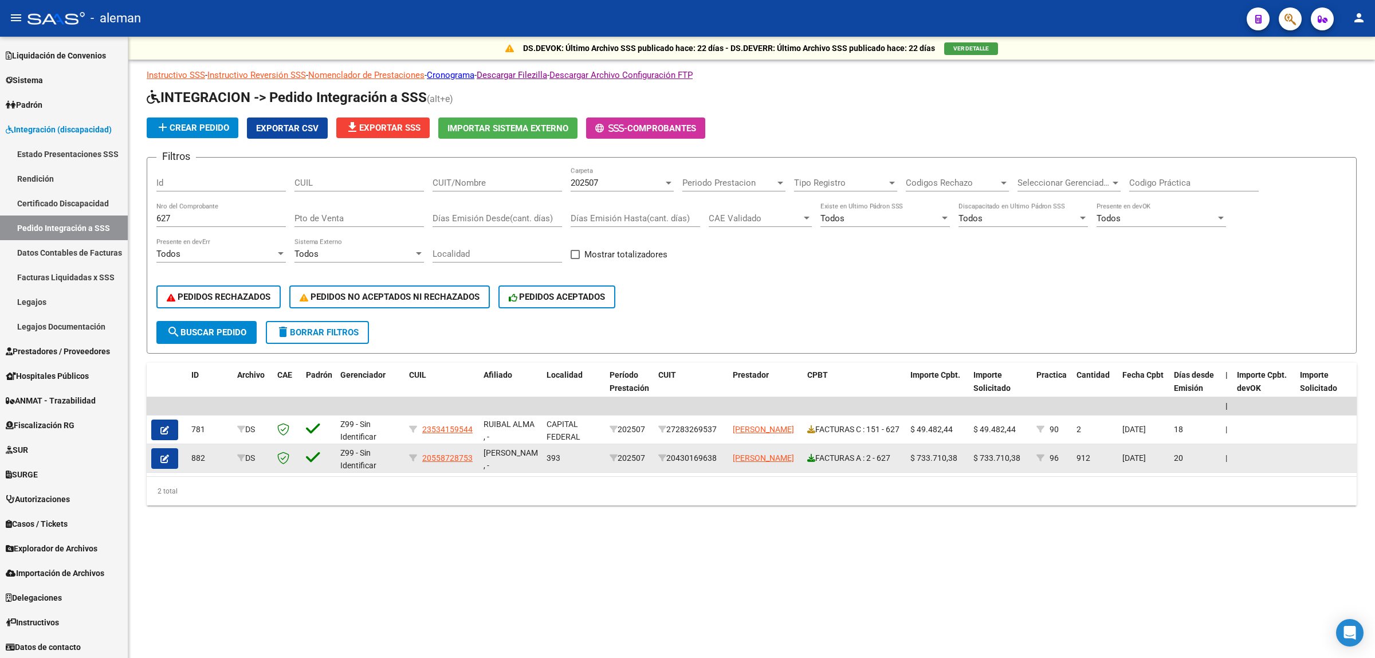
click at [812, 456] on icon at bounding box center [811, 458] width 8 height 8
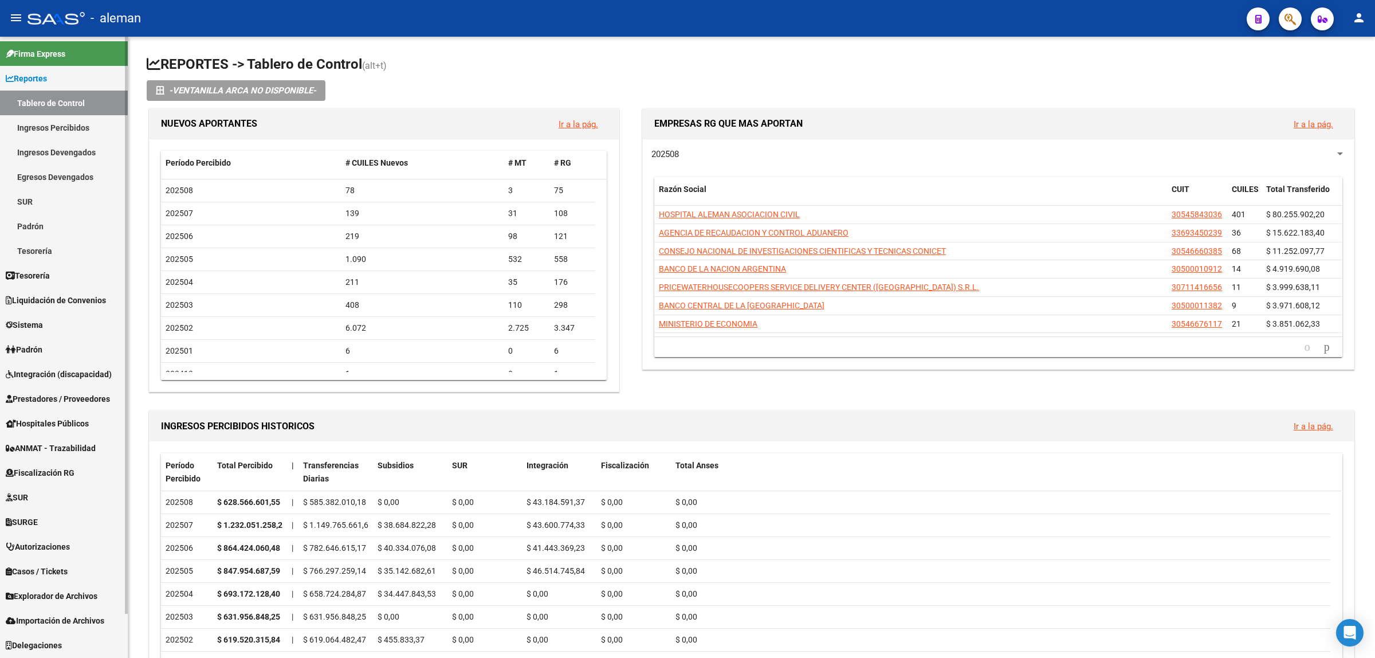
click at [53, 368] on span "Integración (discapacidad)" at bounding box center [59, 374] width 106 height 13
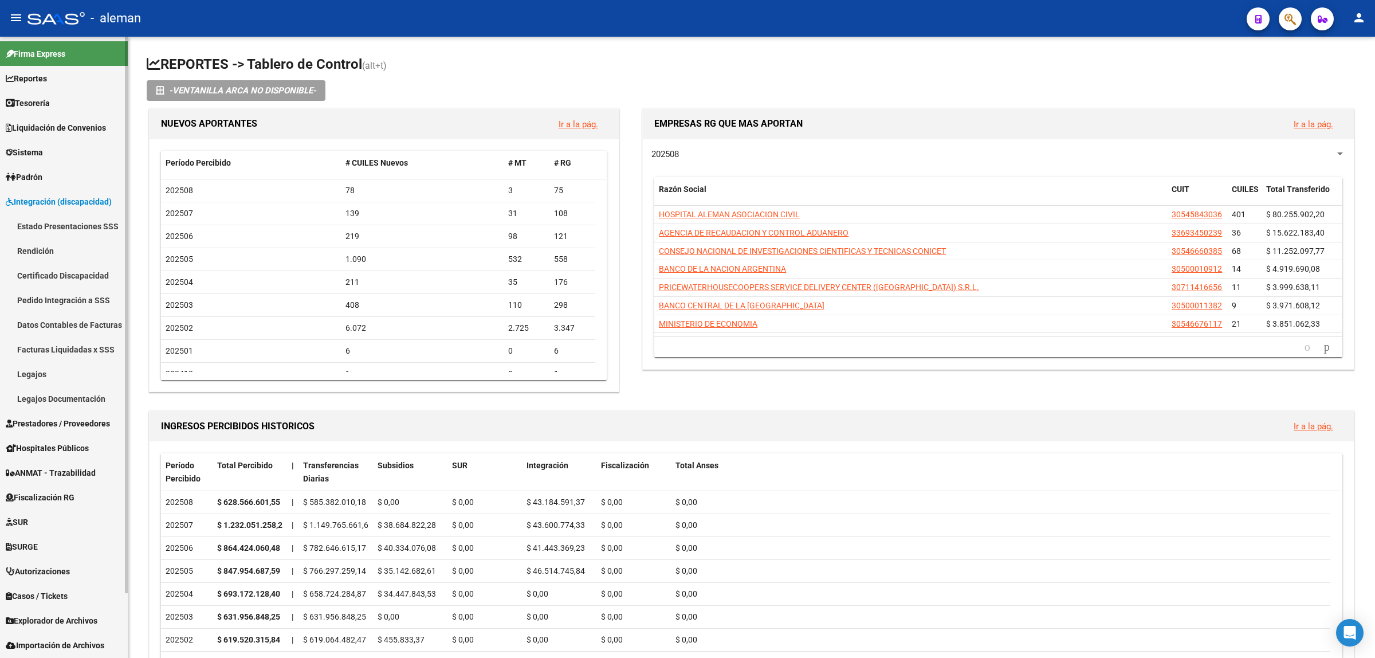
click at [46, 368] on link "Legajos" at bounding box center [64, 374] width 128 height 25
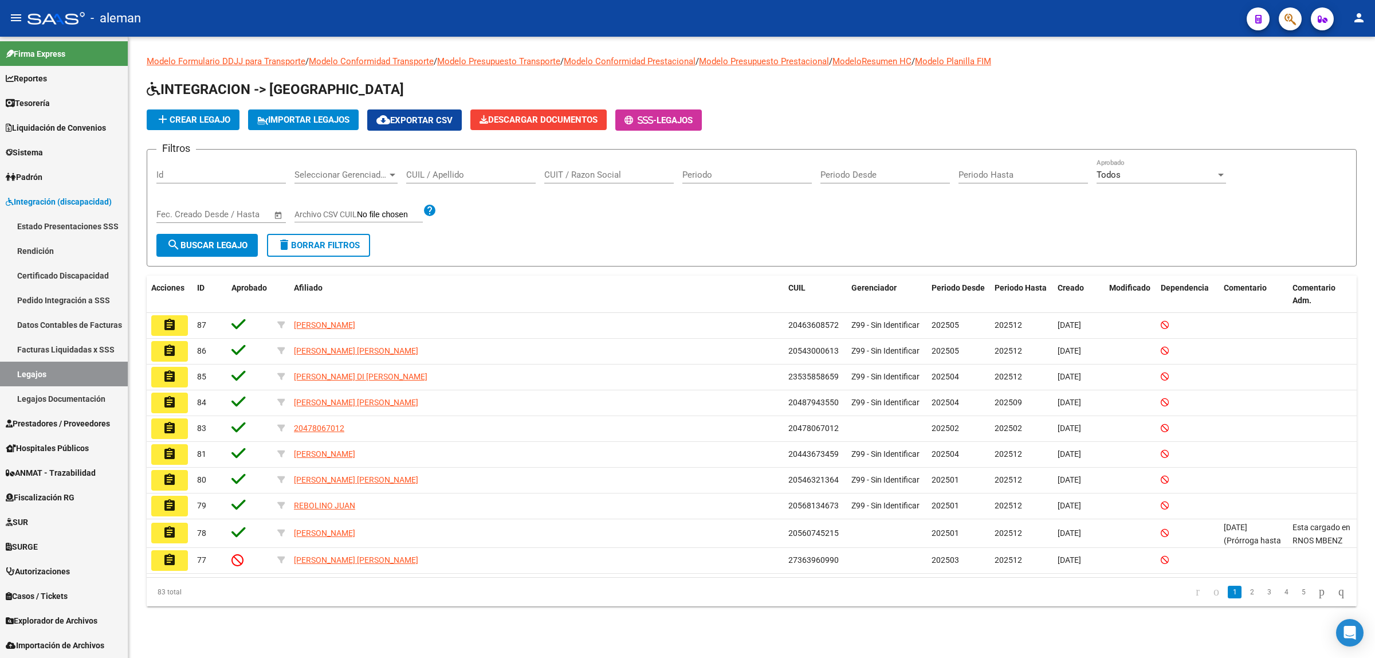
click at [436, 171] on input "CUIL / Apellido" at bounding box center [471, 175] width 130 height 10
click at [563, 170] on input "CUIT / Razon Social" at bounding box center [609, 175] width 130 height 10
click at [445, 178] on input "CUIL / Apellido" at bounding box center [471, 175] width 130 height 10
type input "20558728753"
click at [239, 248] on span "search Buscar Legajo" at bounding box center [207, 245] width 81 height 10
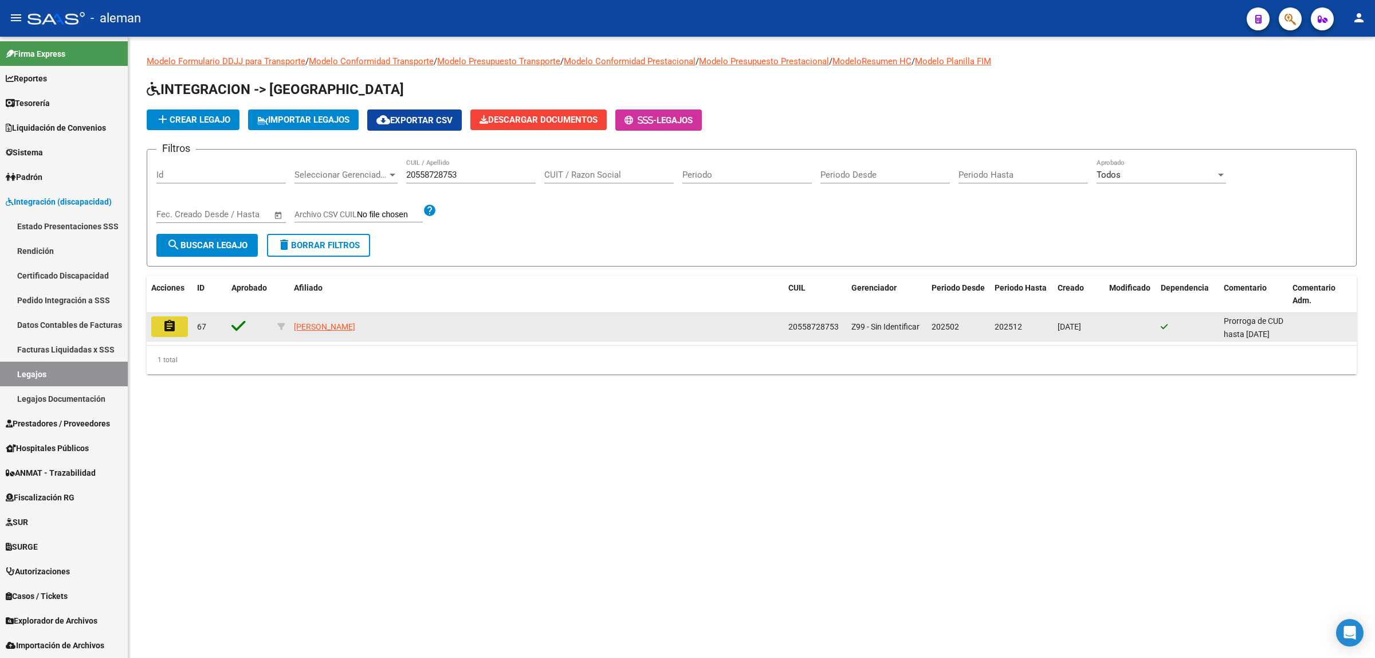
click at [176, 329] on mat-icon "assignment" at bounding box center [170, 326] width 14 height 14
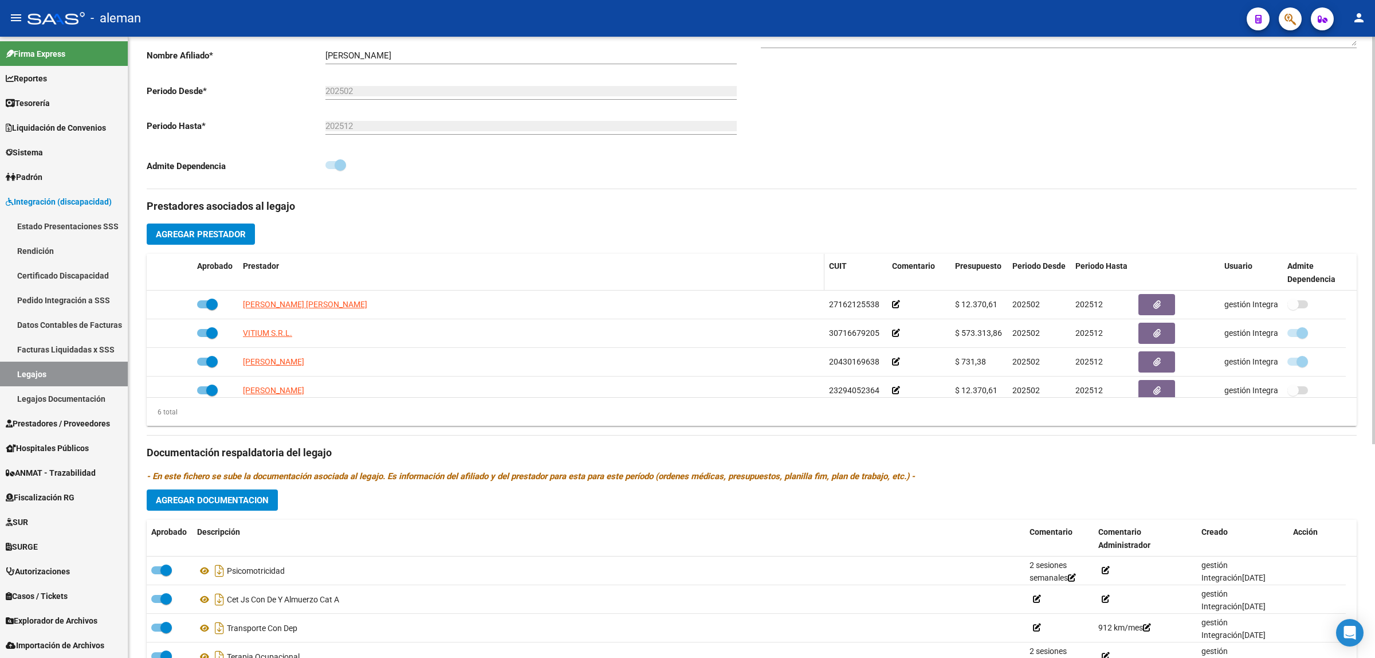
scroll to position [287, 0]
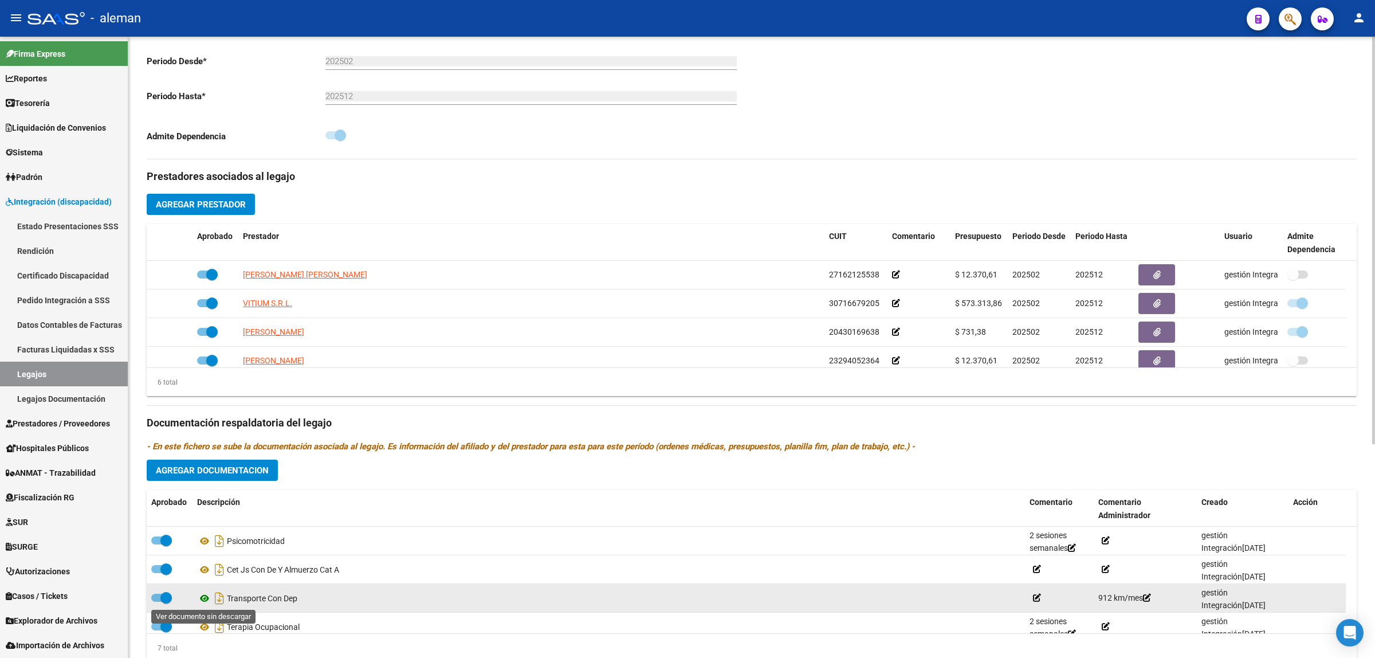
click at [206, 599] on icon at bounding box center [204, 598] width 15 height 14
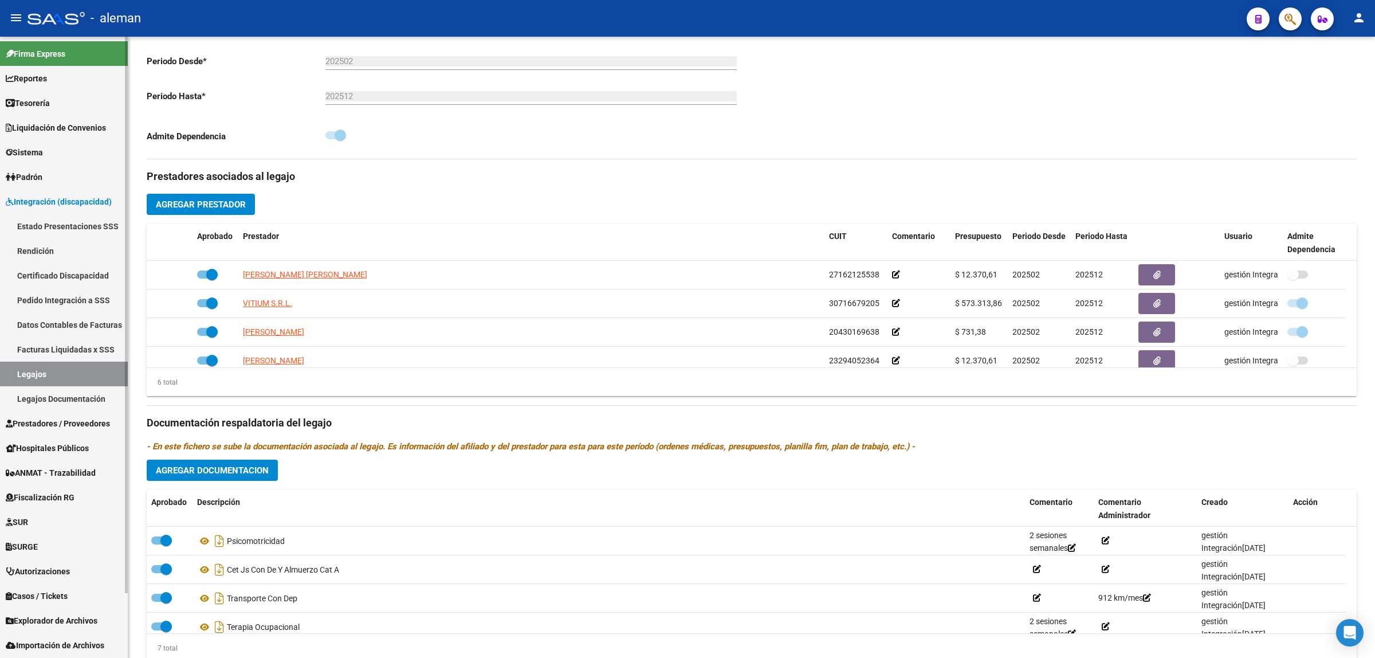
click at [61, 253] on link "Rendición" at bounding box center [64, 250] width 128 height 25
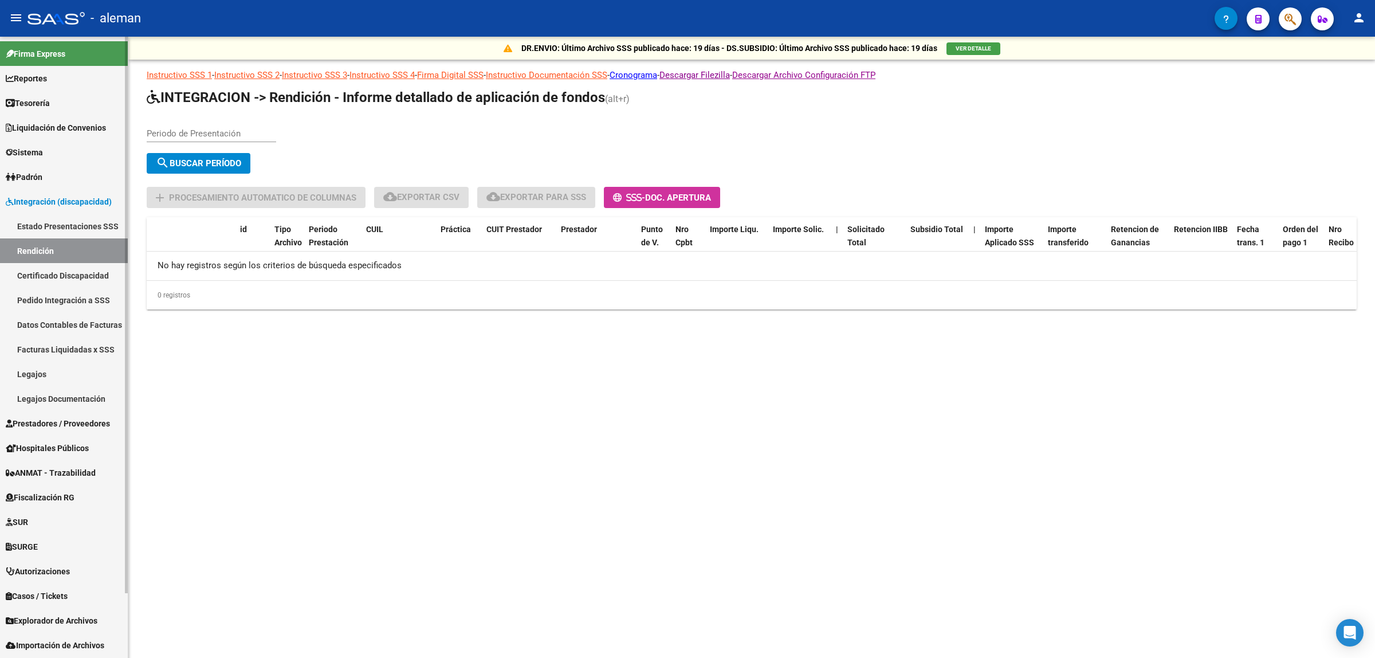
click at [41, 367] on link "Legajos" at bounding box center [64, 374] width 128 height 25
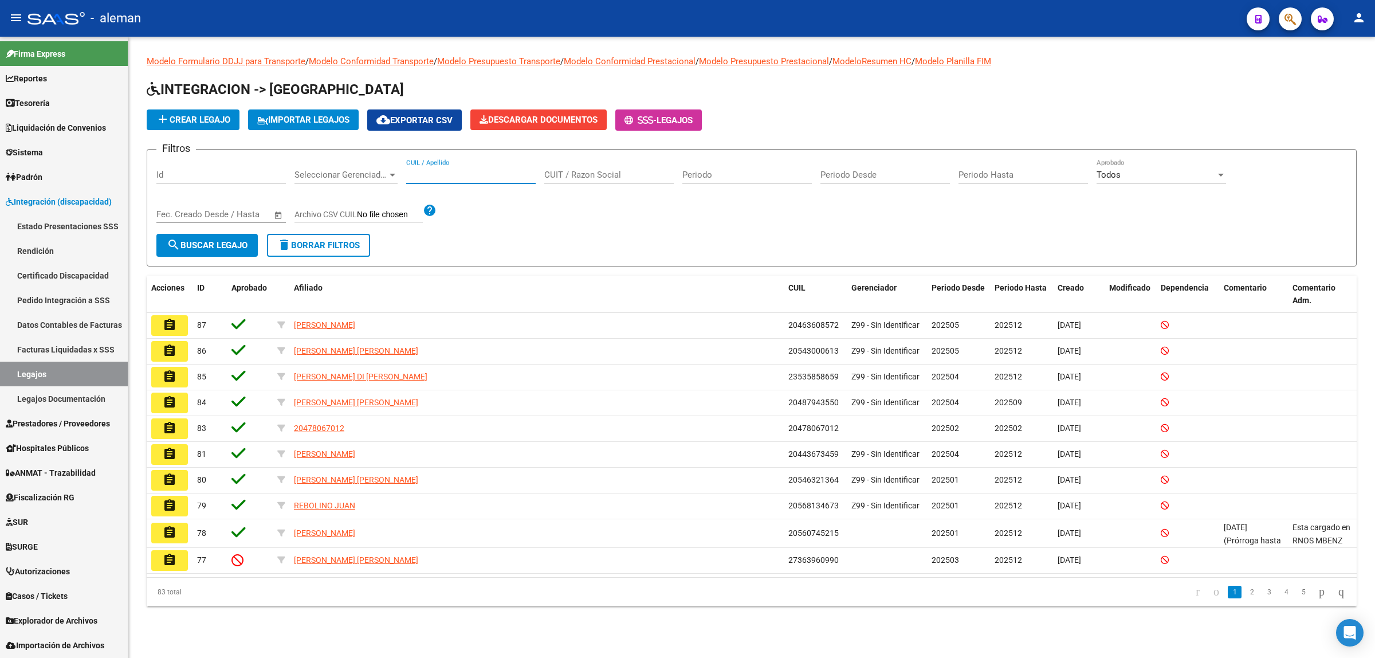
click at [482, 171] on input "CUIL / Apellido" at bounding box center [471, 175] width 130 height 10
type input "grandinetti"
click at [227, 244] on span "search Buscar Legajo" at bounding box center [207, 245] width 81 height 10
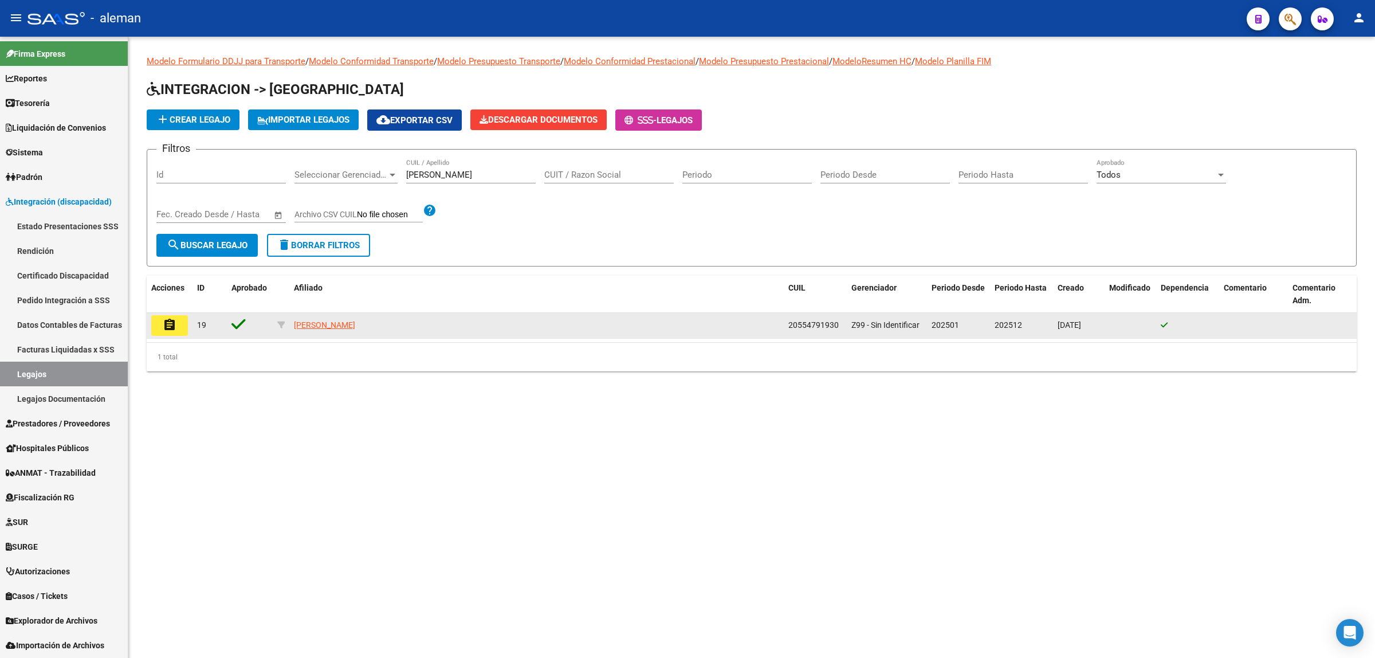
click at [175, 324] on mat-icon "assignment" at bounding box center [170, 325] width 14 height 14
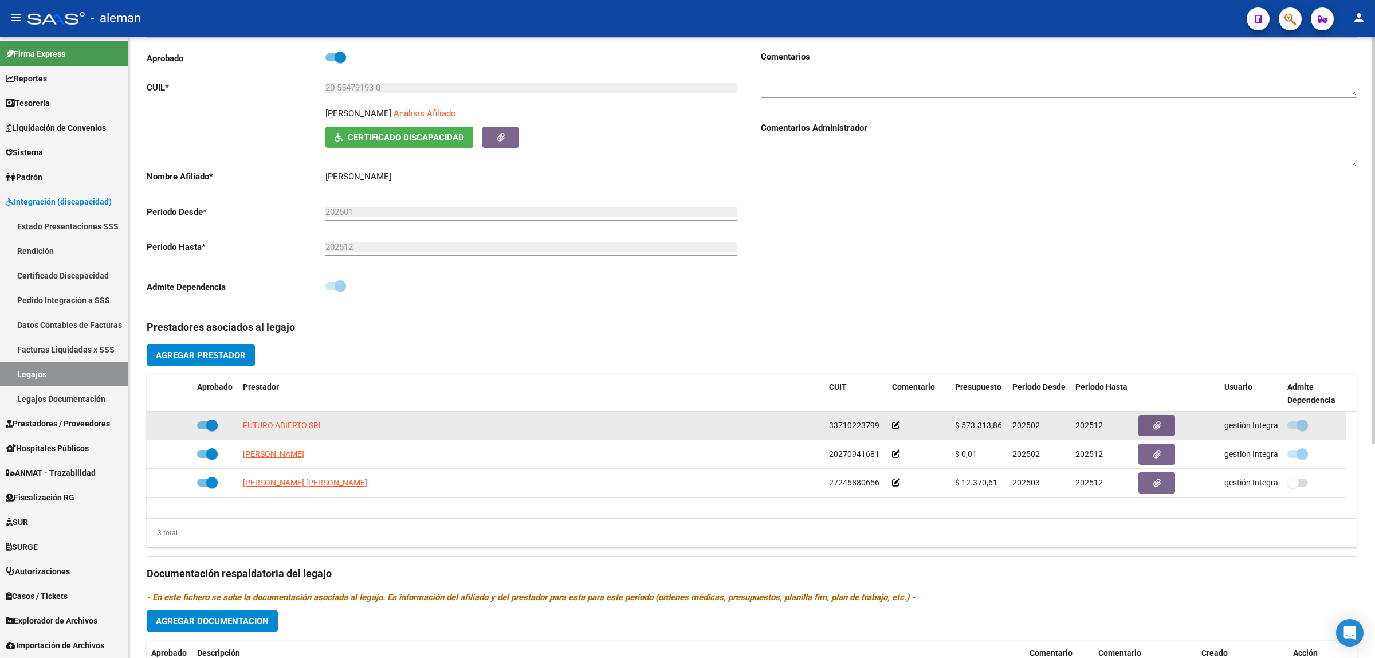
scroll to position [143, 0]
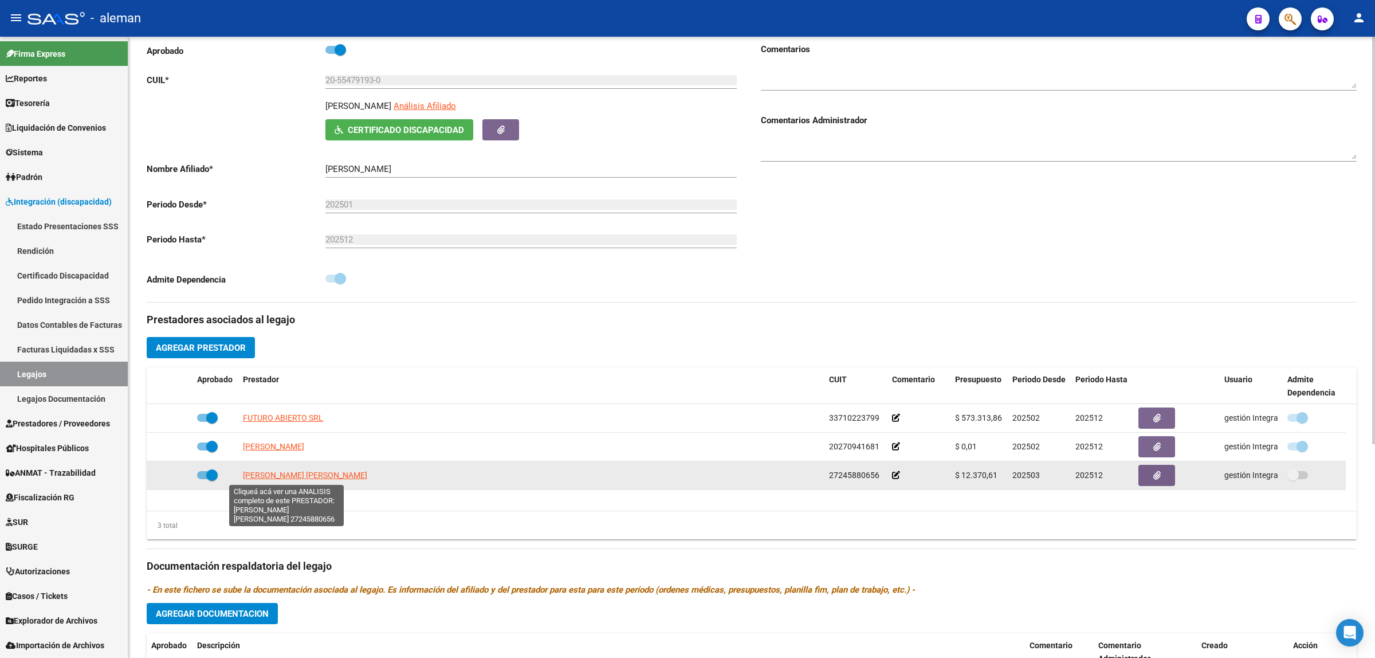
click at [287, 473] on span "[PERSON_NAME] [PERSON_NAME]" at bounding box center [305, 474] width 124 height 9
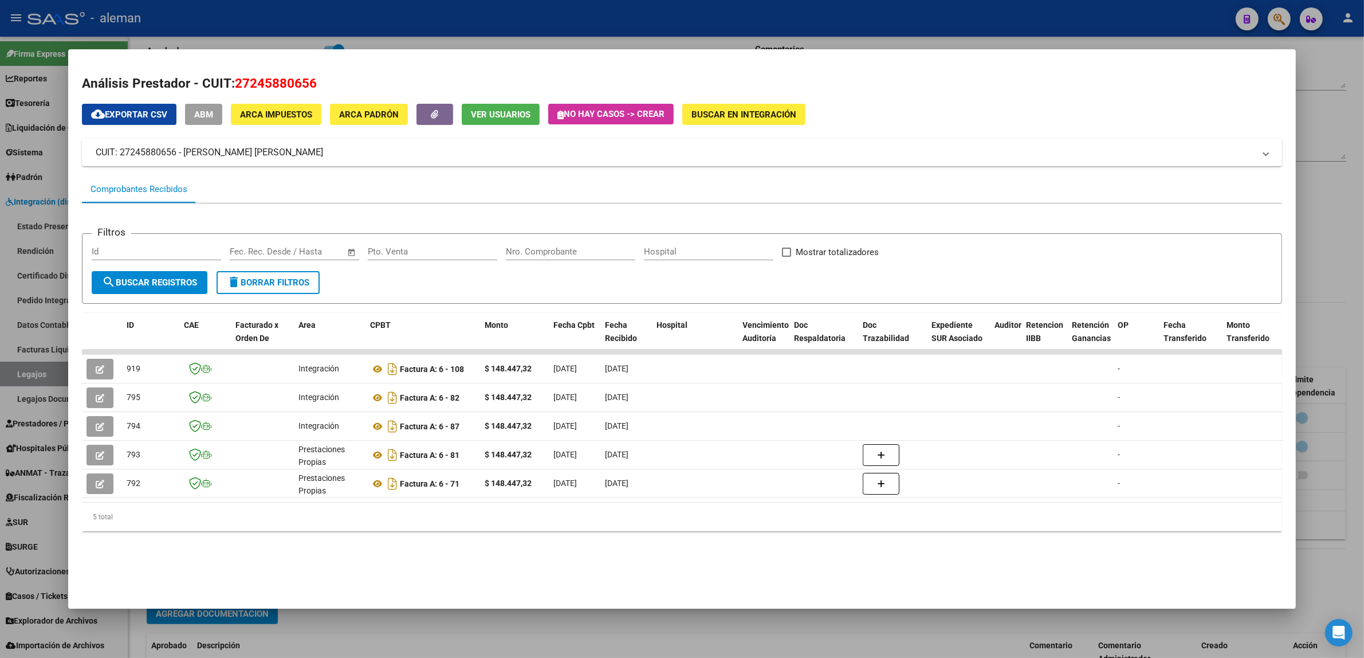
click at [1328, 235] on div at bounding box center [682, 329] width 1364 height 658
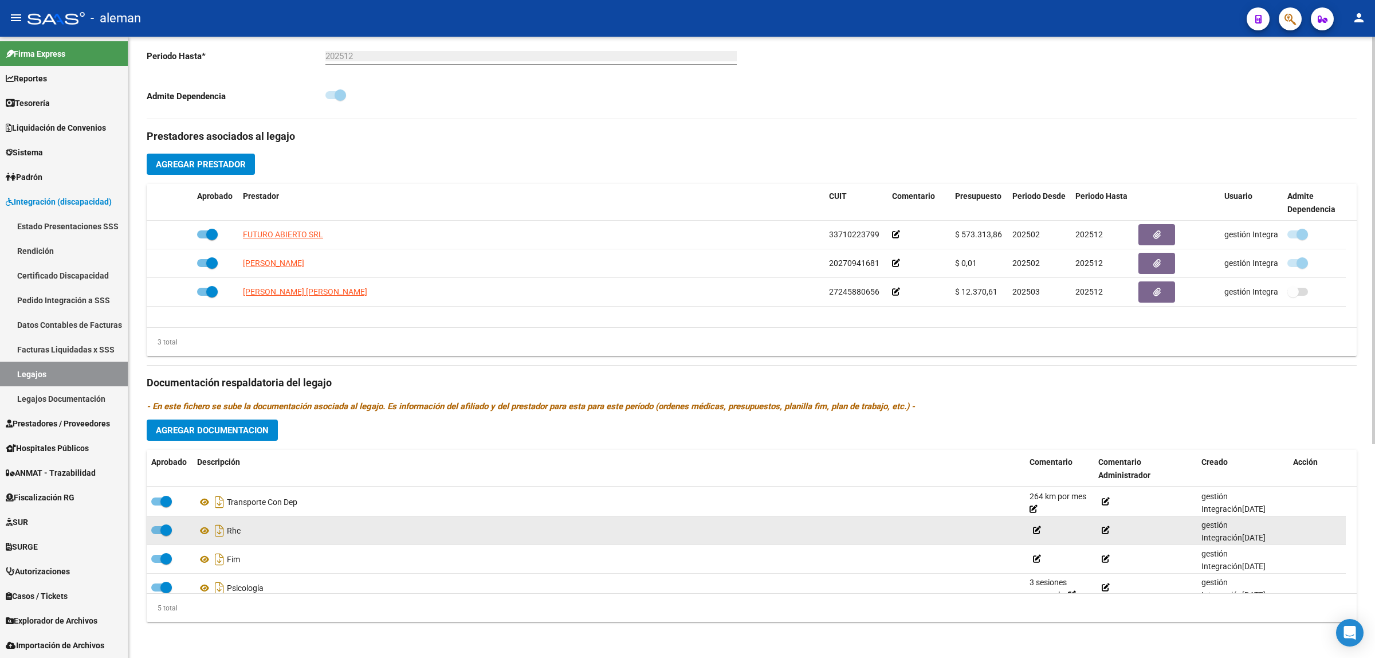
scroll to position [41, 0]
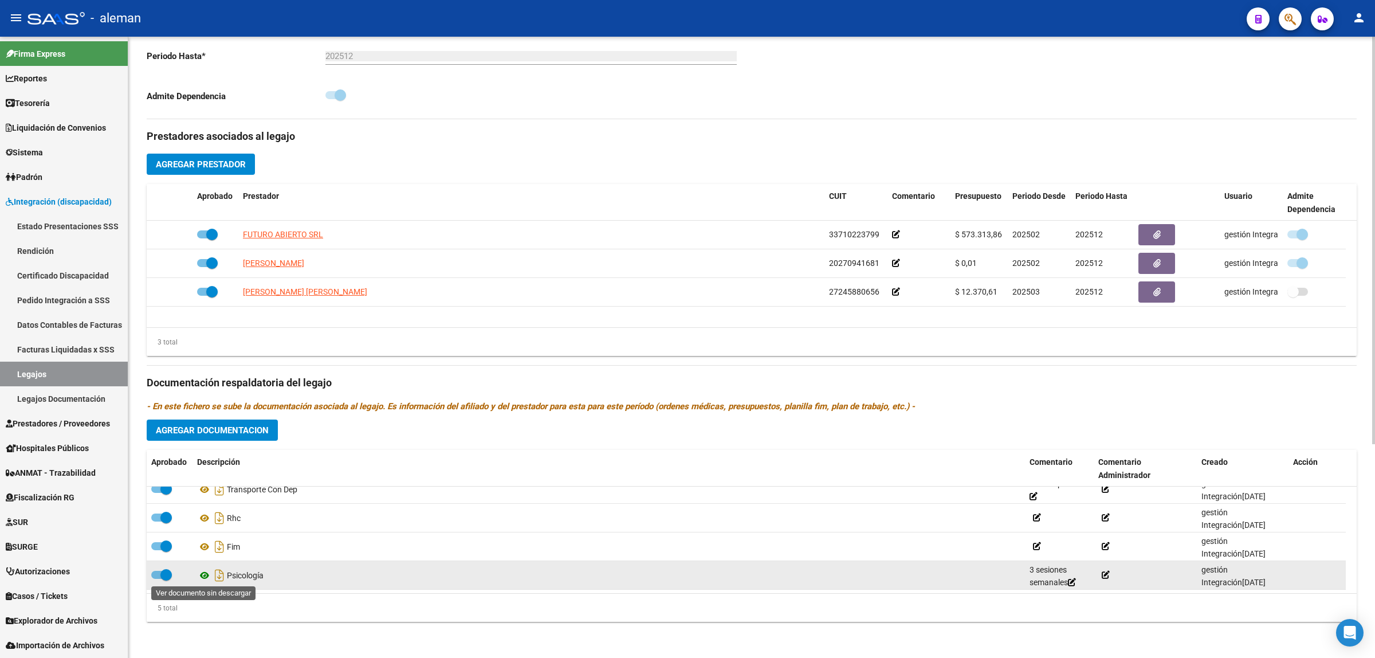
click at [205, 574] on icon at bounding box center [204, 575] width 15 height 14
click at [208, 579] on icon at bounding box center [204, 575] width 15 height 14
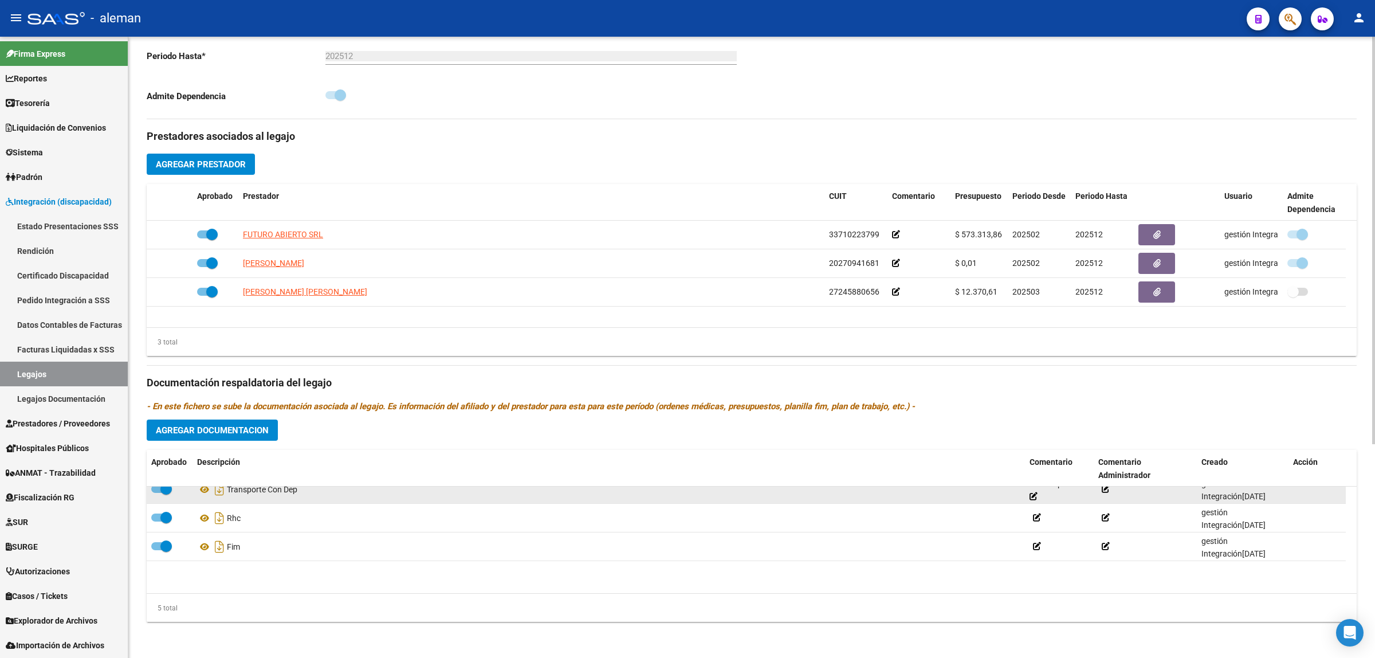
scroll to position [0, 0]
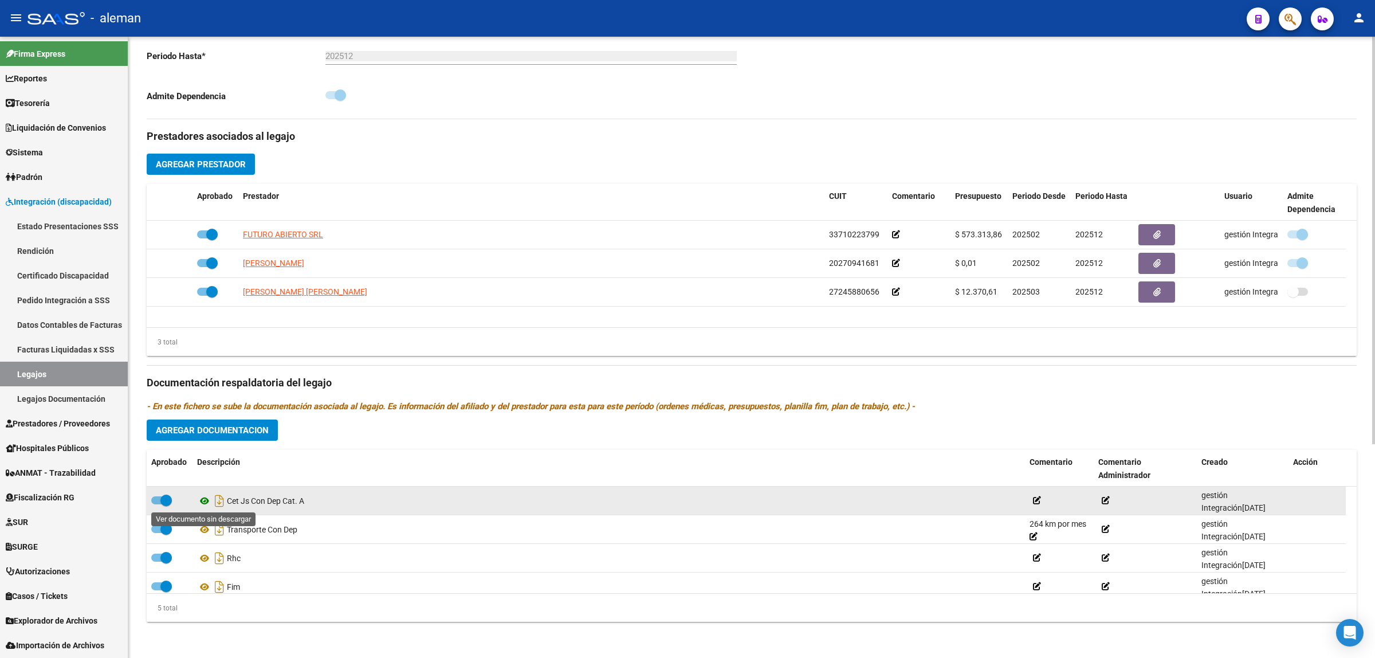
click at [204, 499] on icon at bounding box center [204, 501] width 15 height 14
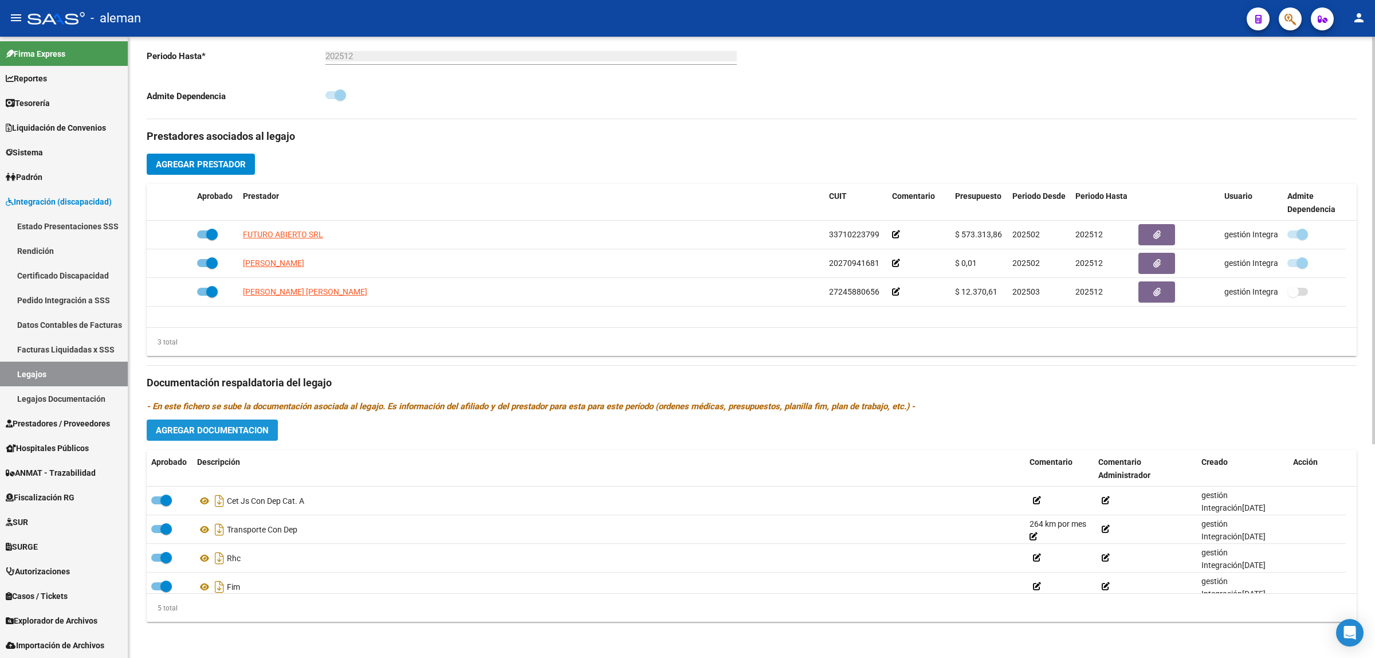
click at [246, 433] on span "Agregar Documentacion" at bounding box center [212, 430] width 113 height 10
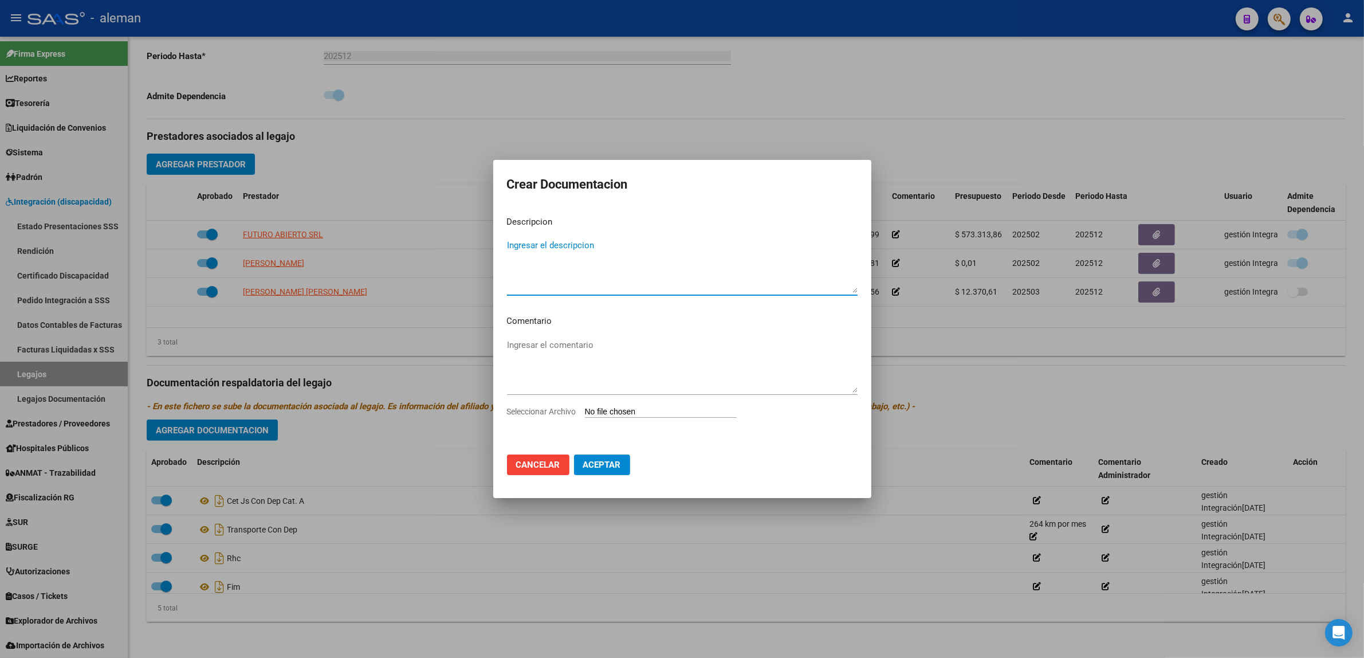
click at [971, 373] on div at bounding box center [682, 329] width 1364 height 658
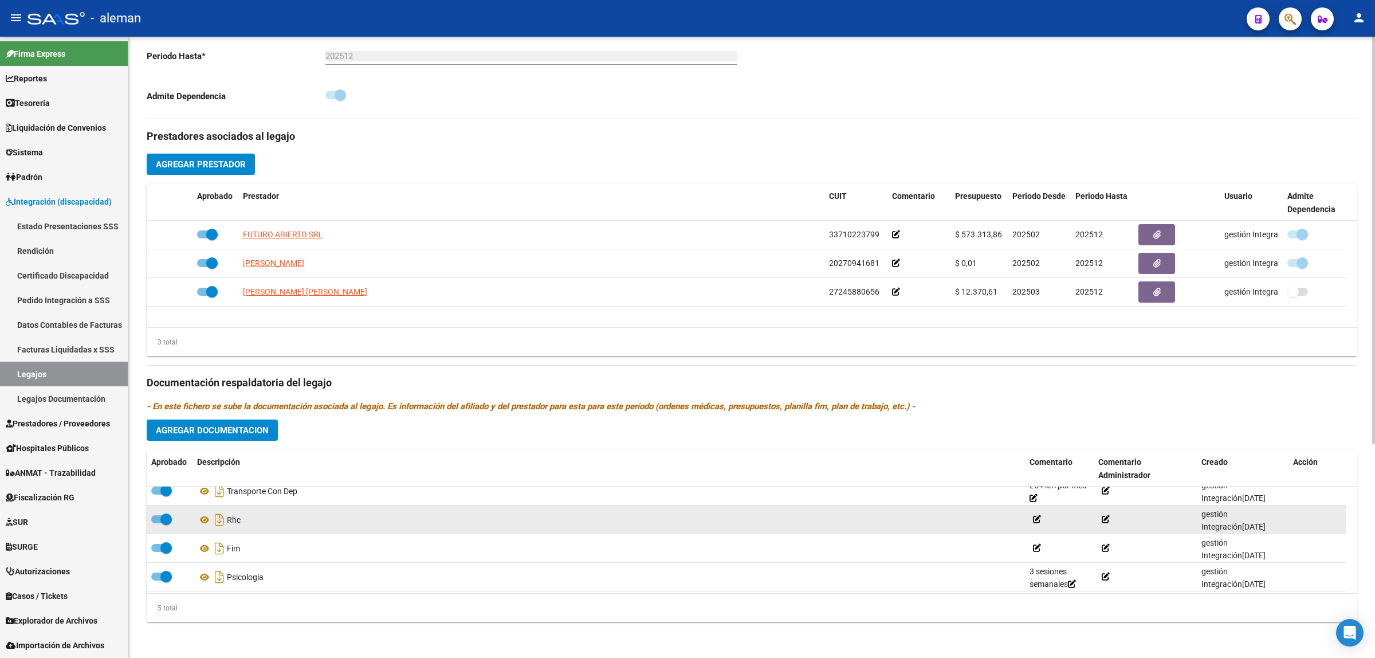
scroll to position [41, 0]
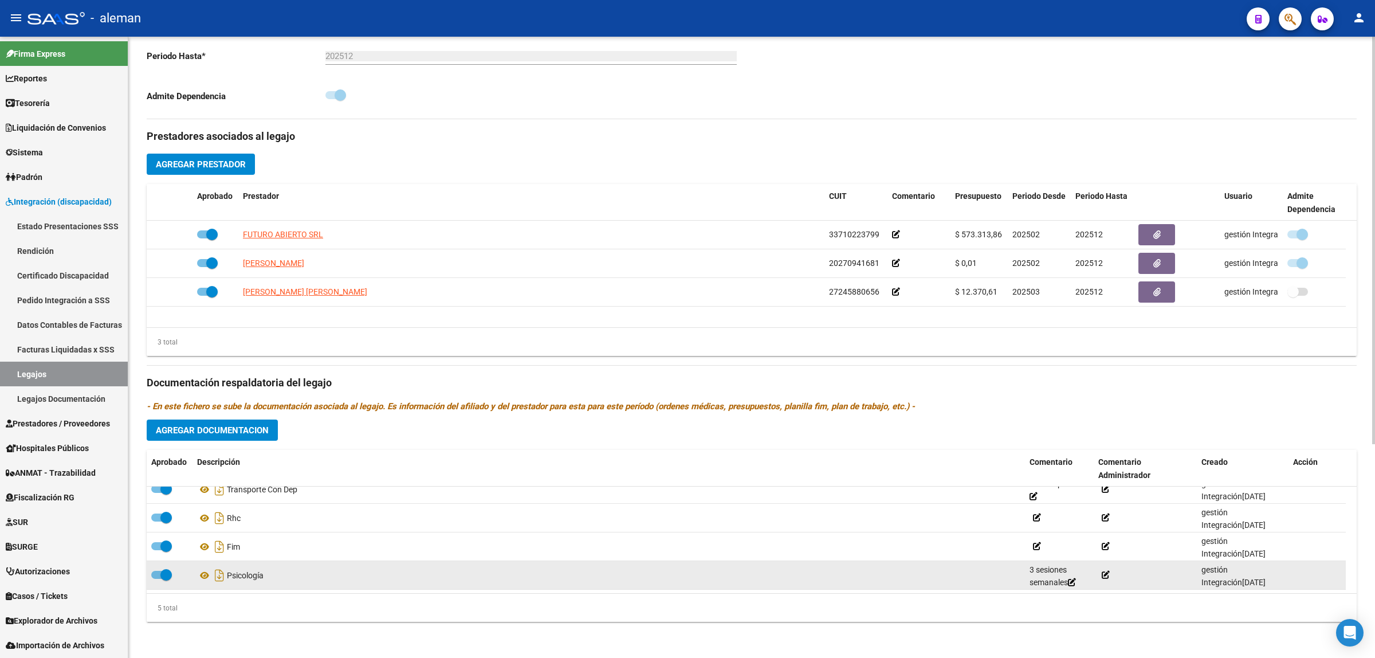
click at [155, 573] on span at bounding box center [161, 575] width 21 height 8
click at [156, 579] on input "checkbox" at bounding box center [156, 579] width 1 height 1
click at [169, 573] on span at bounding box center [161, 575] width 21 height 8
click at [157, 579] on input "checkbox" at bounding box center [156, 579] width 1 height 1
checkbox input "true"
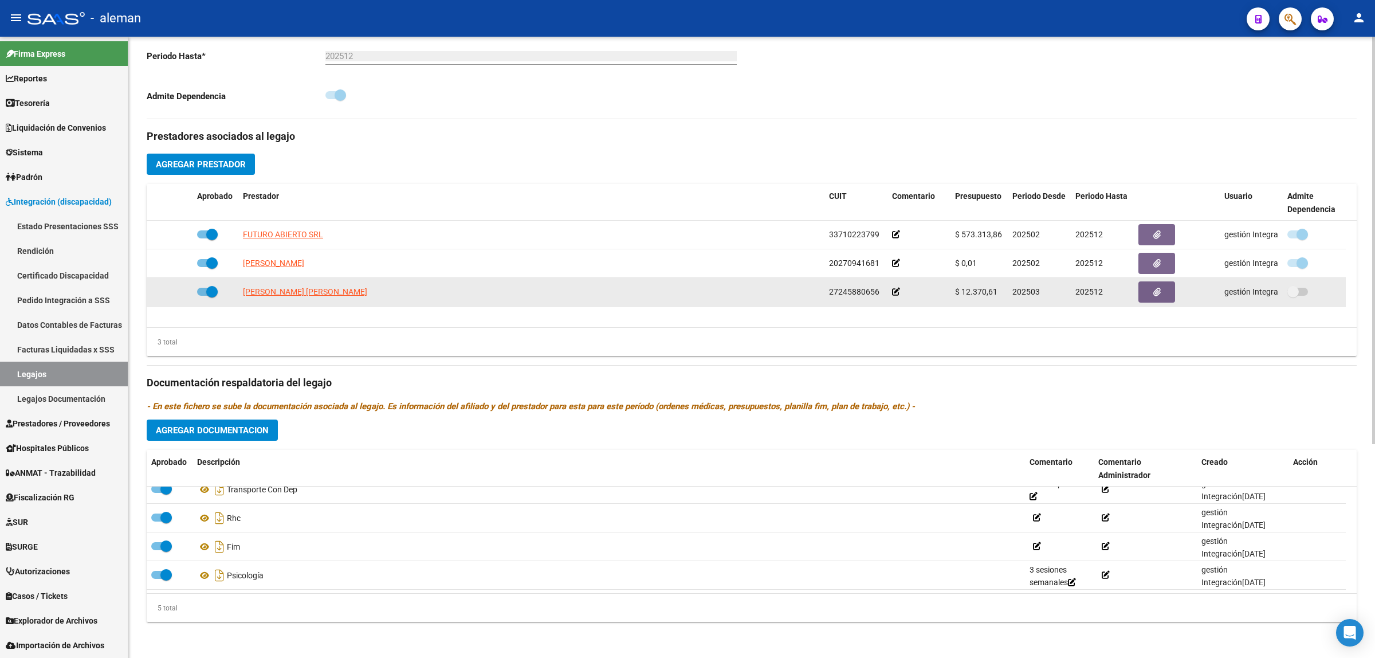
scroll to position [255, 0]
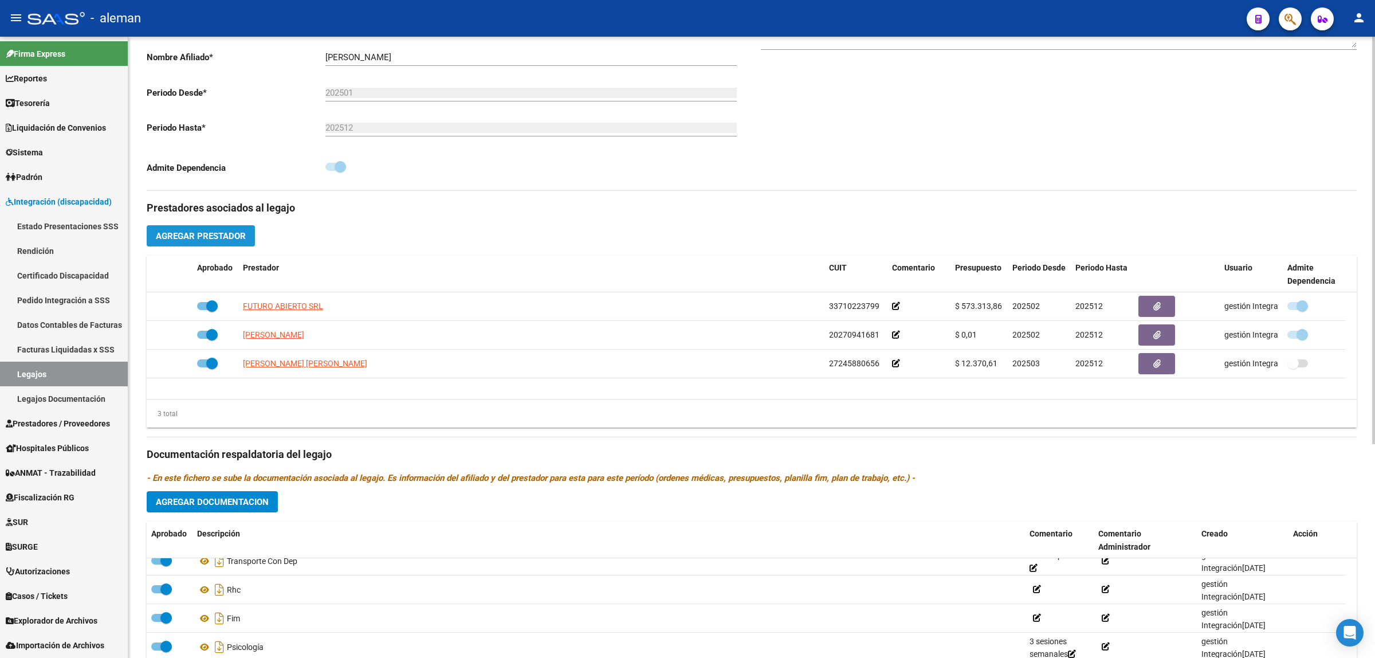
click at [240, 241] on button "Agregar Prestador" at bounding box center [201, 235] width 108 height 21
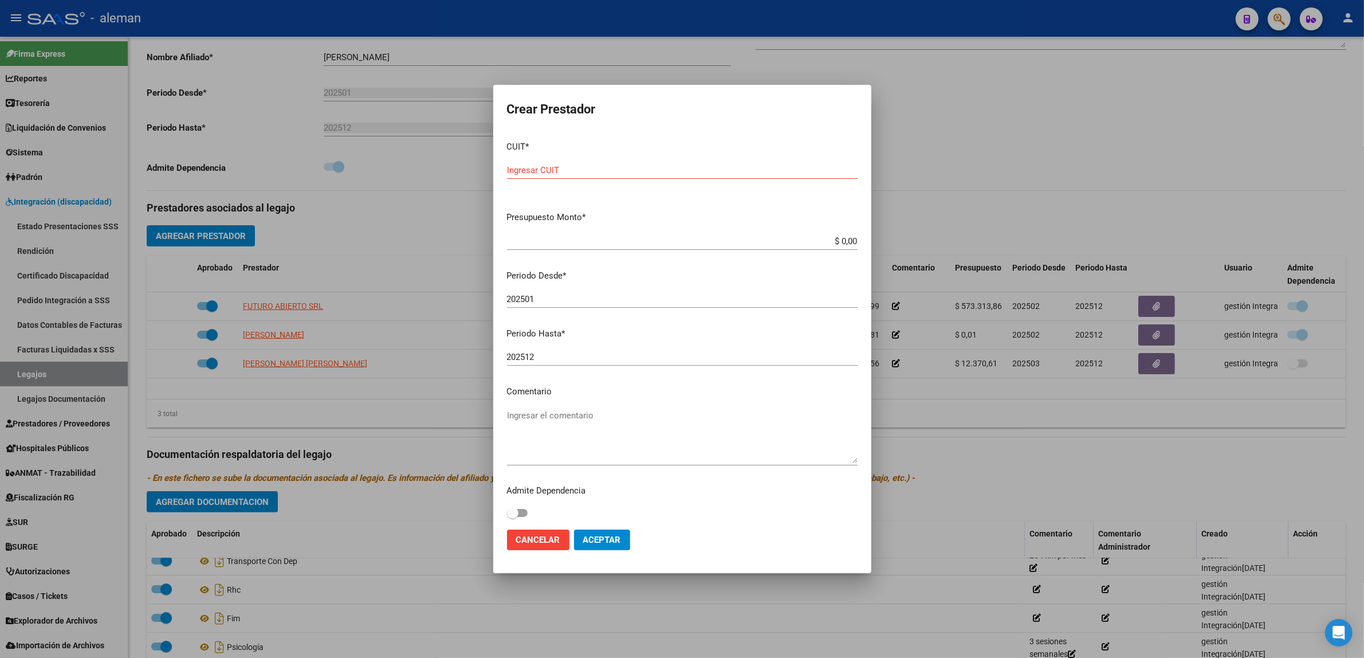
click at [1037, 222] on div at bounding box center [682, 329] width 1364 height 658
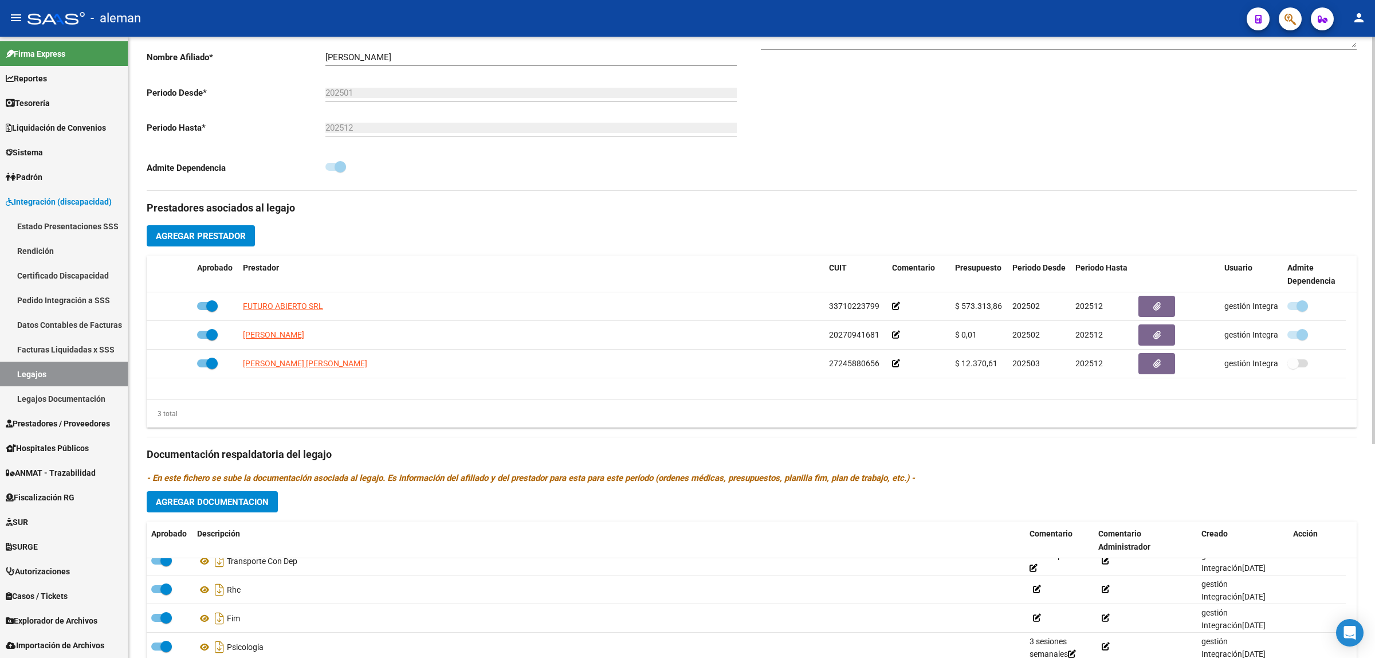
click at [245, 508] on button "Agregar Documentacion" at bounding box center [212, 501] width 131 height 21
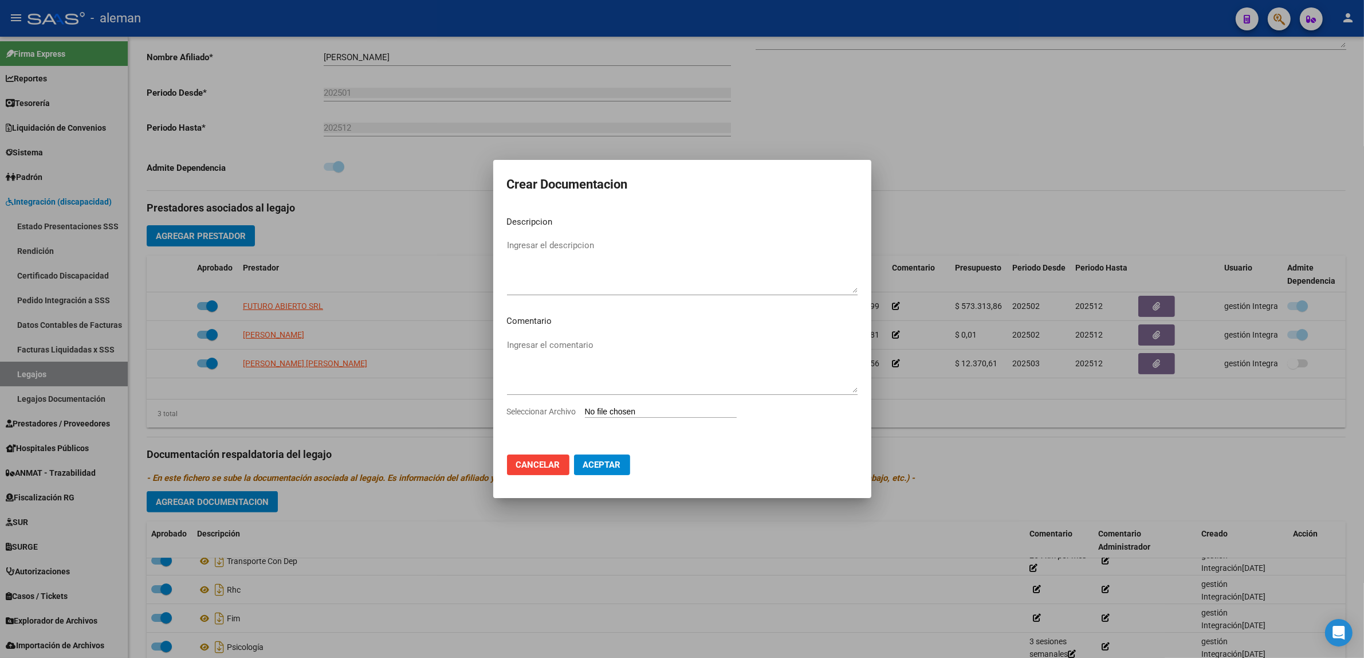
click at [947, 398] on div at bounding box center [682, 329] width 1364 height 658
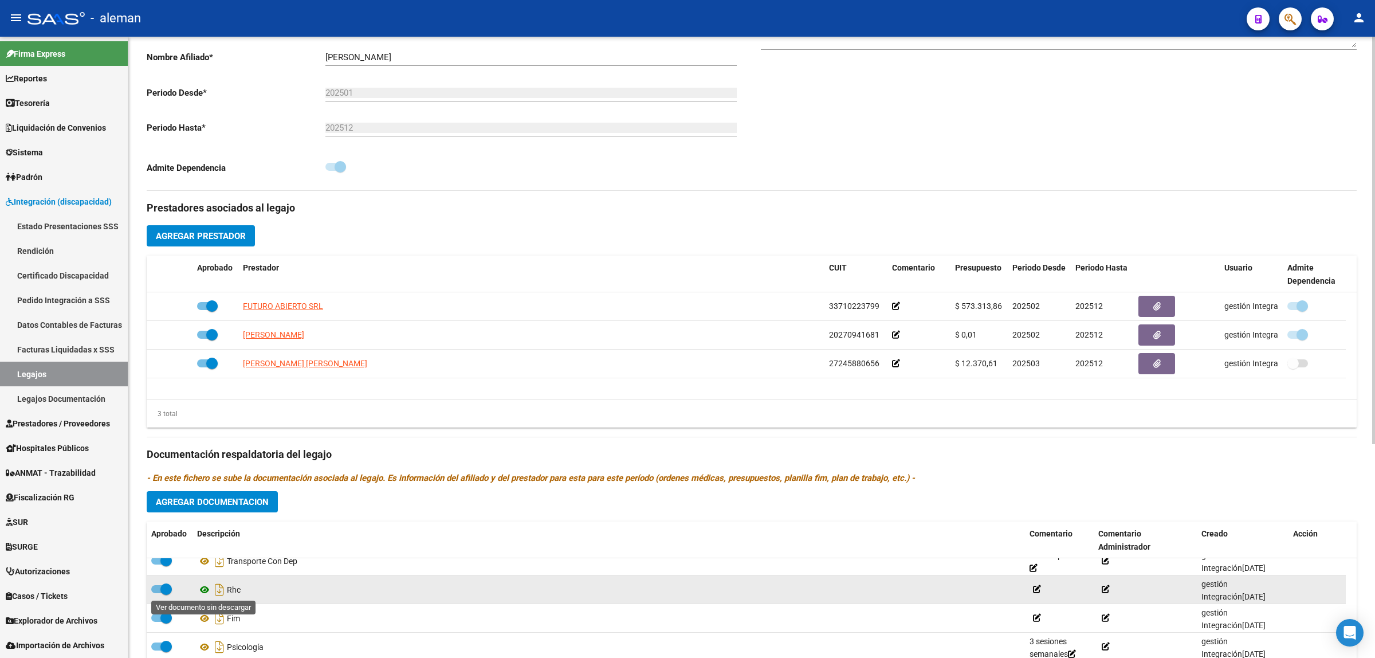
click at [206, 590] on icon at bounding box center [204, 590] width 15 height 14
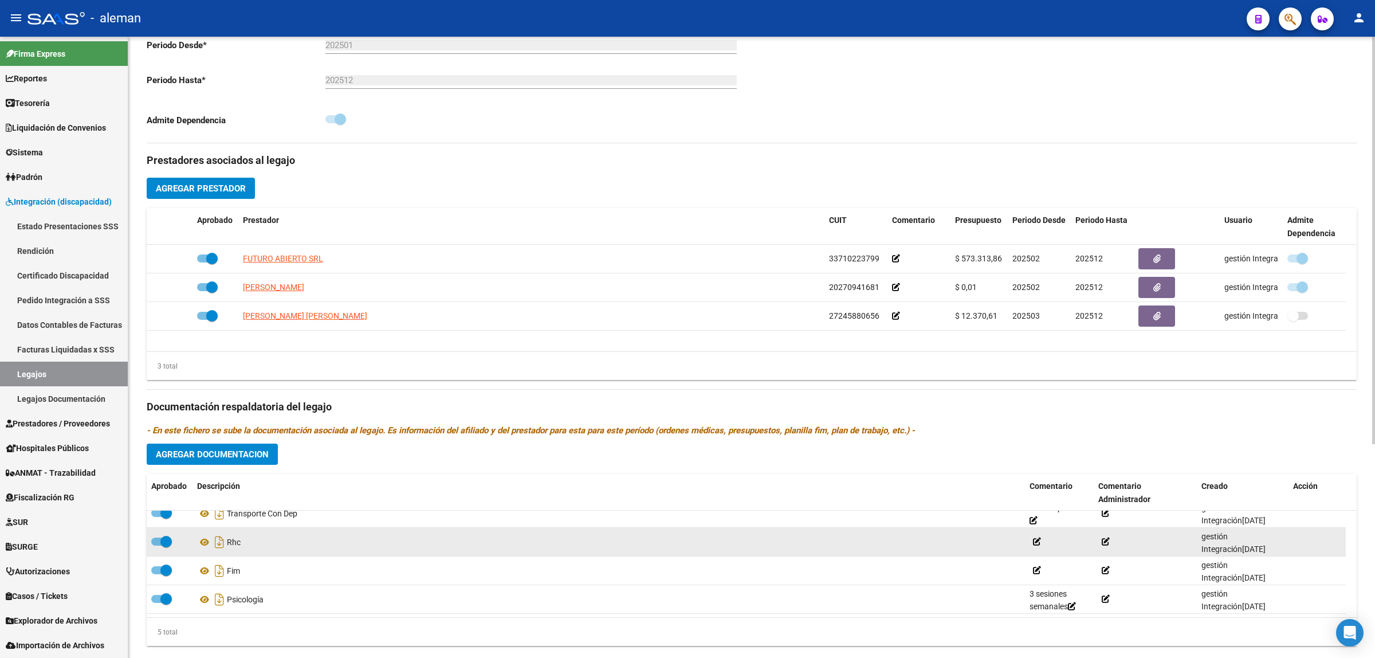
scroll to position [327, 0]
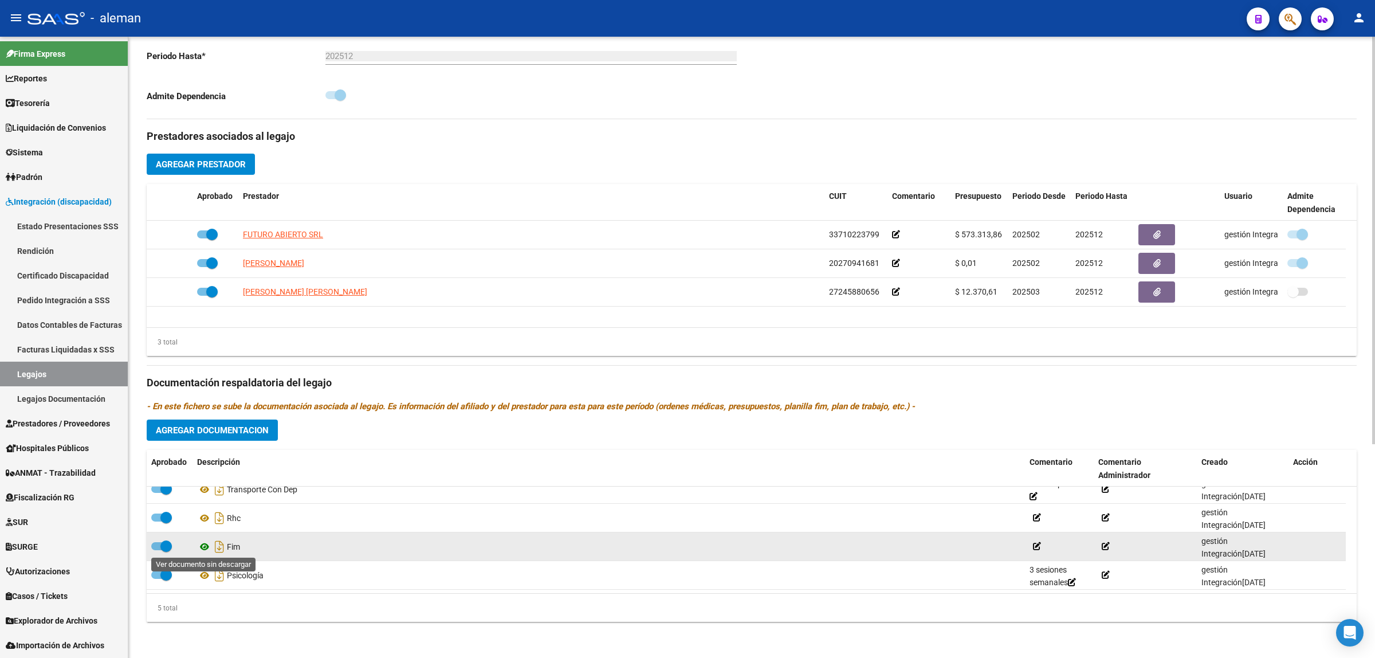
click at [201, 543] on icon at bounding box center [204, 547] width 15 height 14
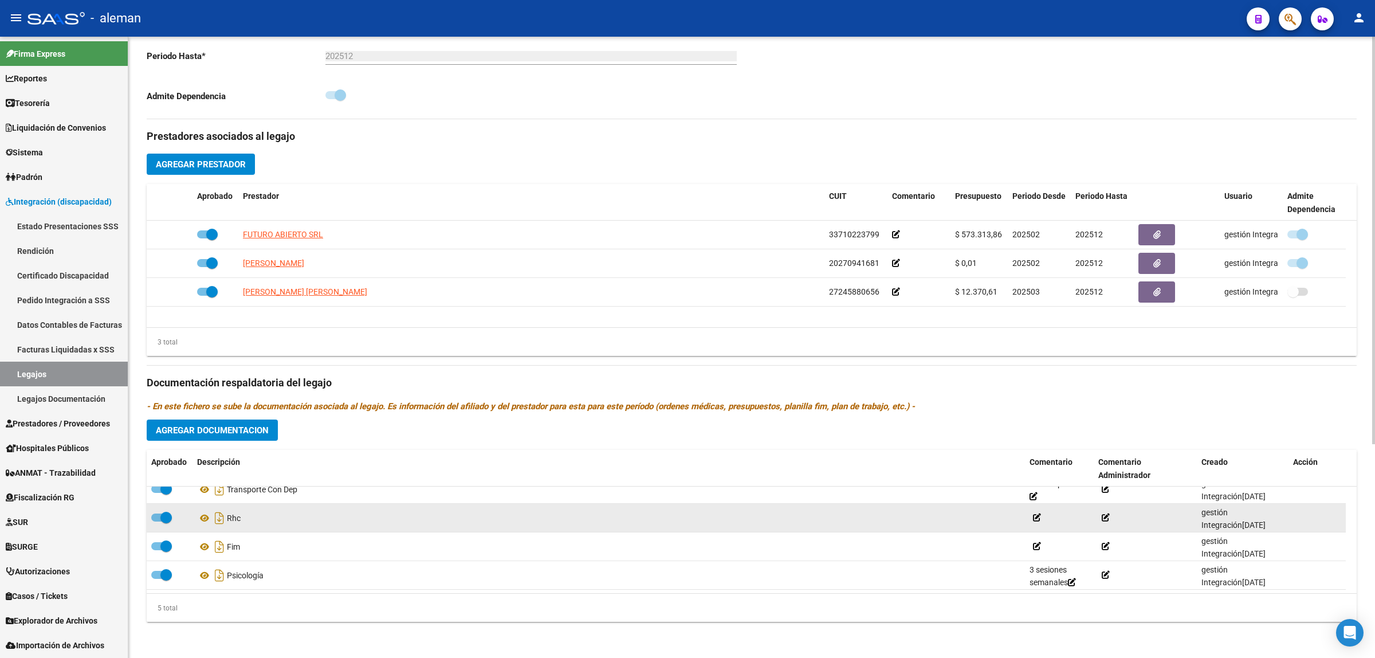
scroll to position [0, 0]
